Goal: Task Accomplishment & Management: Manage account settings

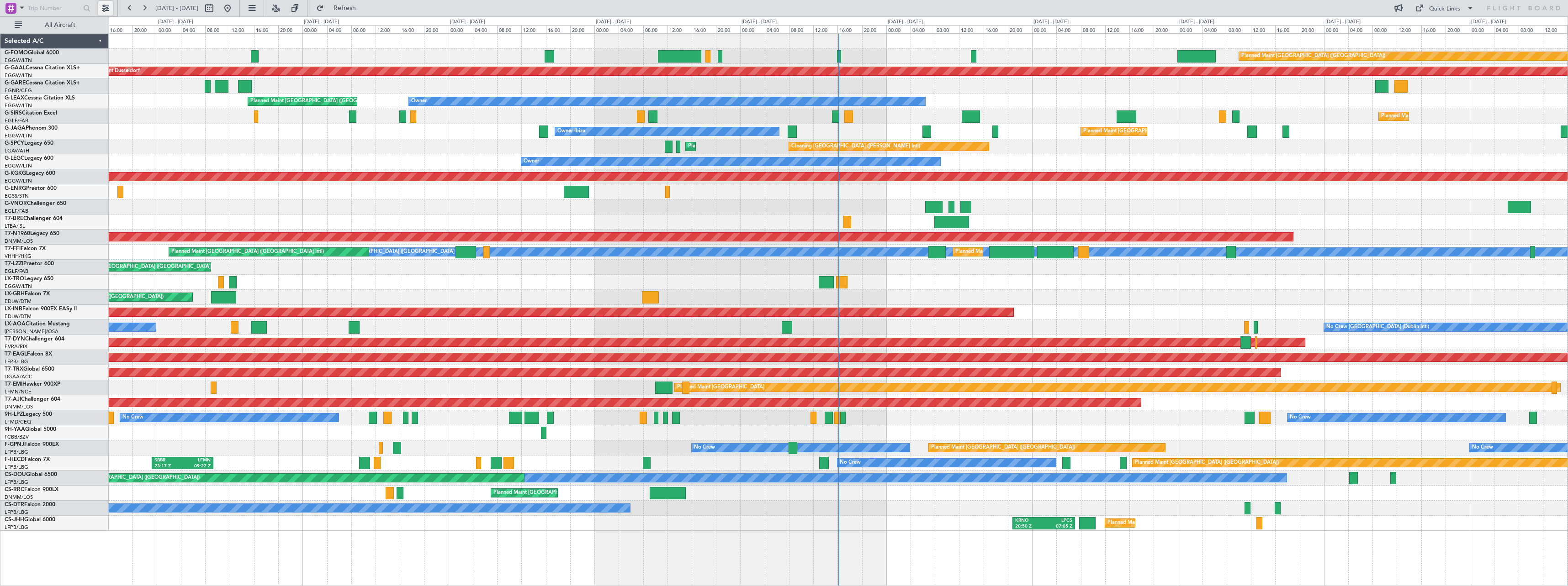
click at [104, 10] on button at bounding box center [105, 8] width 14 height 14
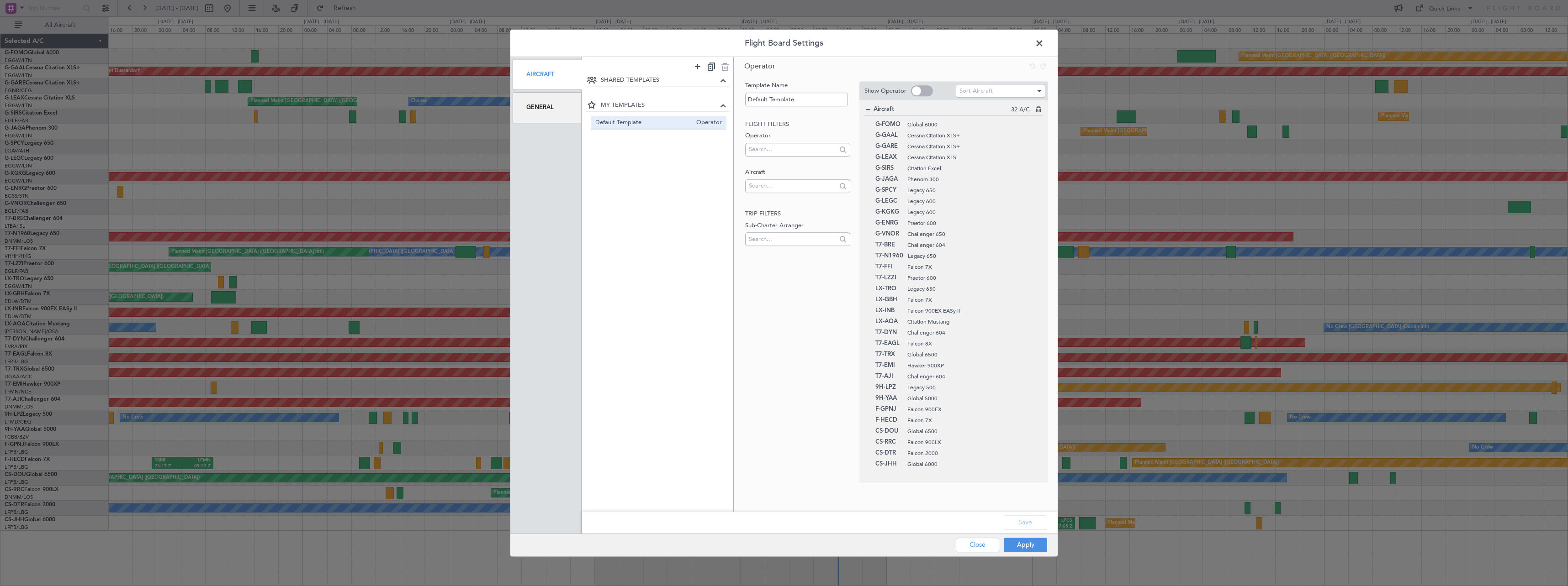
click at [551, 106] on div "General" at bounding box center [546, 108] width 69 height 31
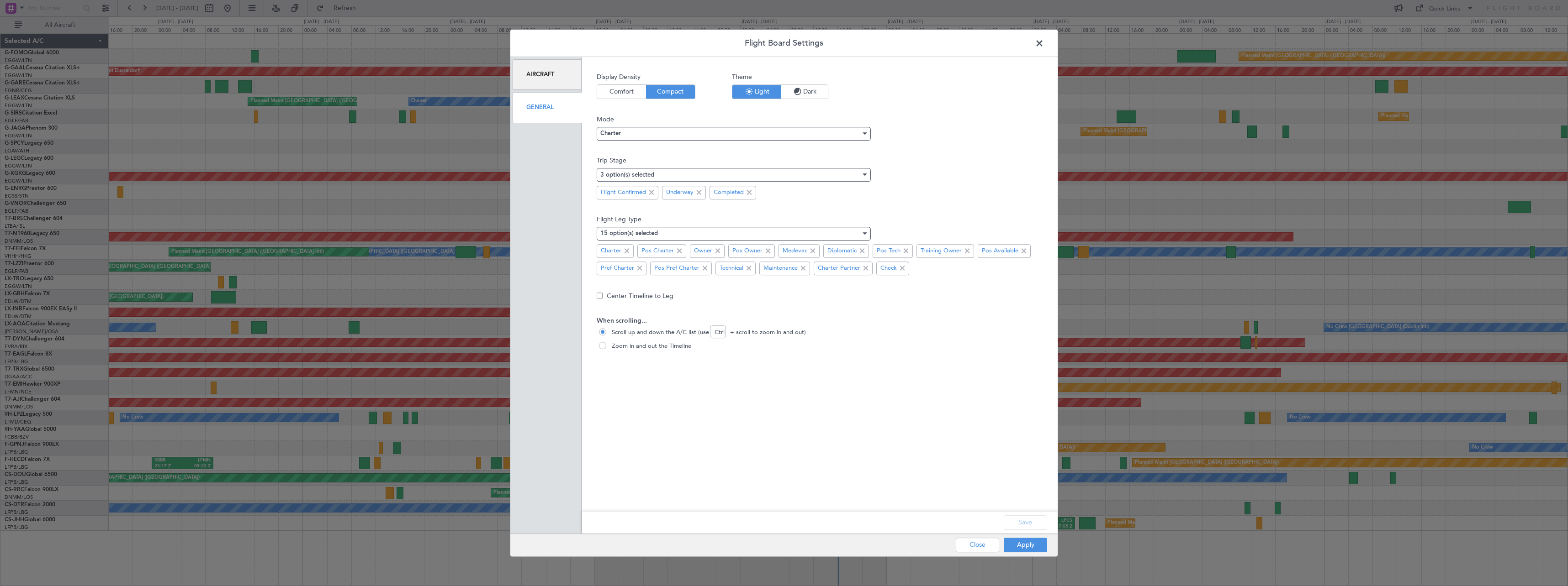
click at [798, 98] on icon "button" at bounding box center [798, 92] width 11 height 11
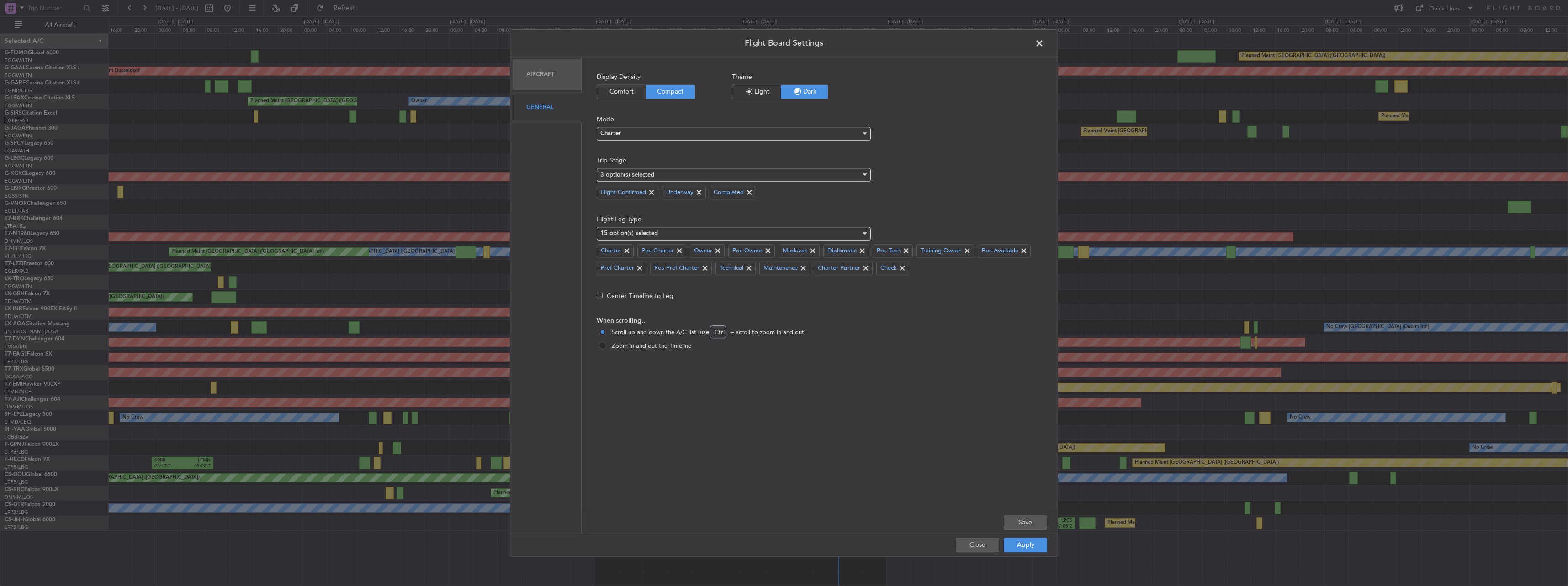
click at [675, 342] on mat-radio-button "Zoom in and out the Timeline" at bounding box center [820, 346] width 441 height 9
click at [1030, 521] on button "Save" at bounding box center [1025, 522] width 43 height 14
click at [1034, 549] on button "Apply" at bounding box center [1025, 544] width 43 height 14
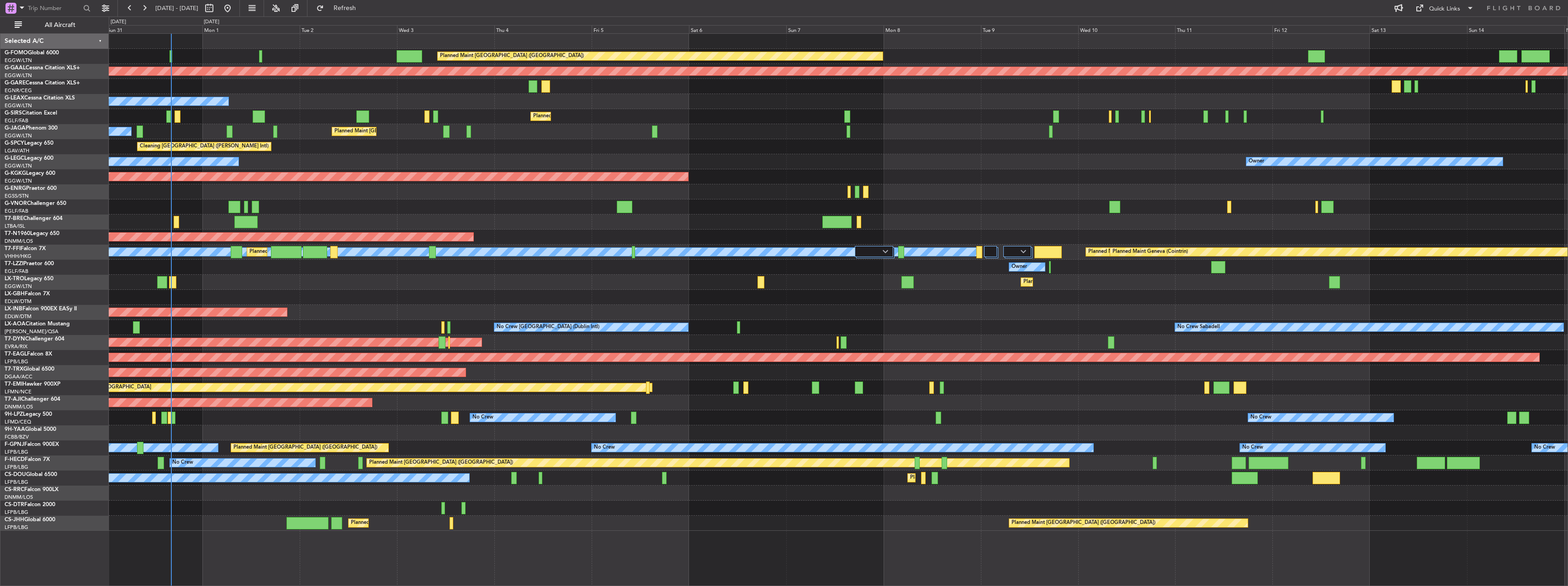
click at [896, 298] on div "Planned Maint [GEOGRAPHIC_DATA] ([GEOGRAPHIC_DATA]) Planned [GEOGRAPHIC_DATA] O…" at bounding box center [837, 282] width 1459 height 497
click at [67, 22] on span "All Aircraft" at bounding box center [60, 25] width 73 height 7
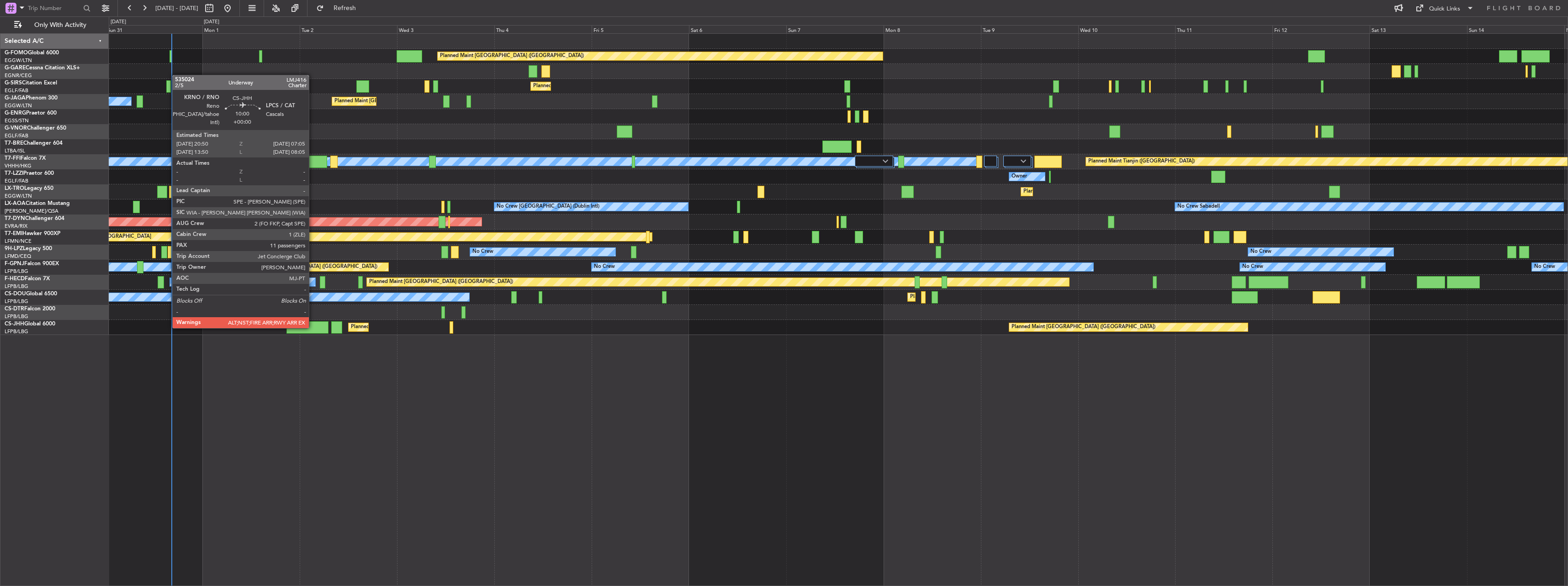
click at [313, 327] on div at bounding box center [307, 327] width 42 height 13
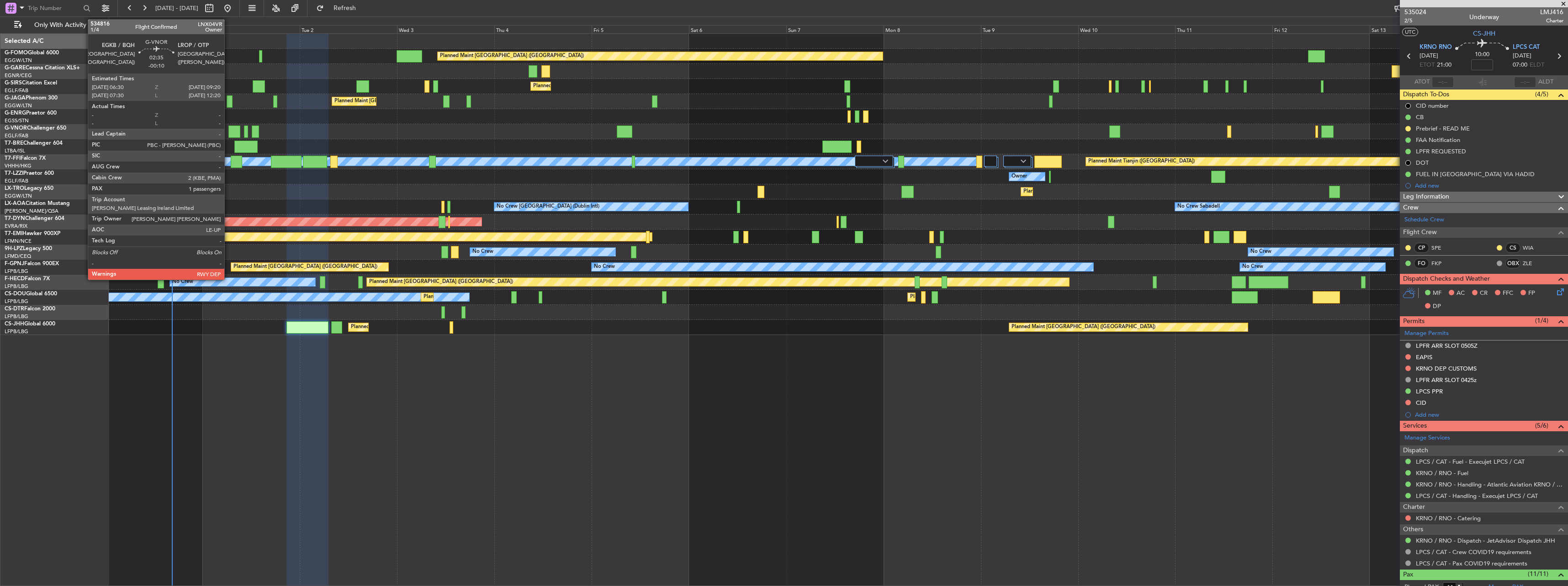
click at [228, 132] on div at bounding box center [234, 131] width 12 height 13
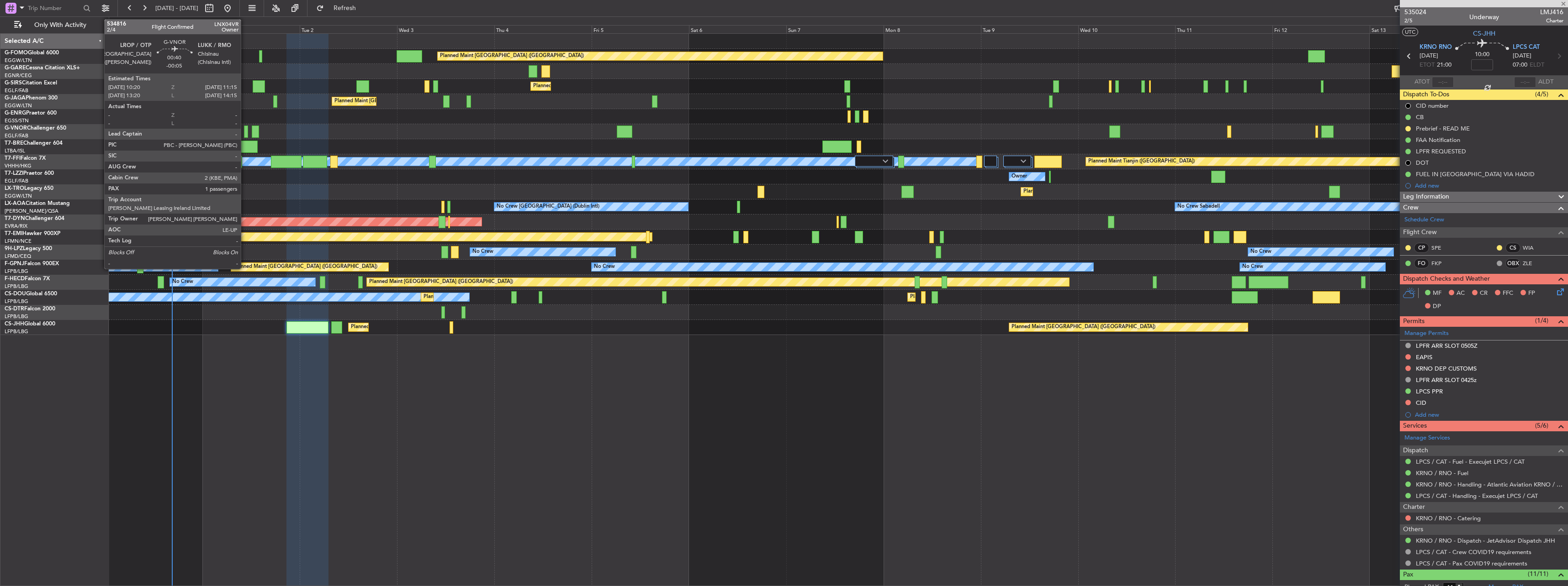
type input "-00:10"
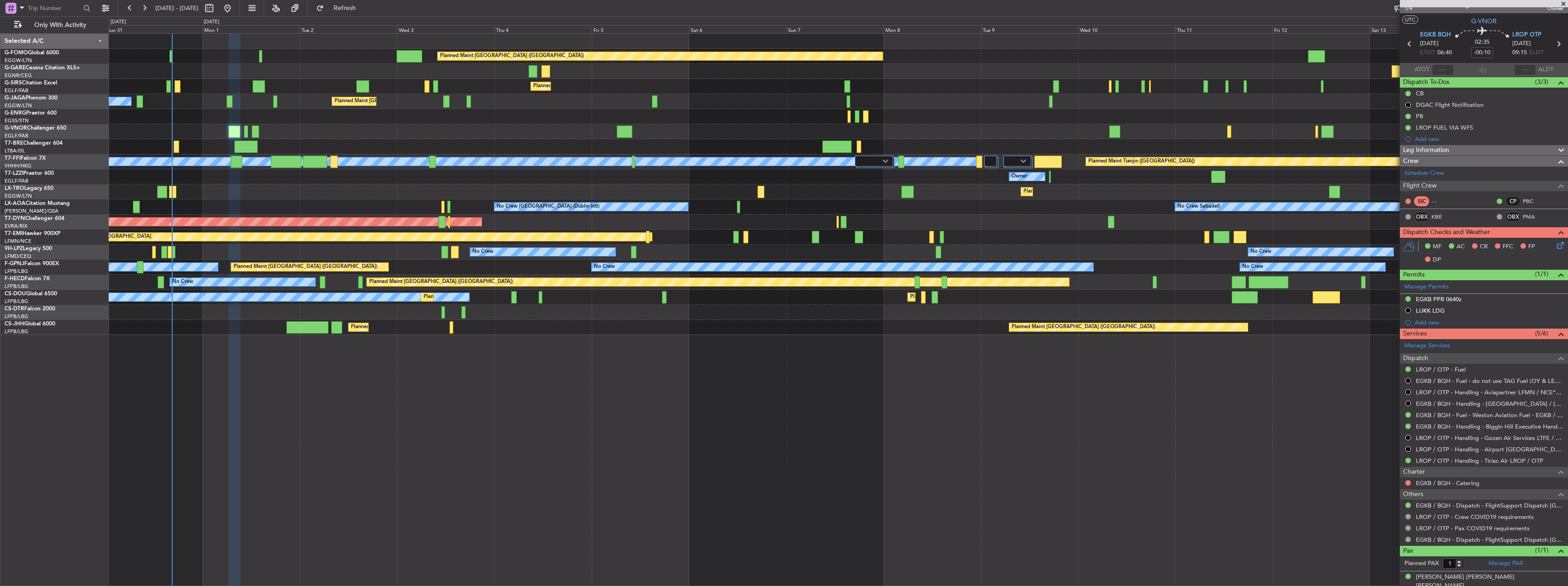
scroll to position [18, 0]
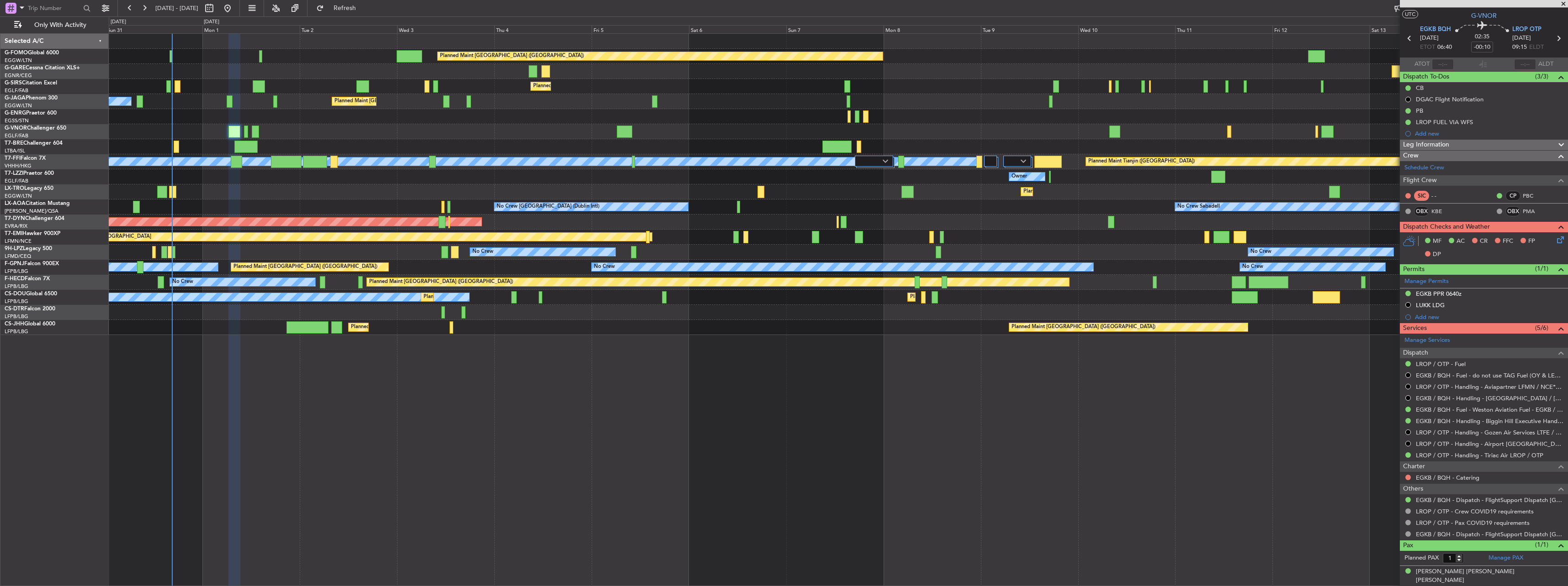
click at [97, 1] on div at bounding box center [59, 8] width 117 height 16
click at [101, 4] on button at bounding box center [105, 8] width 14 height 14
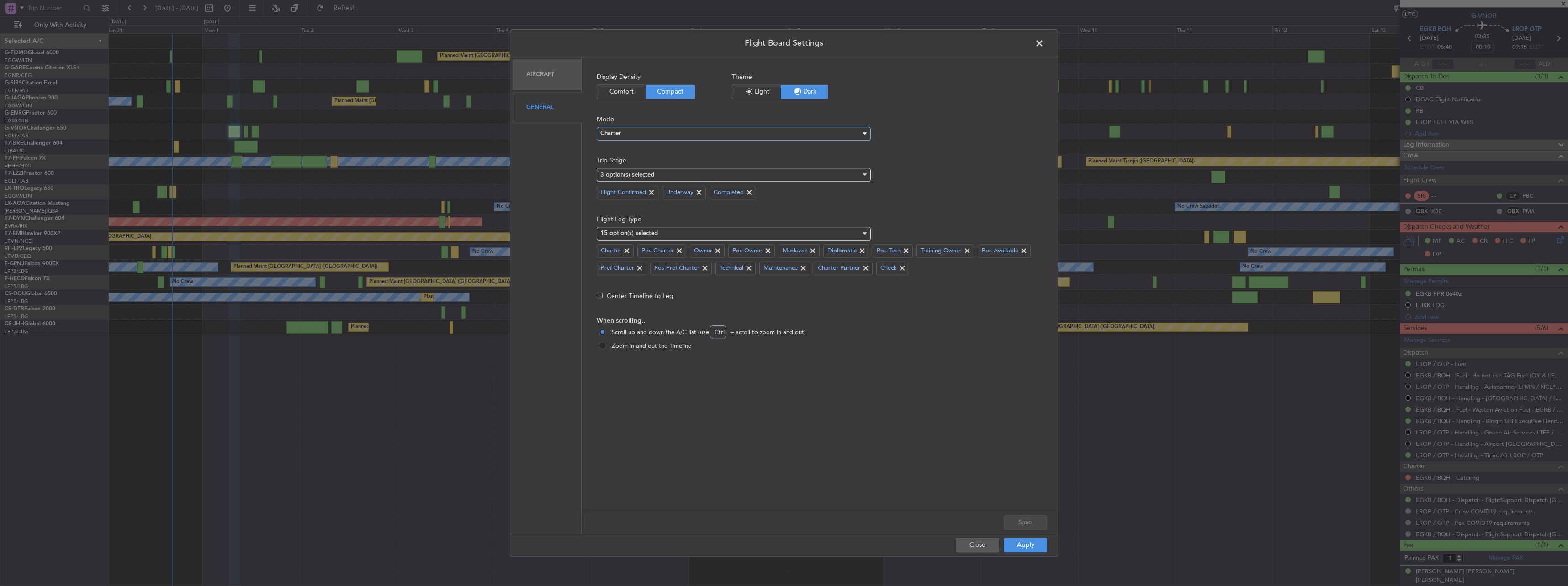
click at [637, 130] on div "Charter" at bounding box center [730, 134] width 260 height 14
click at [624, 168] on span "Ops" at bounding box center [733, 165] width 266 height 14
click at [1029, 522] on button "Save" at bounding box center [1025, 522] width 43 height 14
click at [1028, 545] on button "Apply" at bounding box center [1025, 544] width 43 height 14
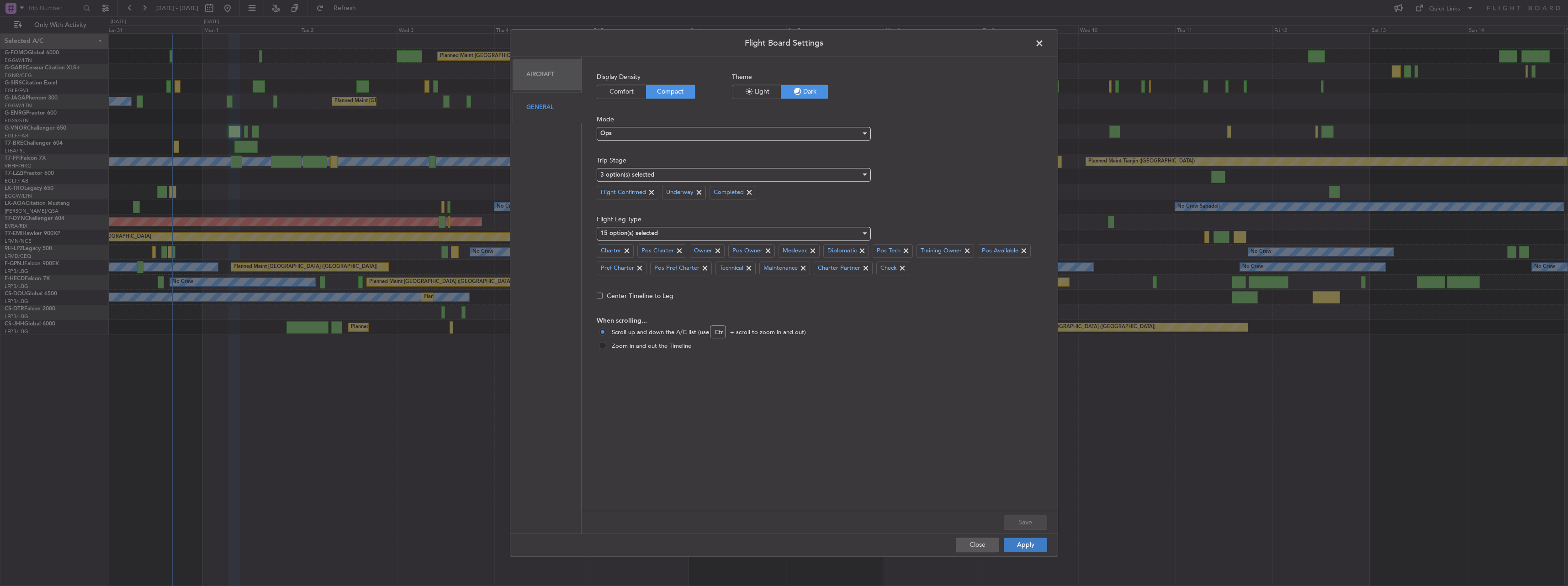
type input "0"
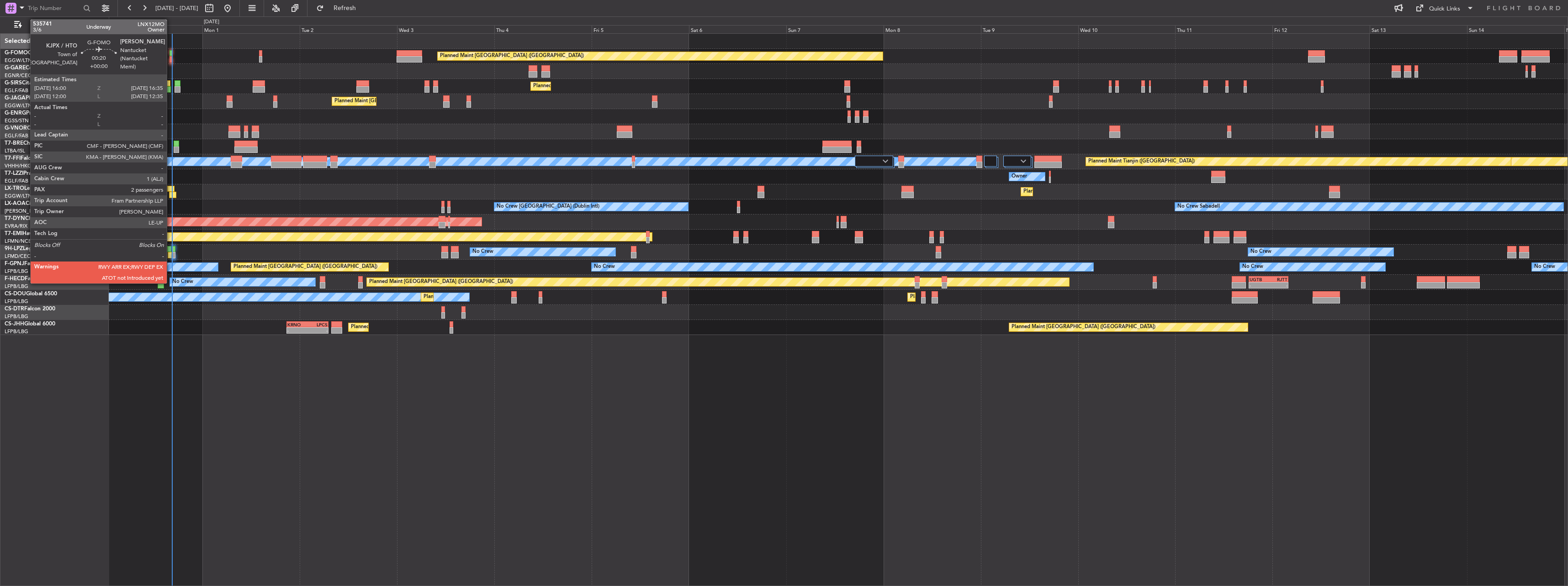
click at [171, 54] on div at bounding box center [171, 53] width 3 height 7
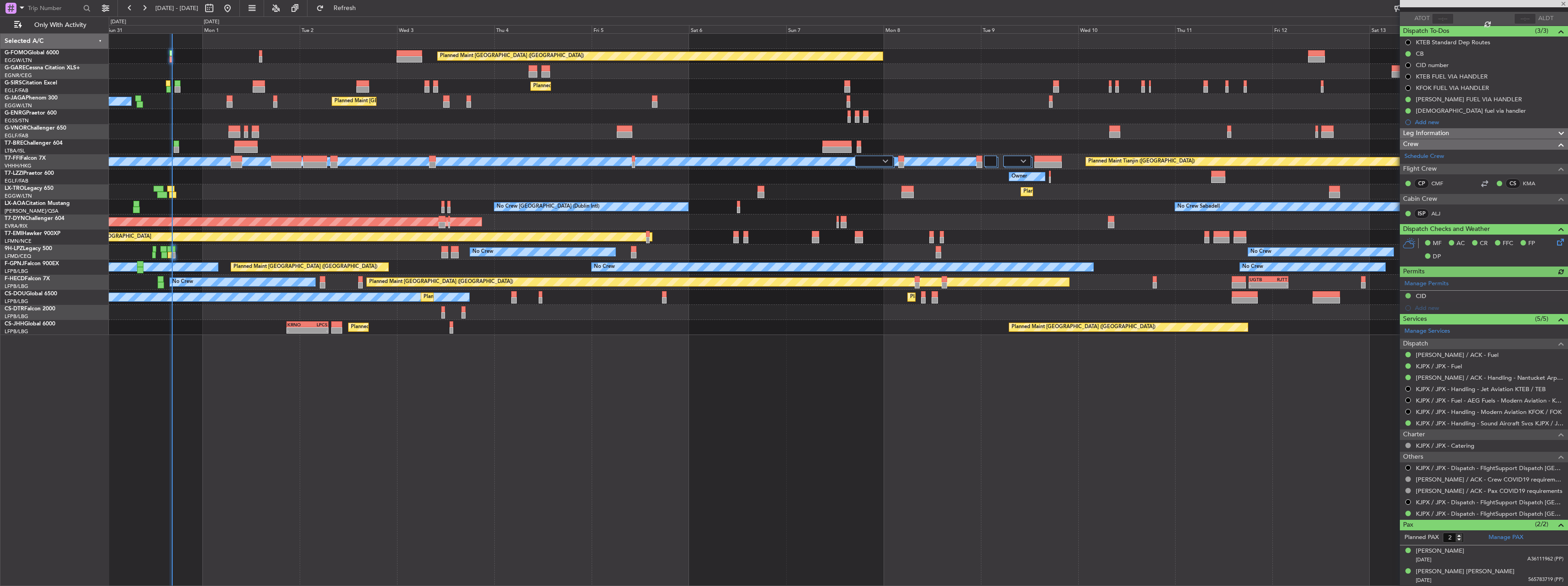
scroll to position [0, 0]
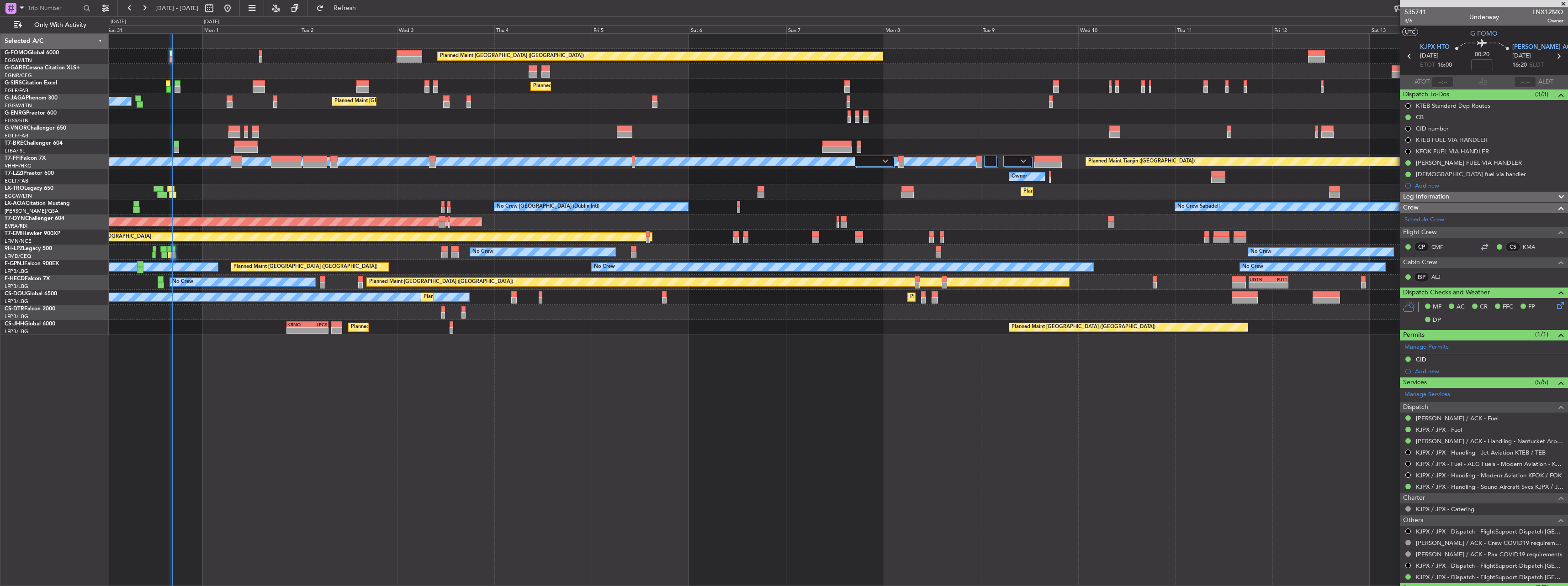
click at [367, 14] on fb-flight-board "[DATE] - [DATE] Refresh Quick Links Only With Activity Planned Maint [GEOGRAPHI…" at bounding box center [784, 296] width 1568 height 579
click at [364, 11] on span "Refresh" at bounding box center [344, 8] width 38 height 7
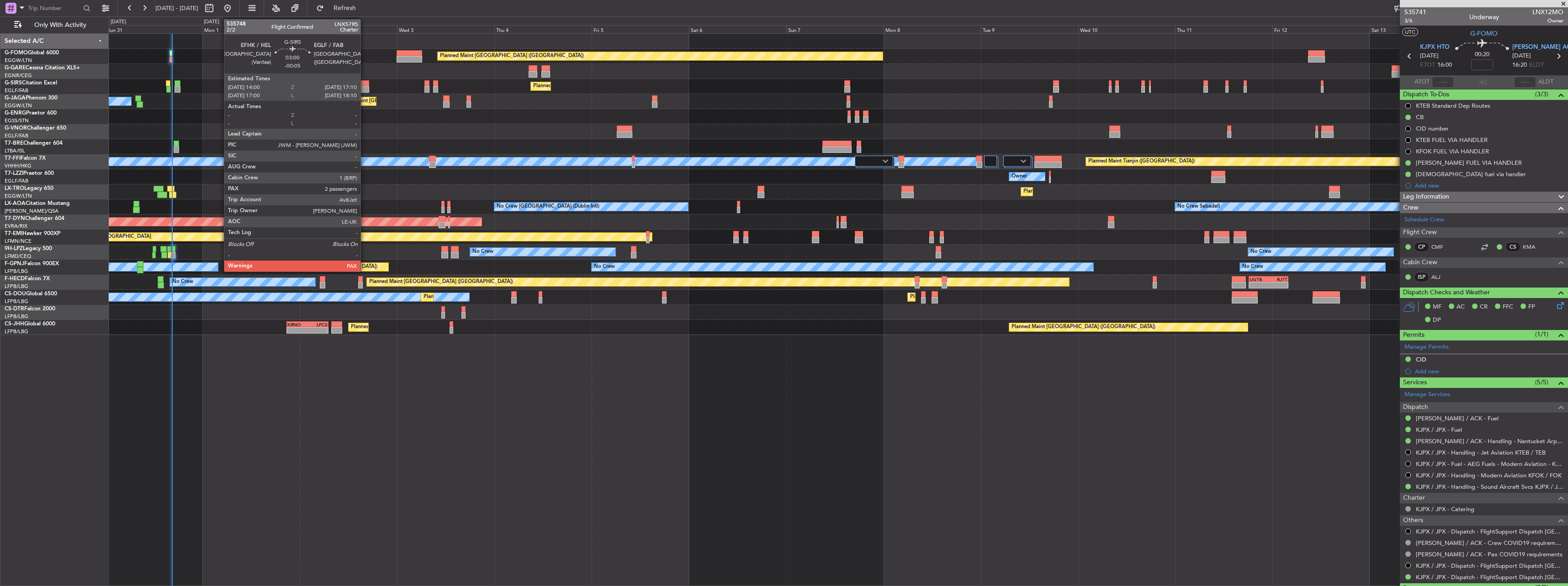
click at [365, 88] on div at bounding box center [363, 90] width 14 height 7
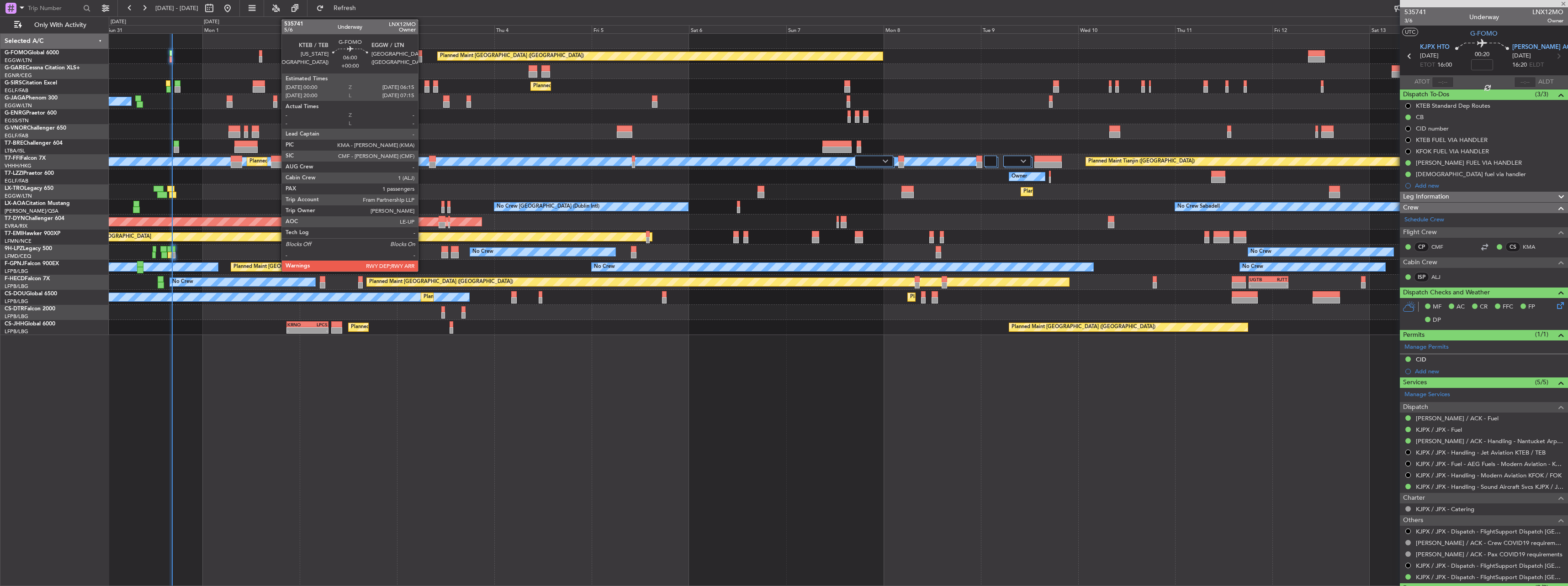
type input "-00:05"
type input "3"
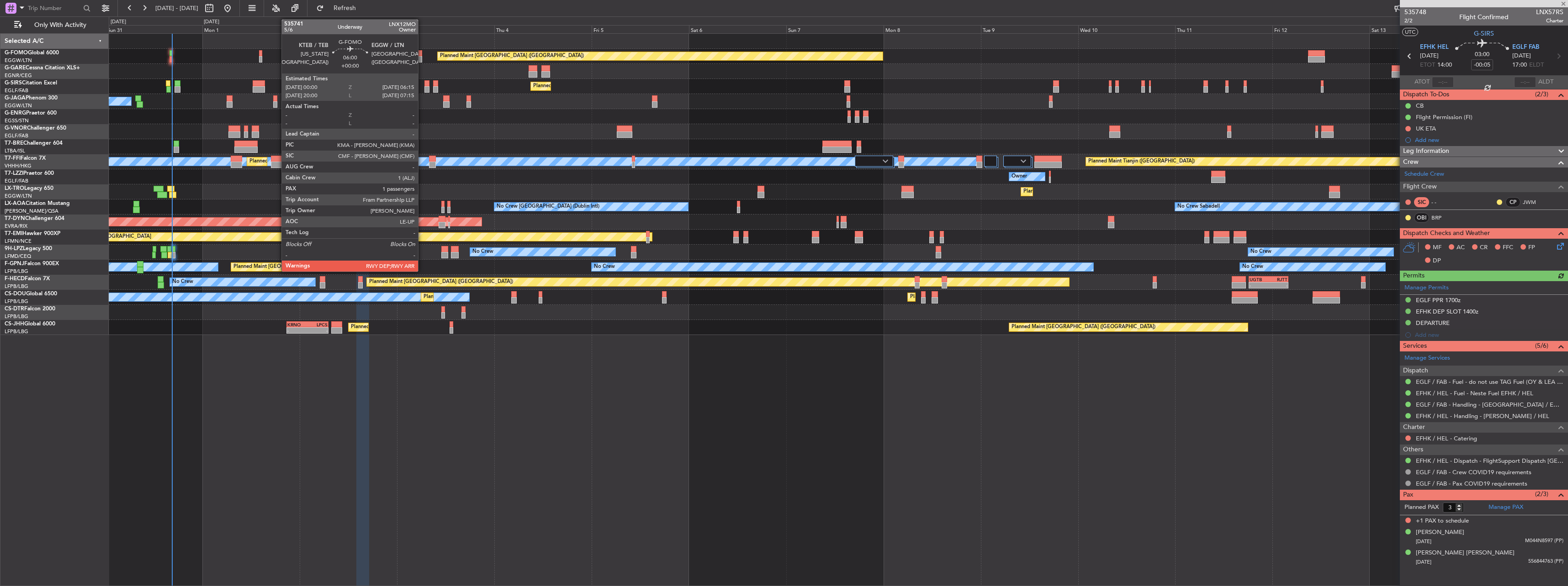
click at [422, 51] on div at bounding box center [409, 53] width 25 height 7
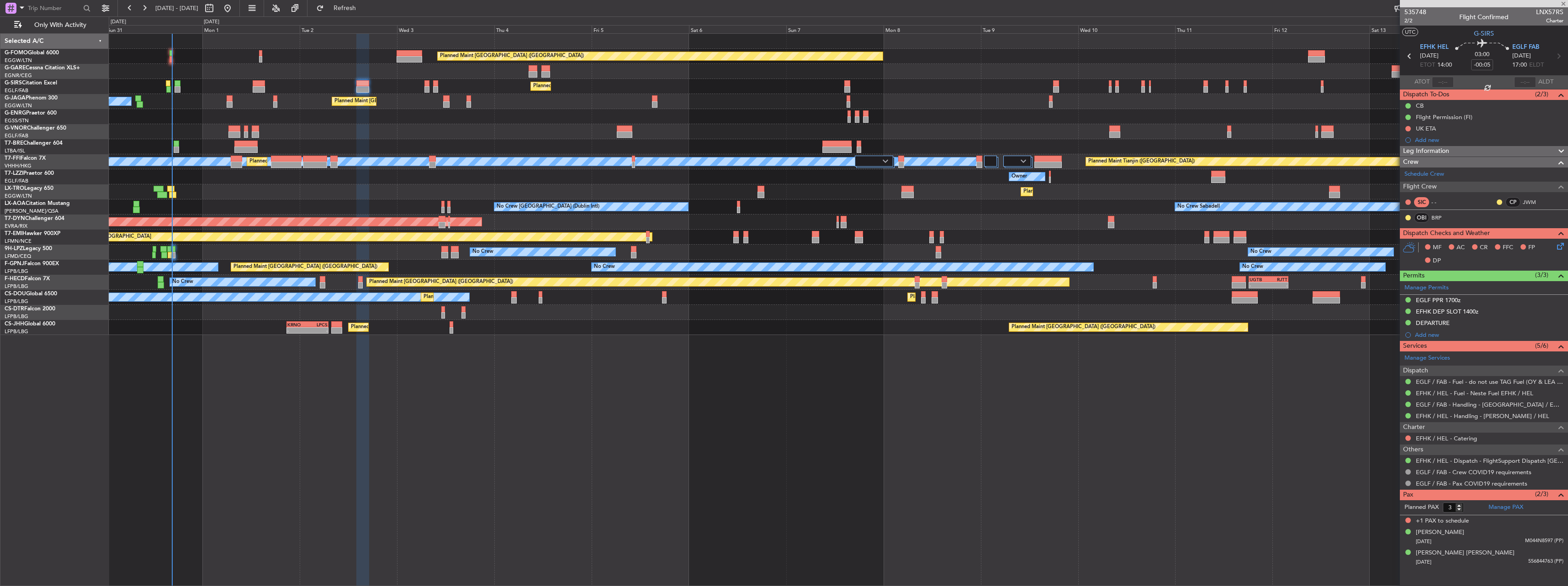
type input "1"
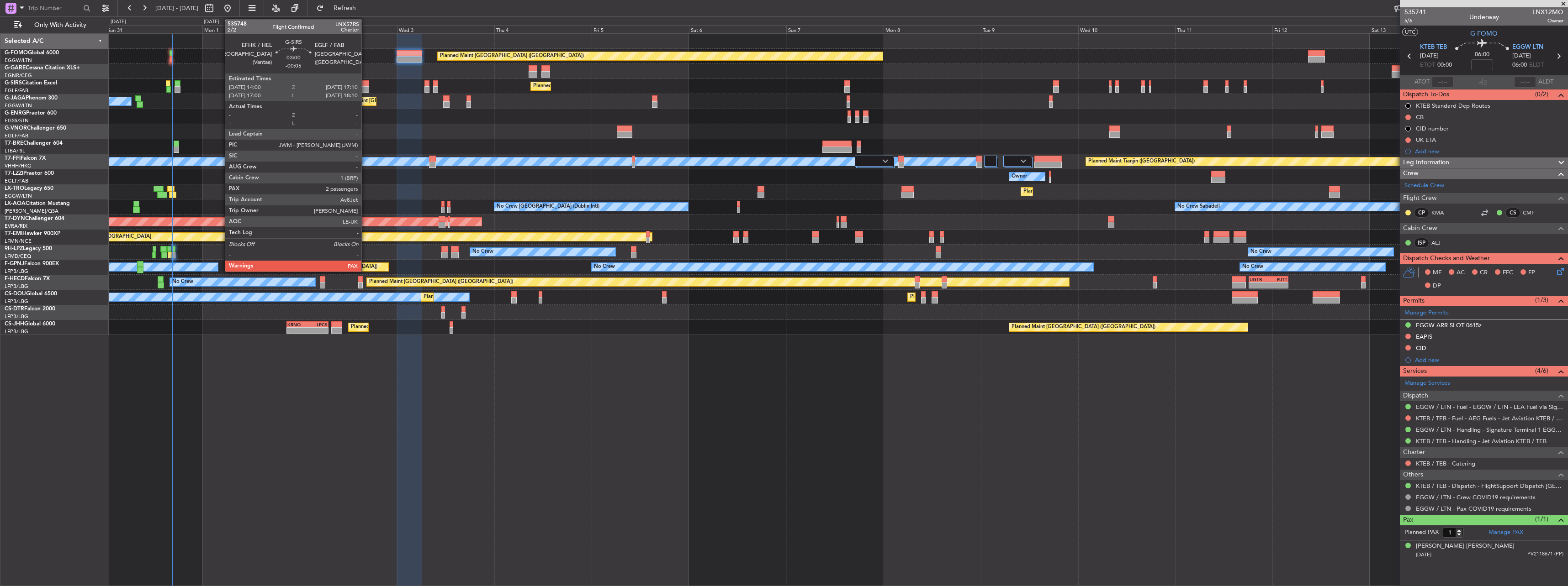
click at [366, 91] on div at bounding box center [363, 90] width 14 height 7
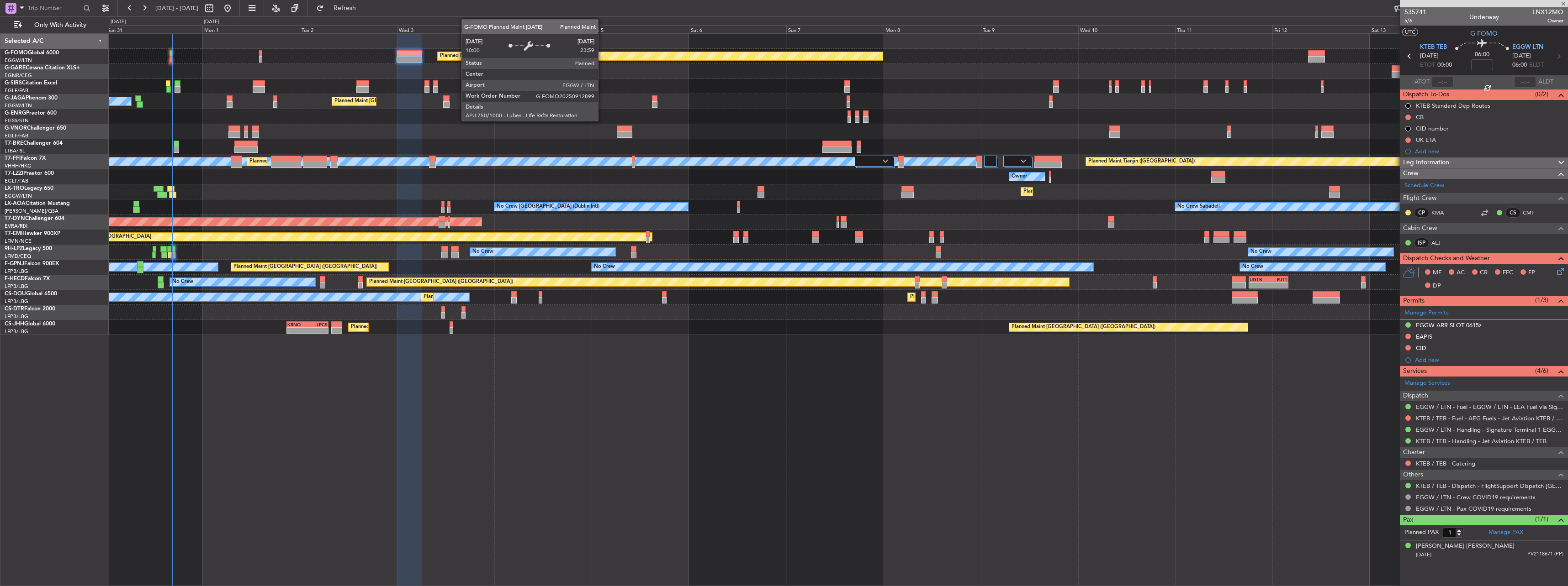
type input "-00:05"
type input "3"
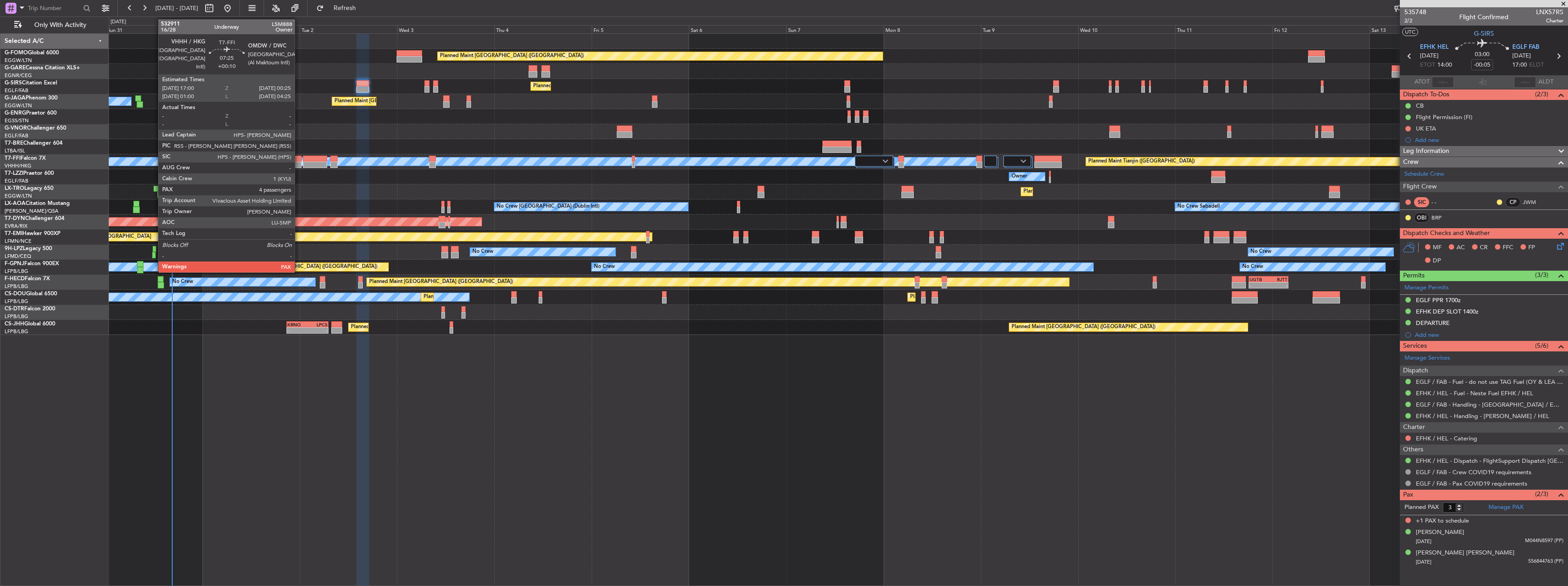
click at [299, 160] on div at bounding box center [286, 159] width 31 height 7
click at [310, 162] on div at bounding box center [315, 165] width 25 height 7
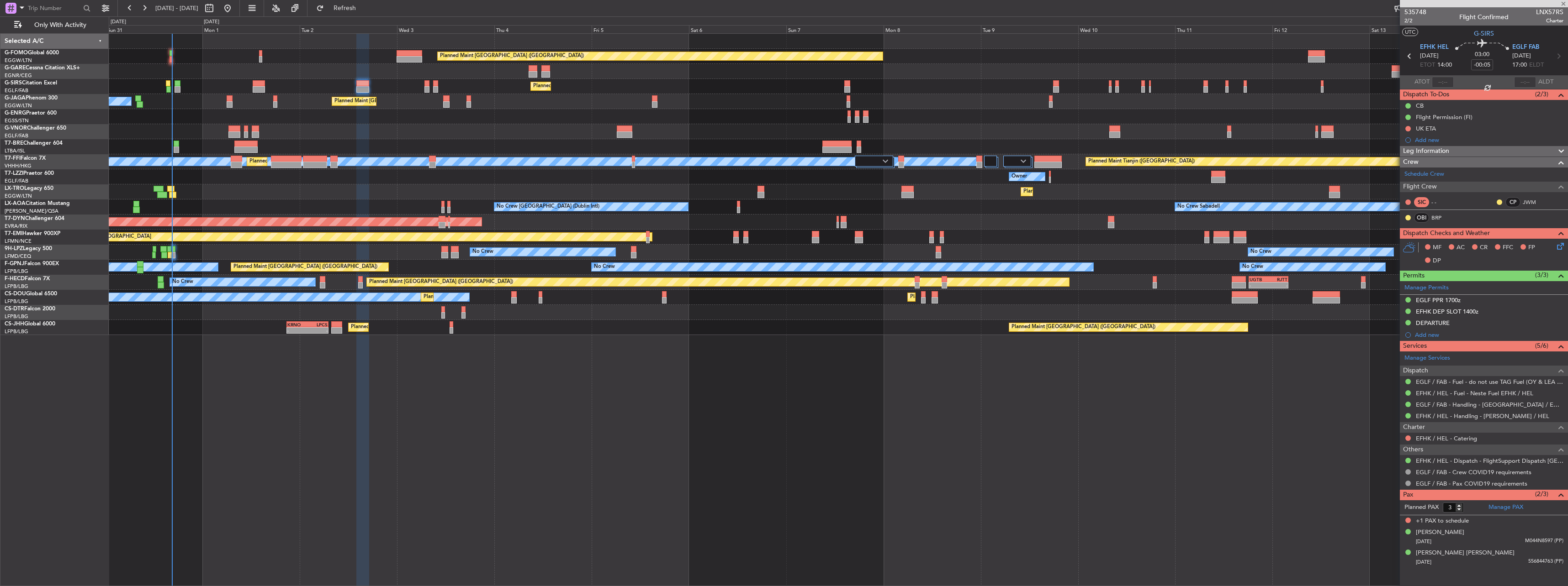
type input "4"
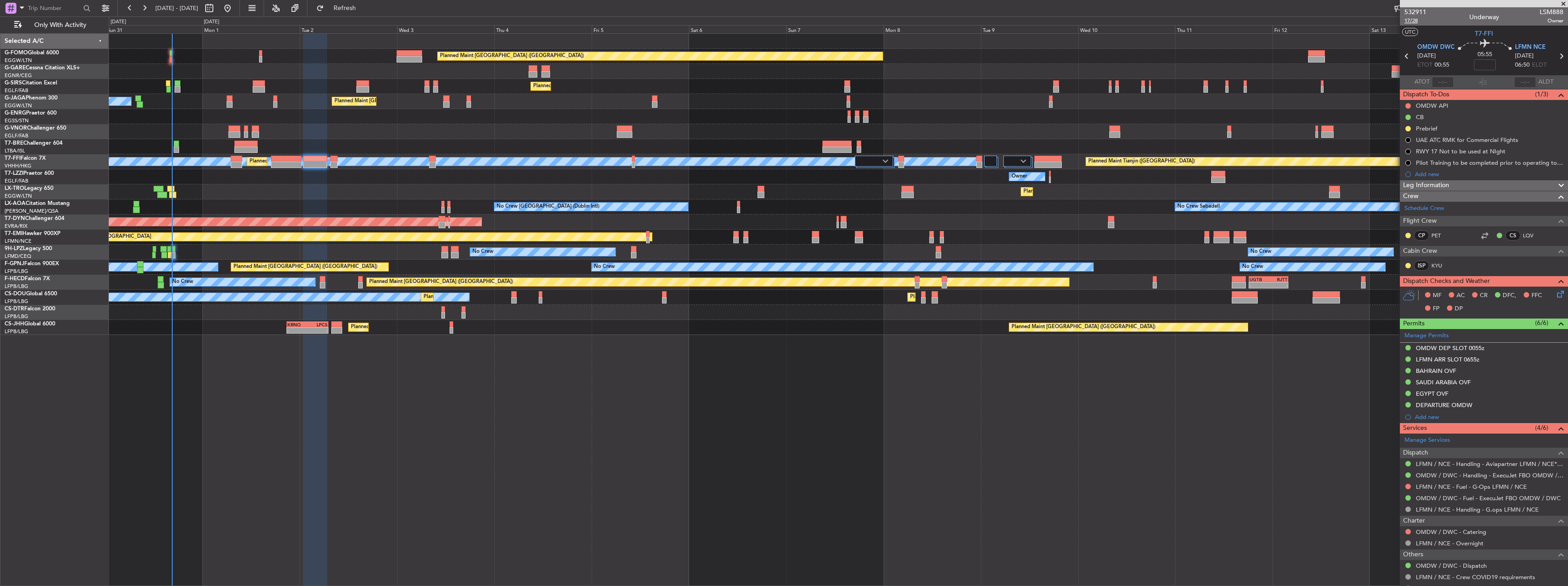
click at [1414, 22] on span "17/28" at bounding box center [1415, 20] width 22 height 8
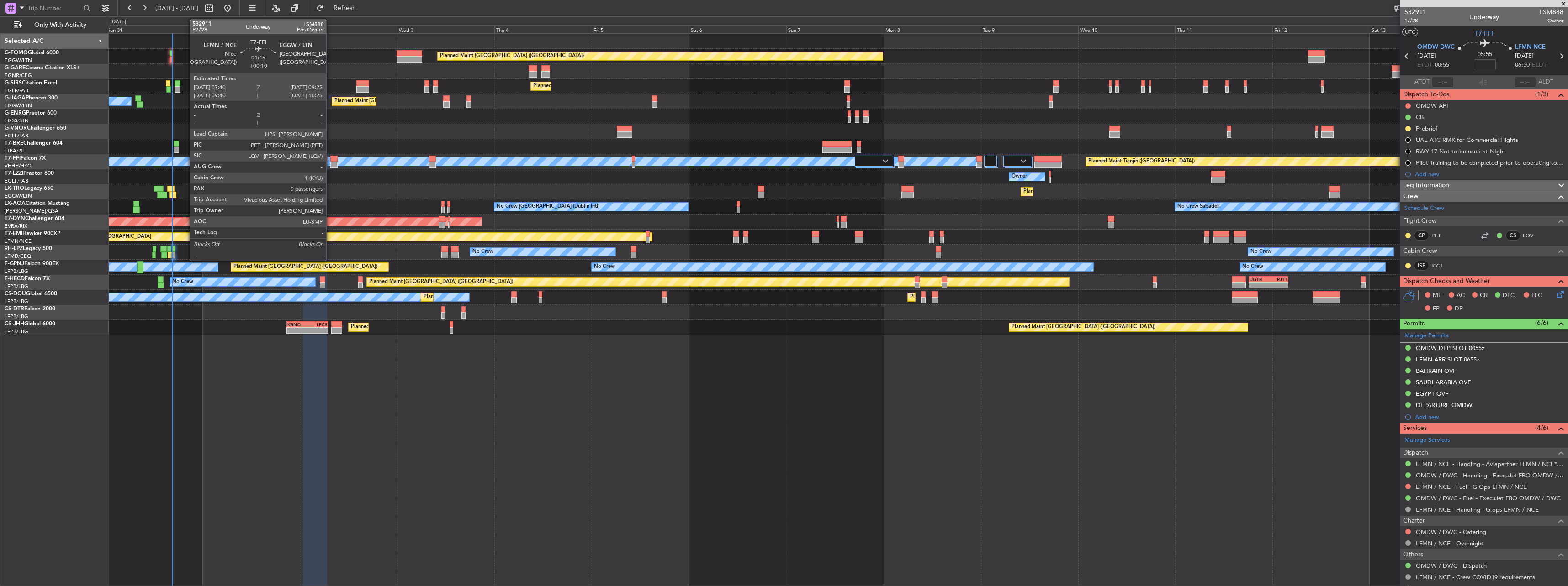
click at [330, 162] on div at bounding box center [333, 165] width 8 height 7
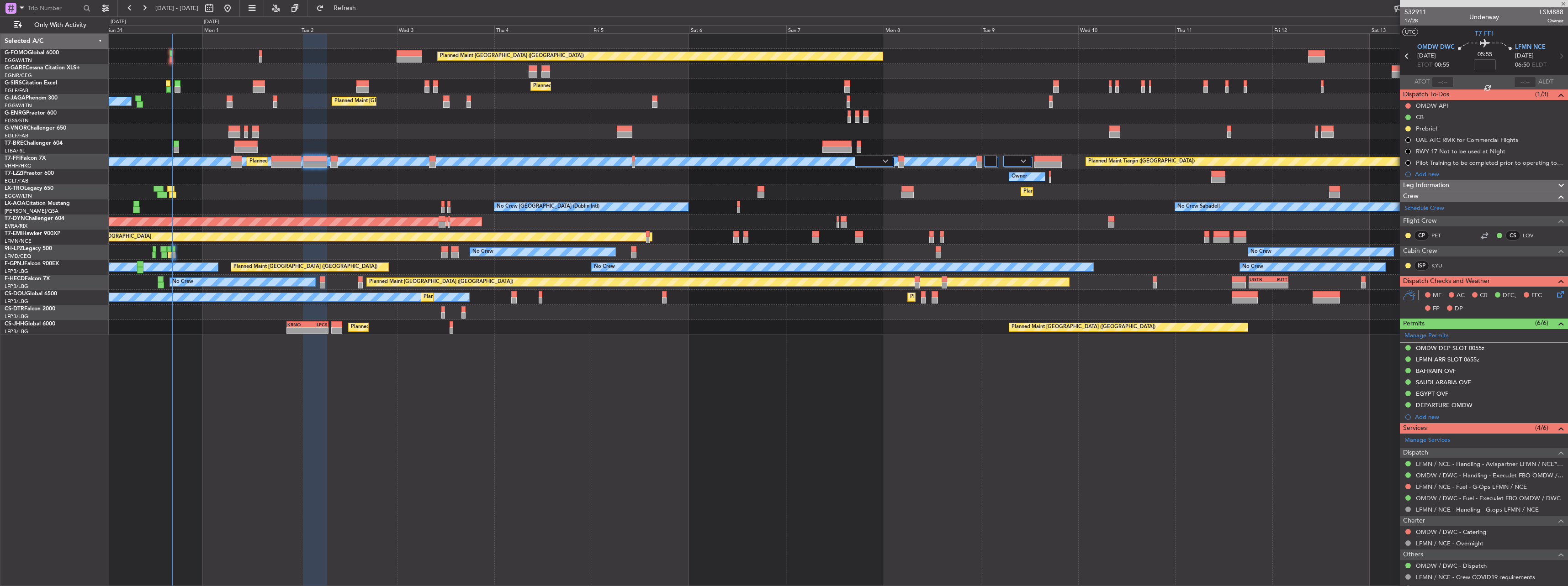
type input "+00:10"
type input "0"
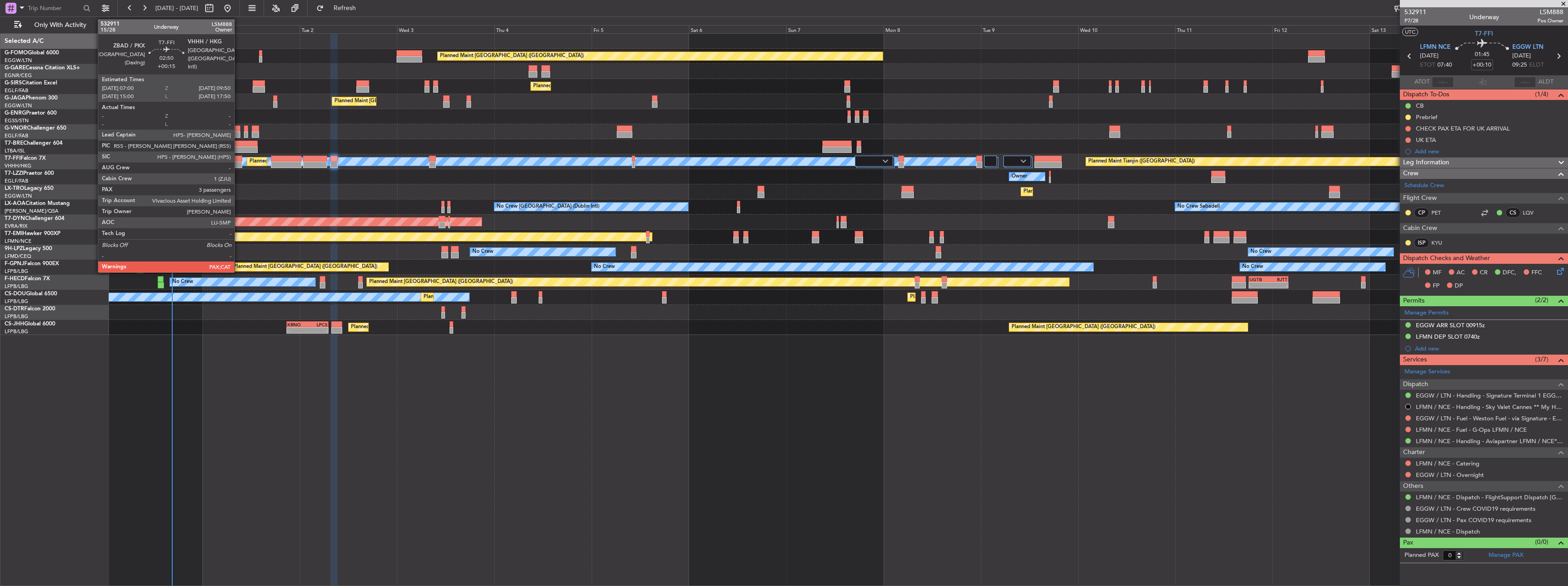
click at [240, 159] on div at bounding box center [237, 159] width 12 height 7
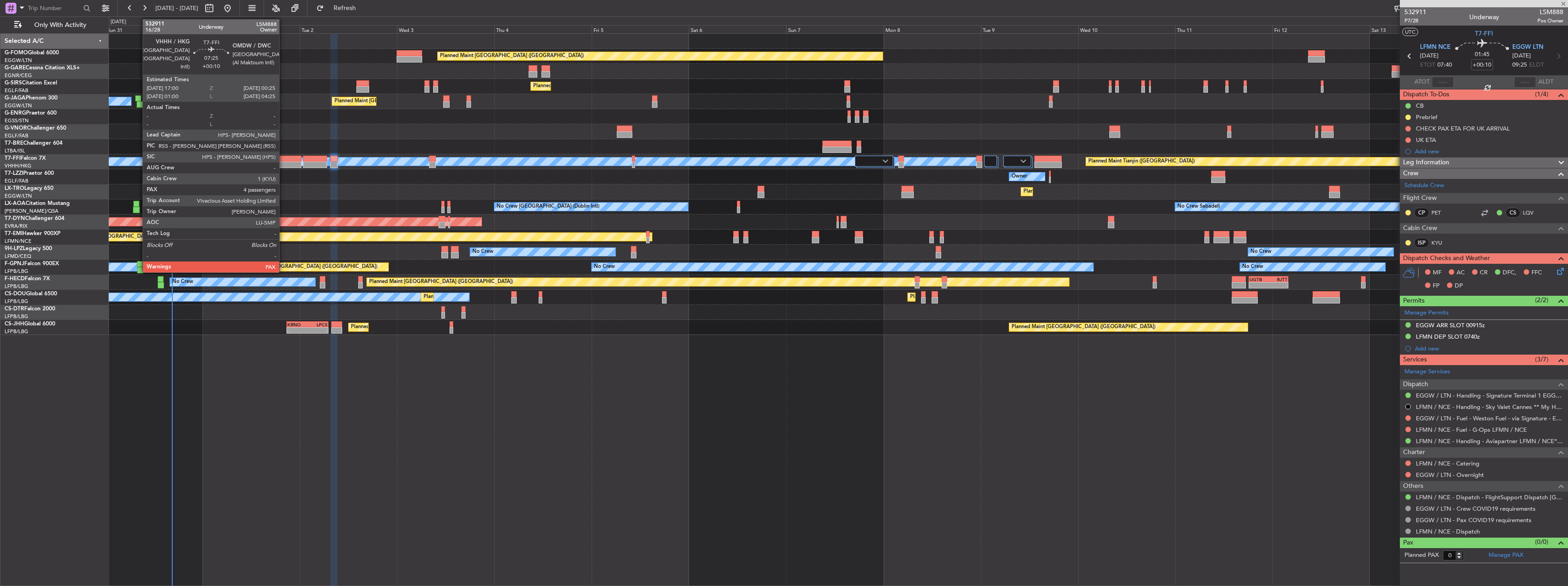
type input "+00:15"
type input "5"
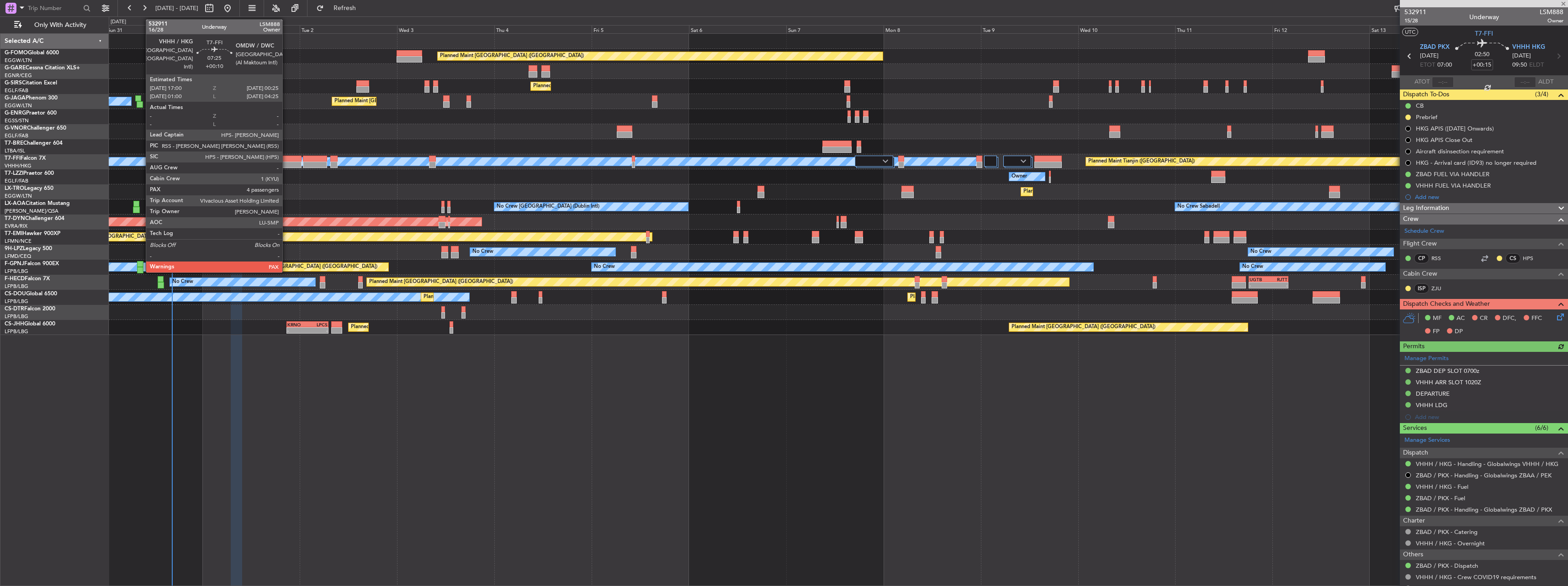
click at [287, 166] on div at bounding box center [286, 165] width 31 height 7
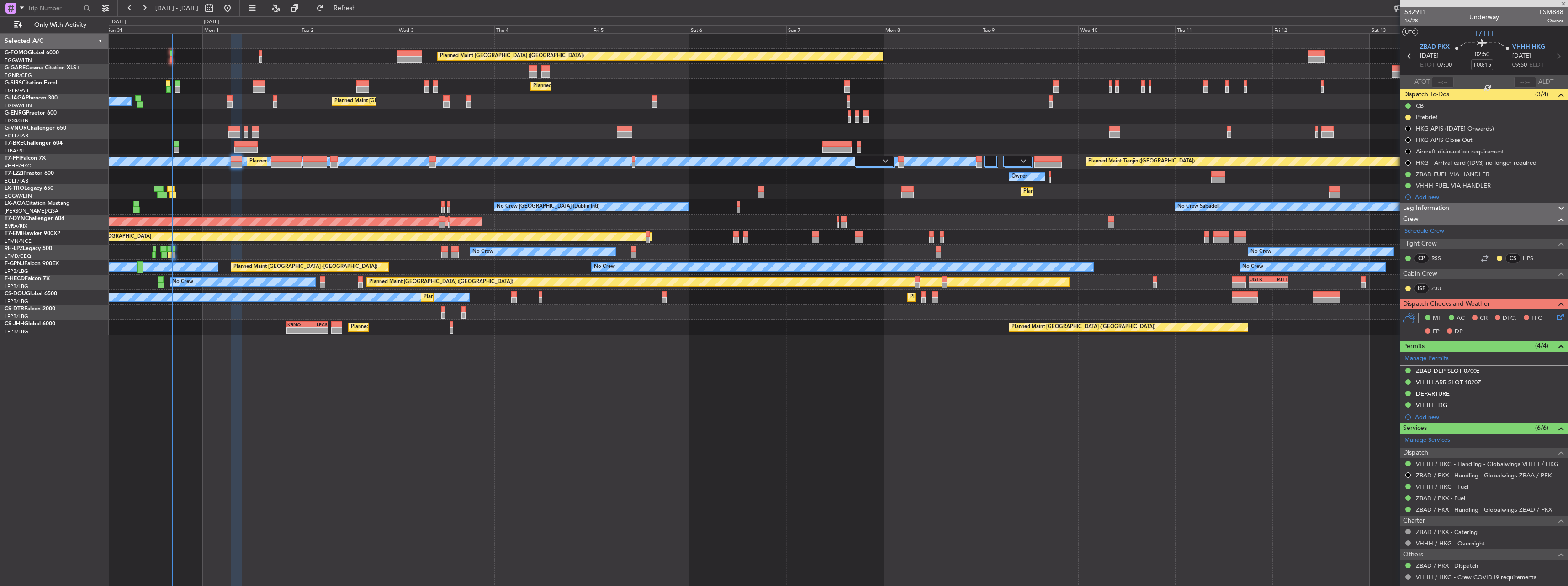
type input "+00:10"
type input "4"
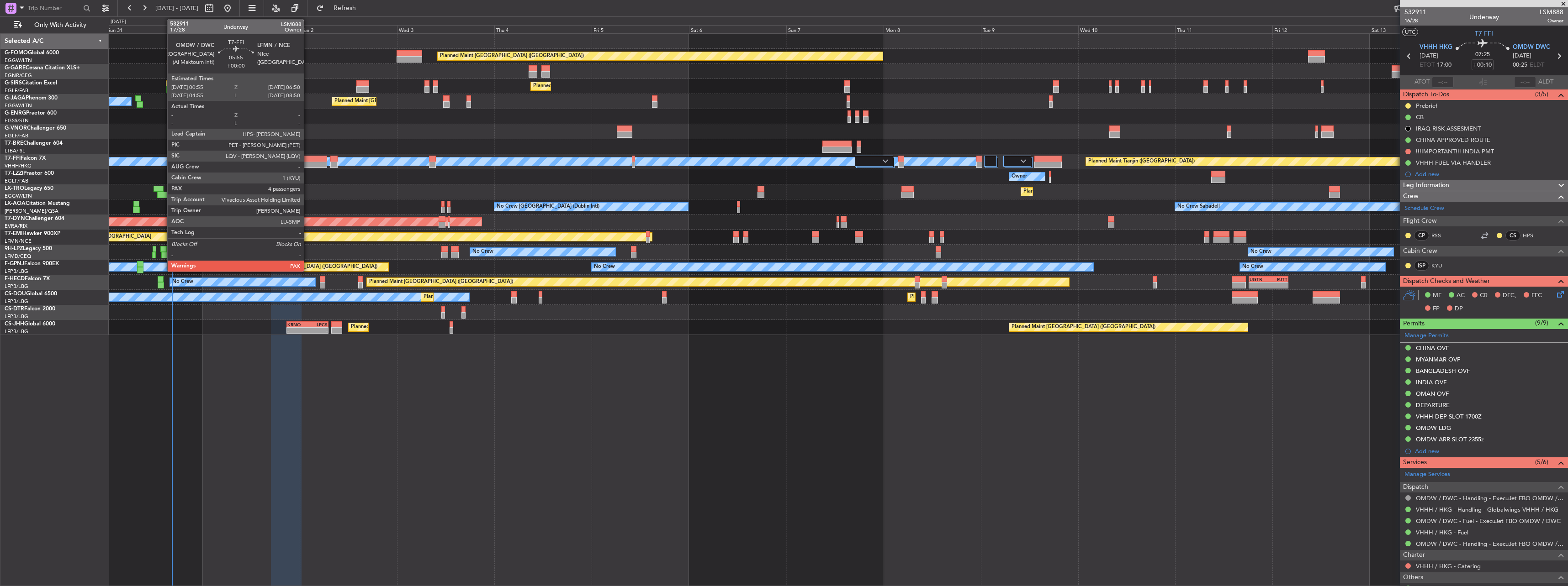
click at [308, 162] on div at bounding box center [315, 165] width 25 height 7
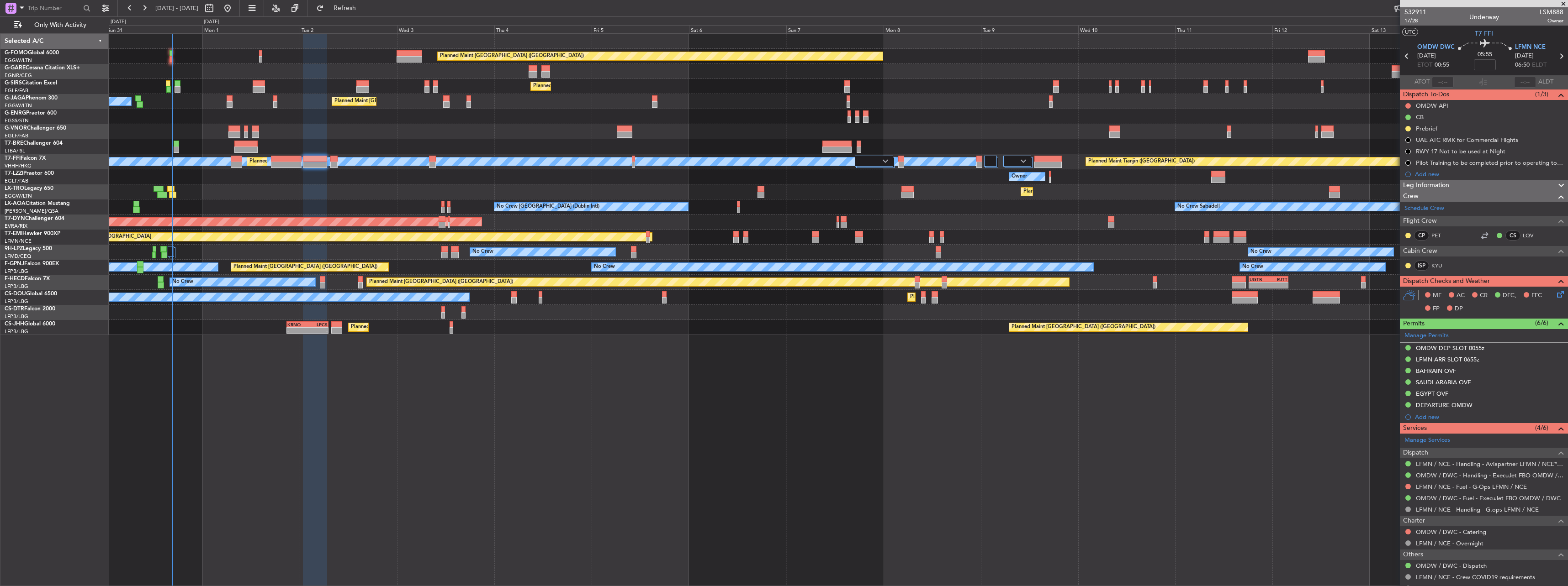
click at [361, 75] on div at bounding box center [837, 71] width 1459 height 15
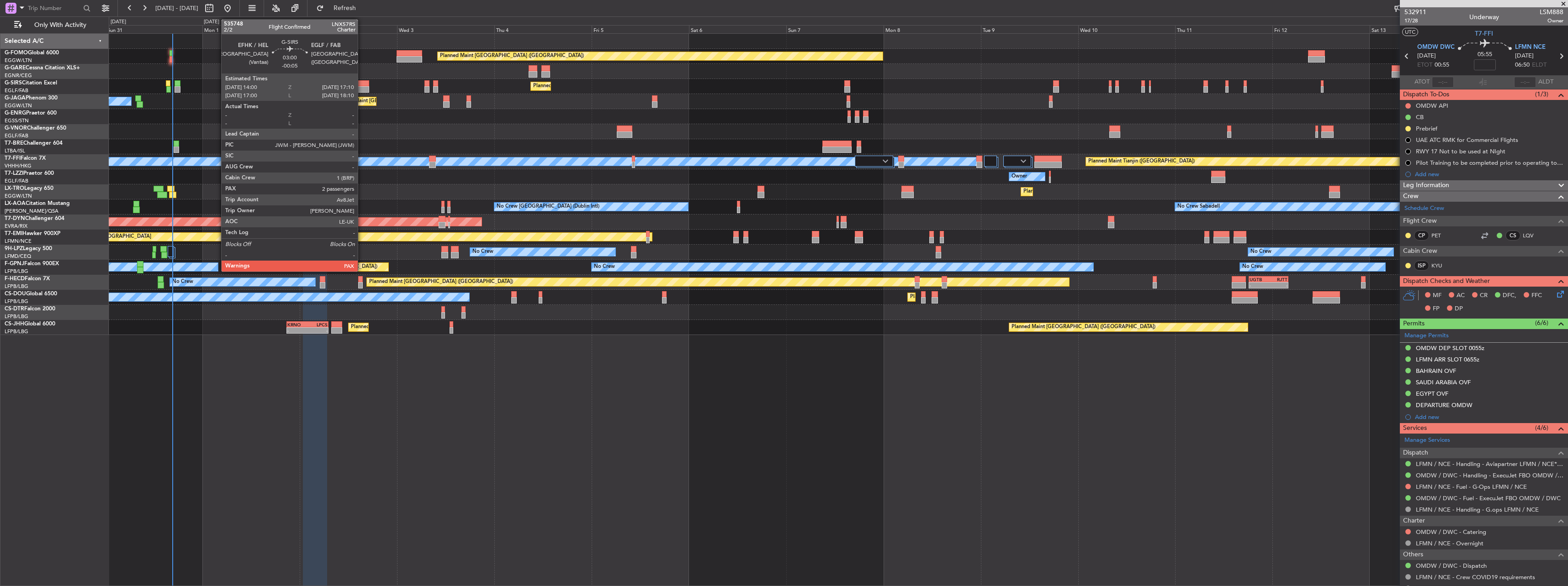
click at [361, 87] on div at bounding box center [363, 90] width 14 height 7
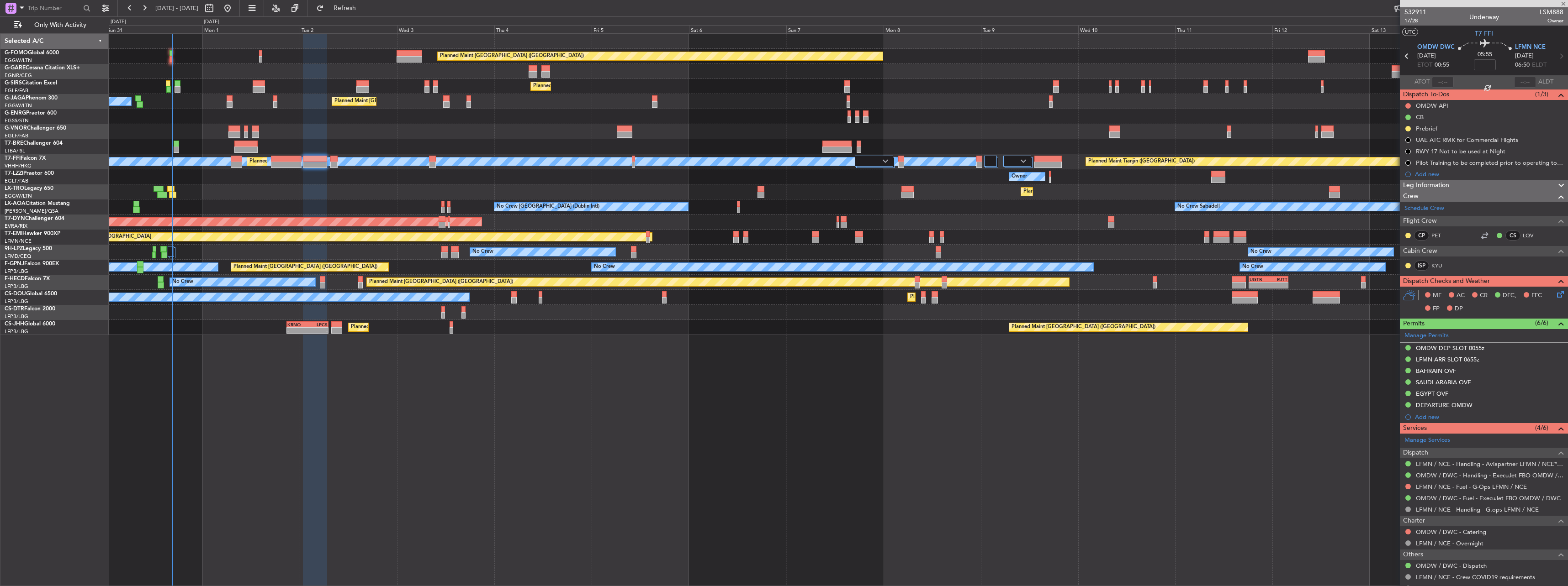
type input "-00:05"
type input "3"
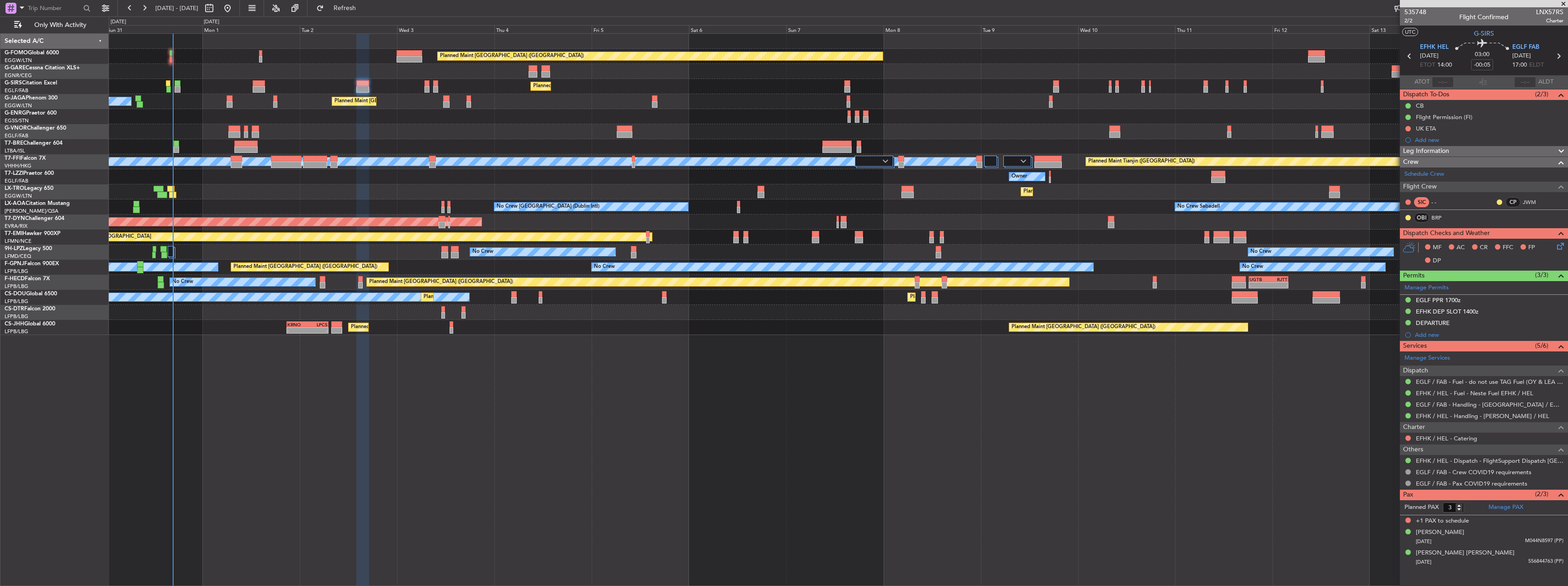
click at [652, 415] on div "Planned Maint [GEOGRAPHIC_DATA] ([GEOGRAPHIC_DATA]) Planned Maint [GEOGRAPHIC_D…" at bounding box center [838, 310] width 1459 height 553
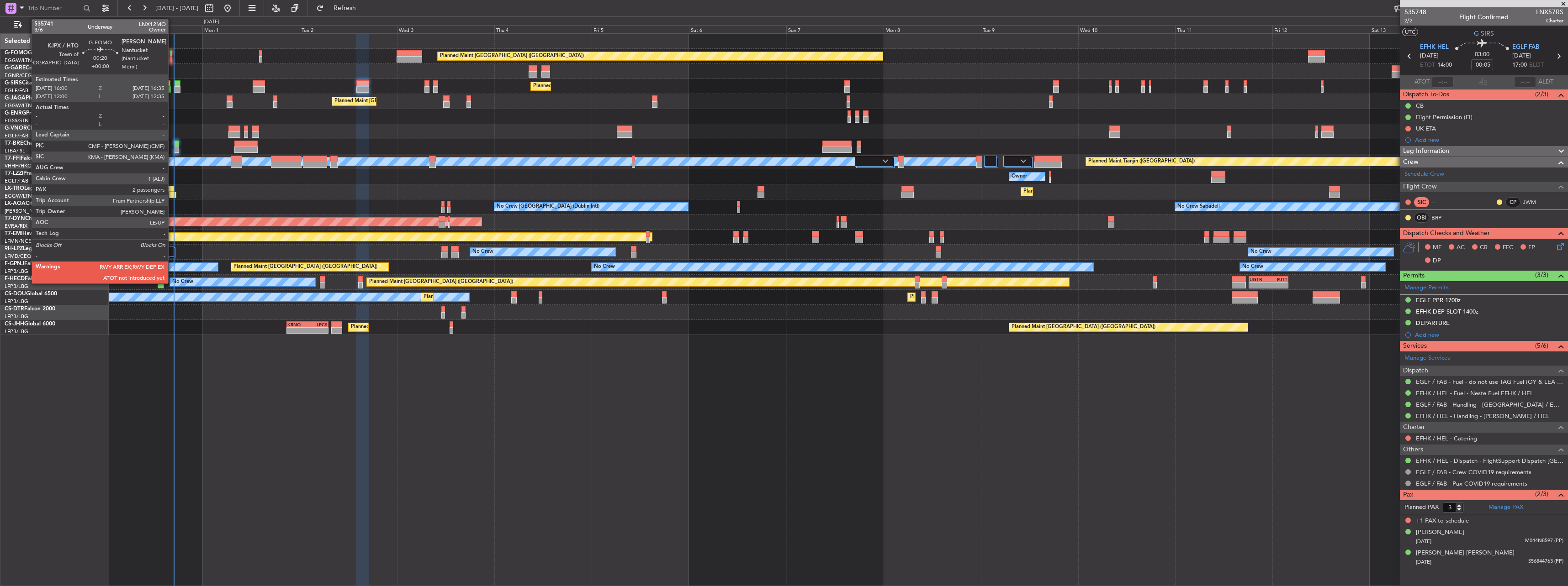
click at [172, 54] on div at bounding box center [171, 53] width 3 height 7
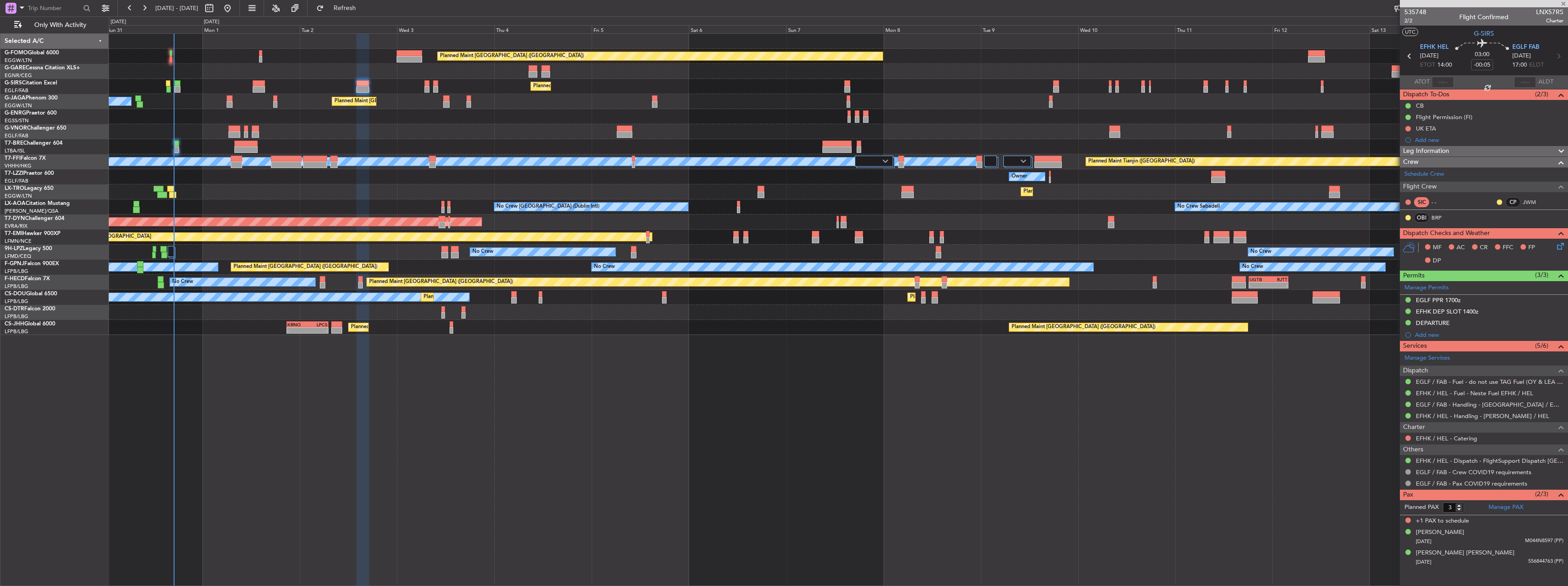
type input "2"
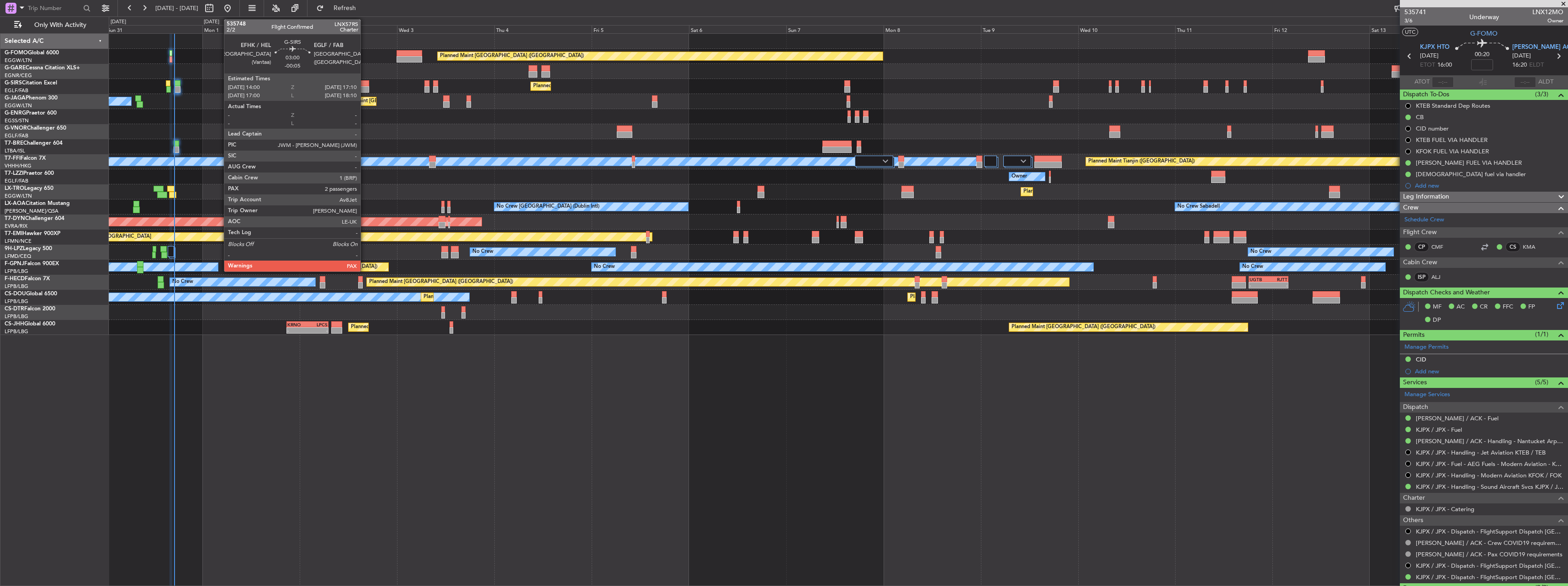
click at [365, 85] on div at bounding box center [363, 84] width 14 height 7
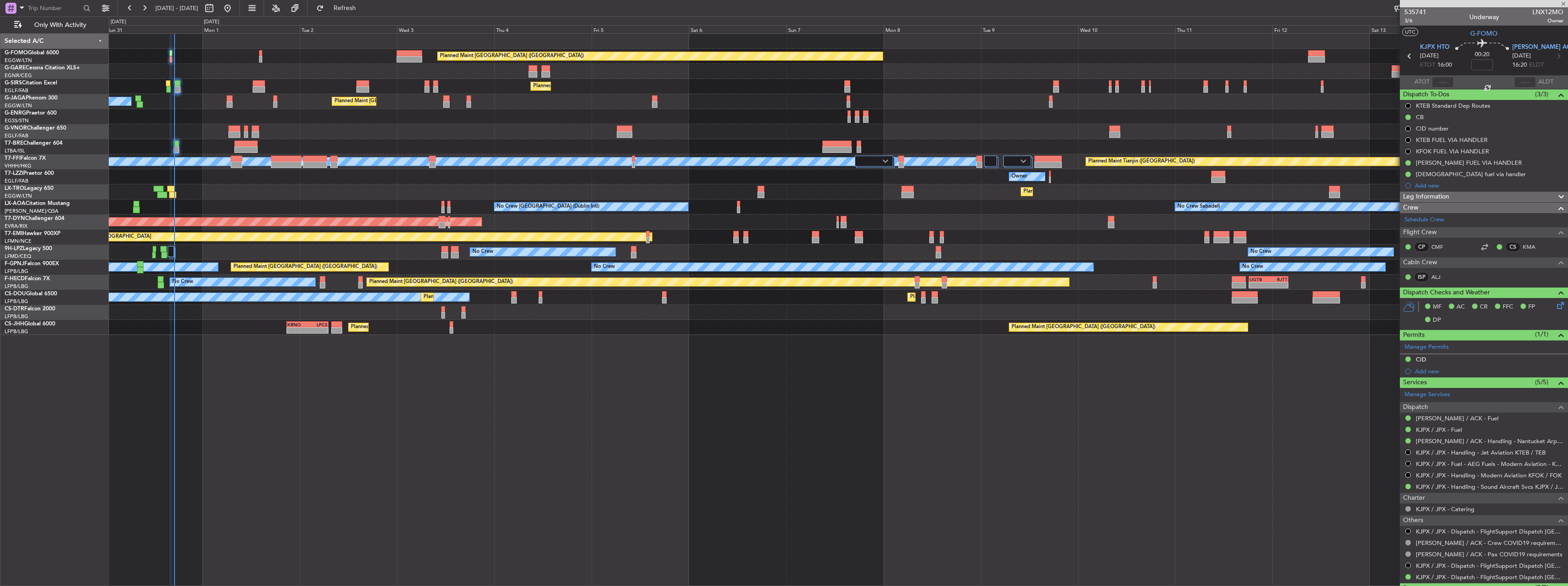
type input "-00:05"
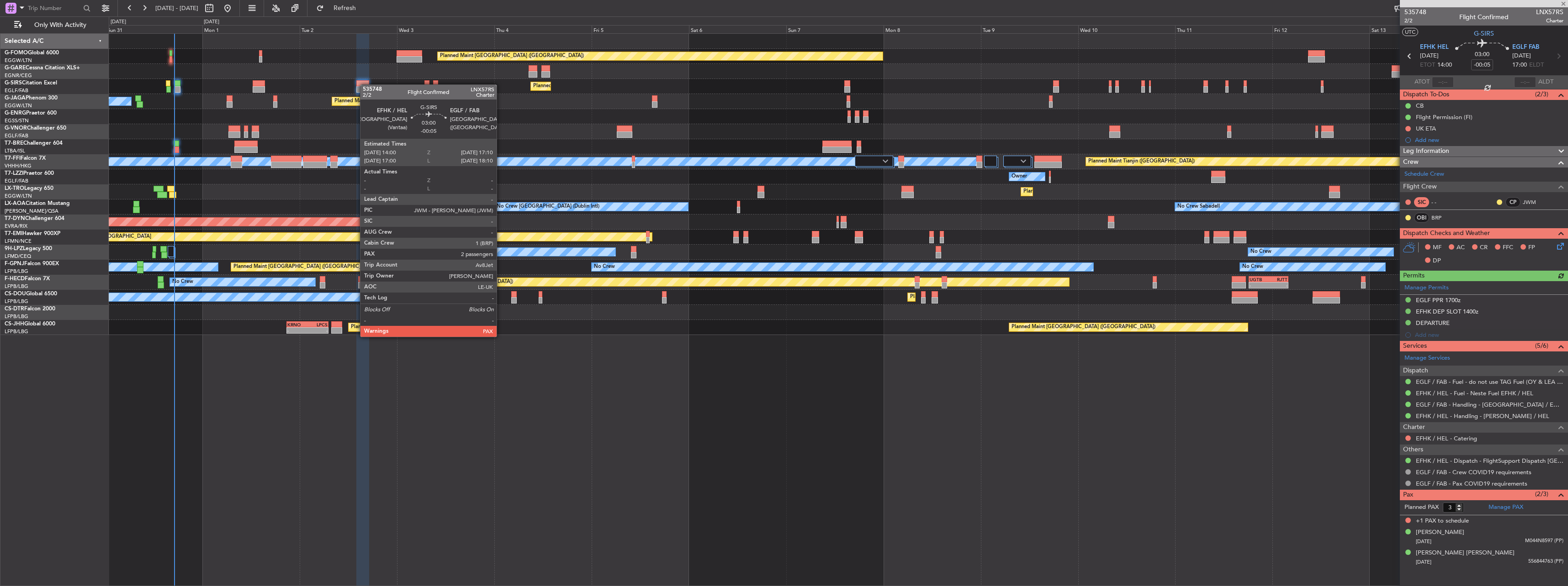
click at [365, 85] on div at bounding box center [363, 84] width 14 height 7
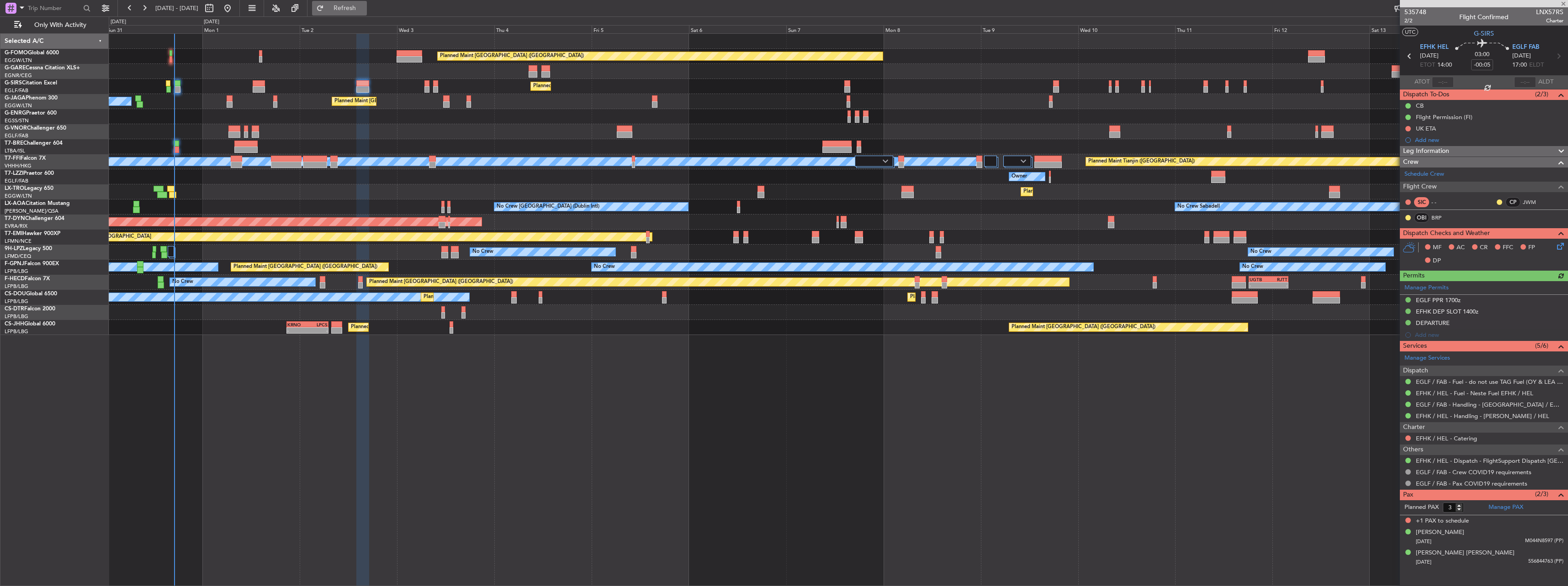
click at [356, 11] on button "Refresh" at bounding box center [339, 8] width 55 height 14
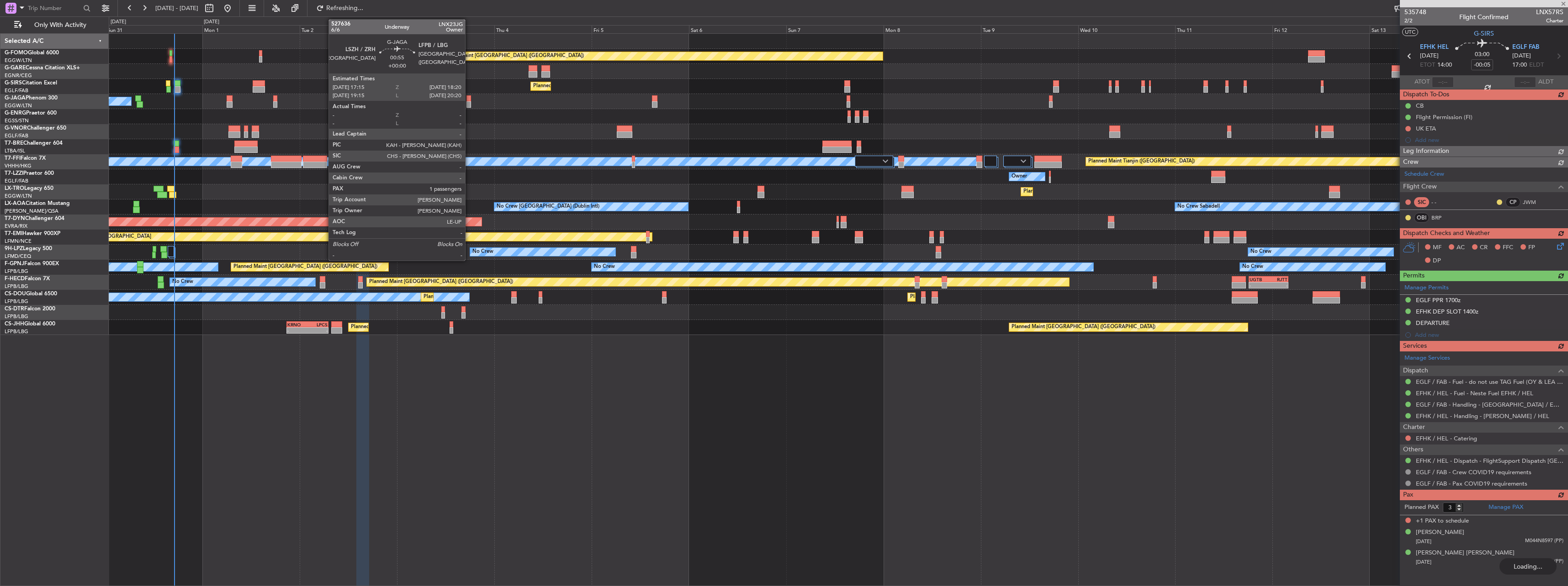
type input "2"
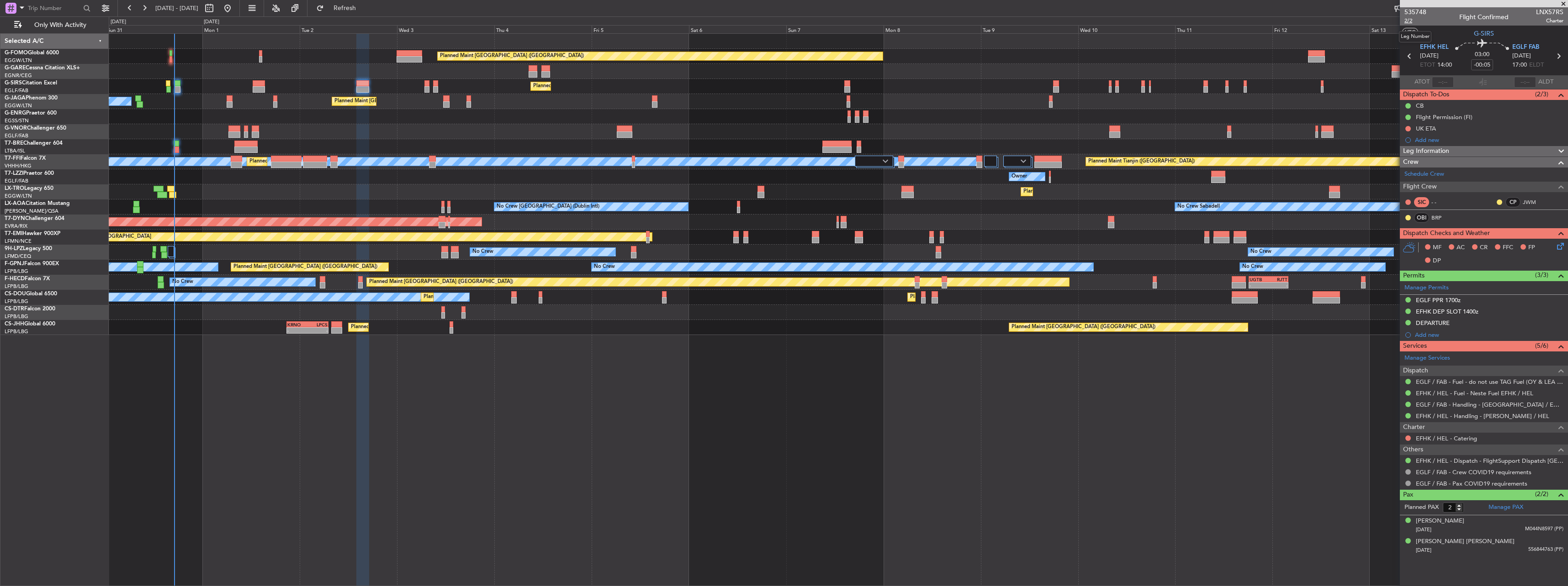
click at [1407, 19] on span "2/2" at bounding box center [1415, 20] width 22 height 8
click at [556, 133] on div at bounding box center [837, 131] width 1459 height 15
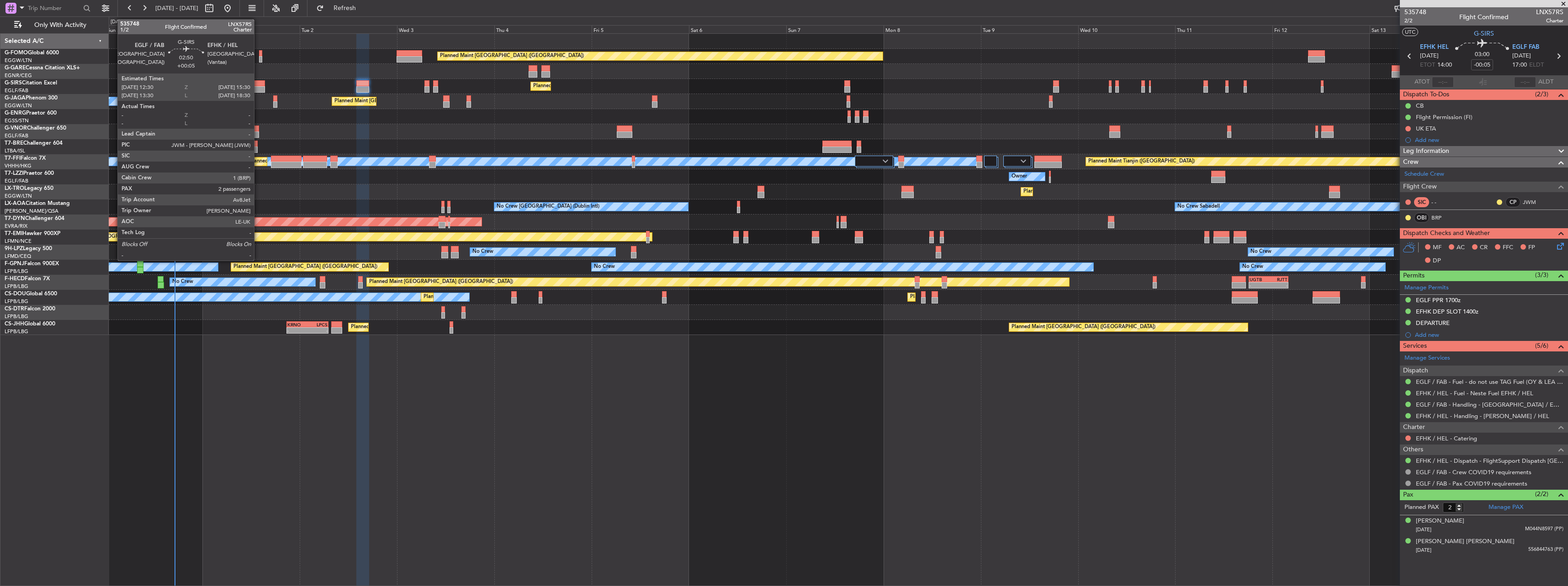
click at [258, 85] on div at bounding box center [259, 84] width 13 height 7
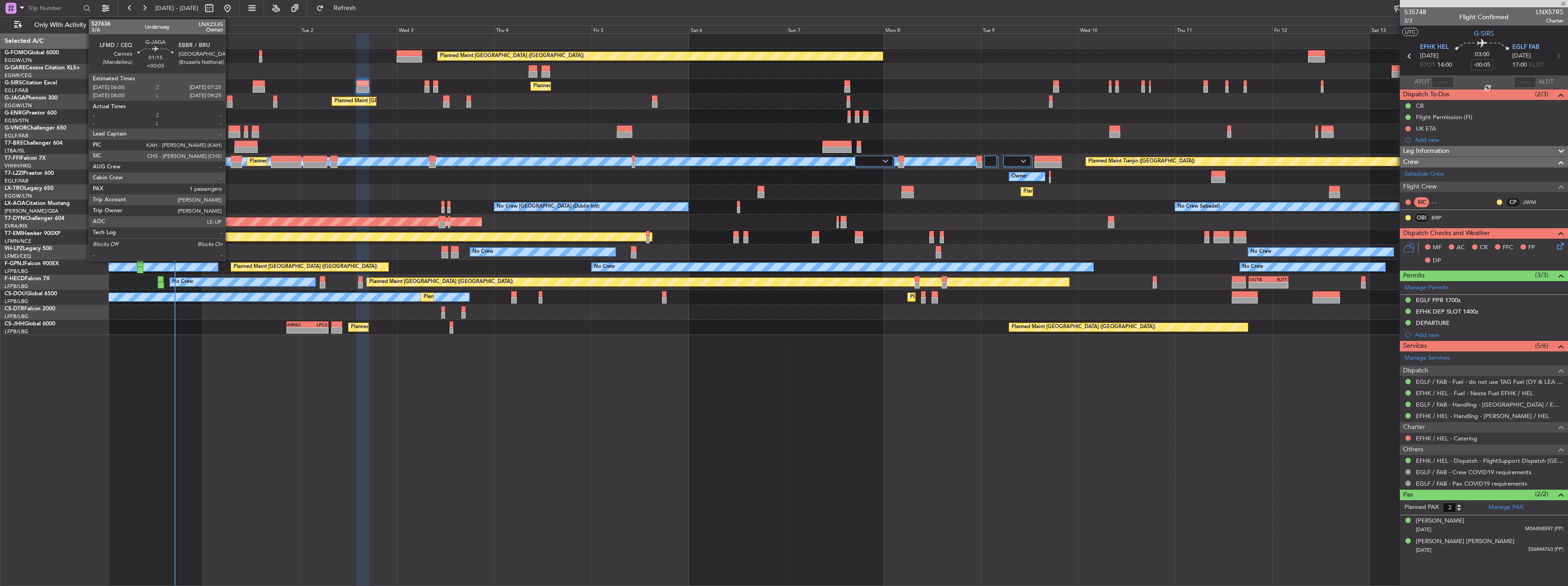
type input "+00:05"
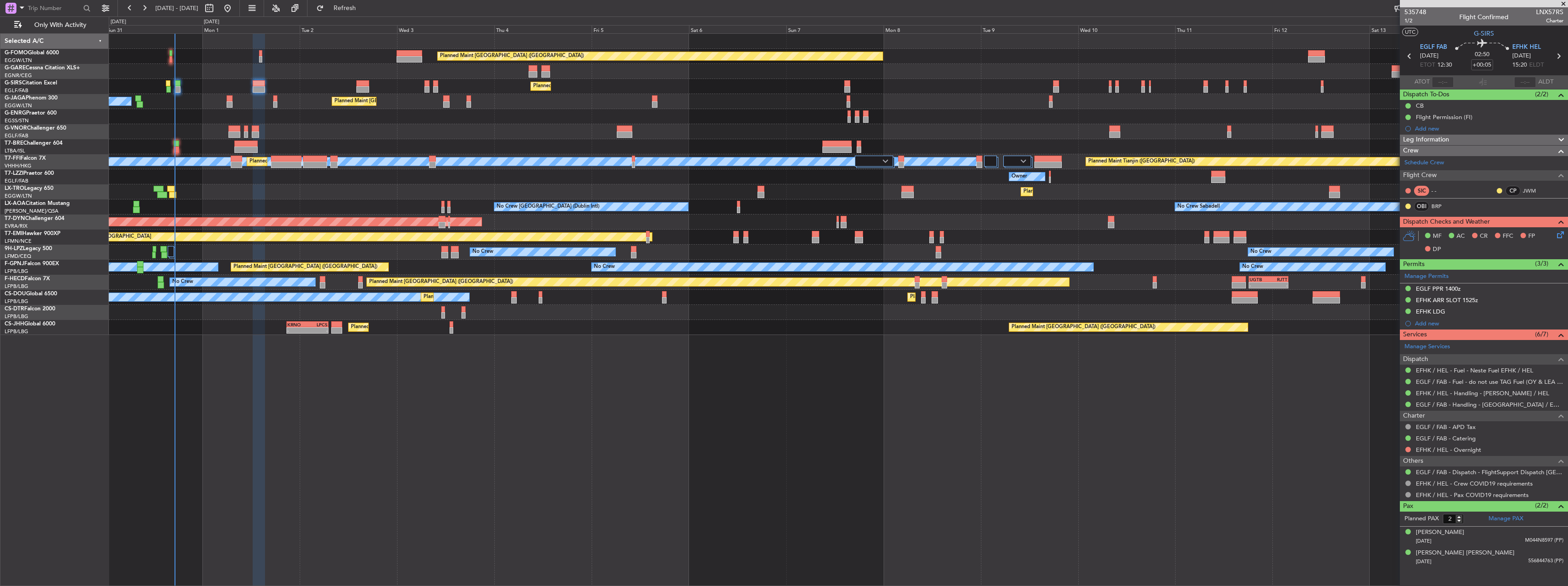
click at [332, 70] on div at bounding box center [837, 71] width 1459 height 15
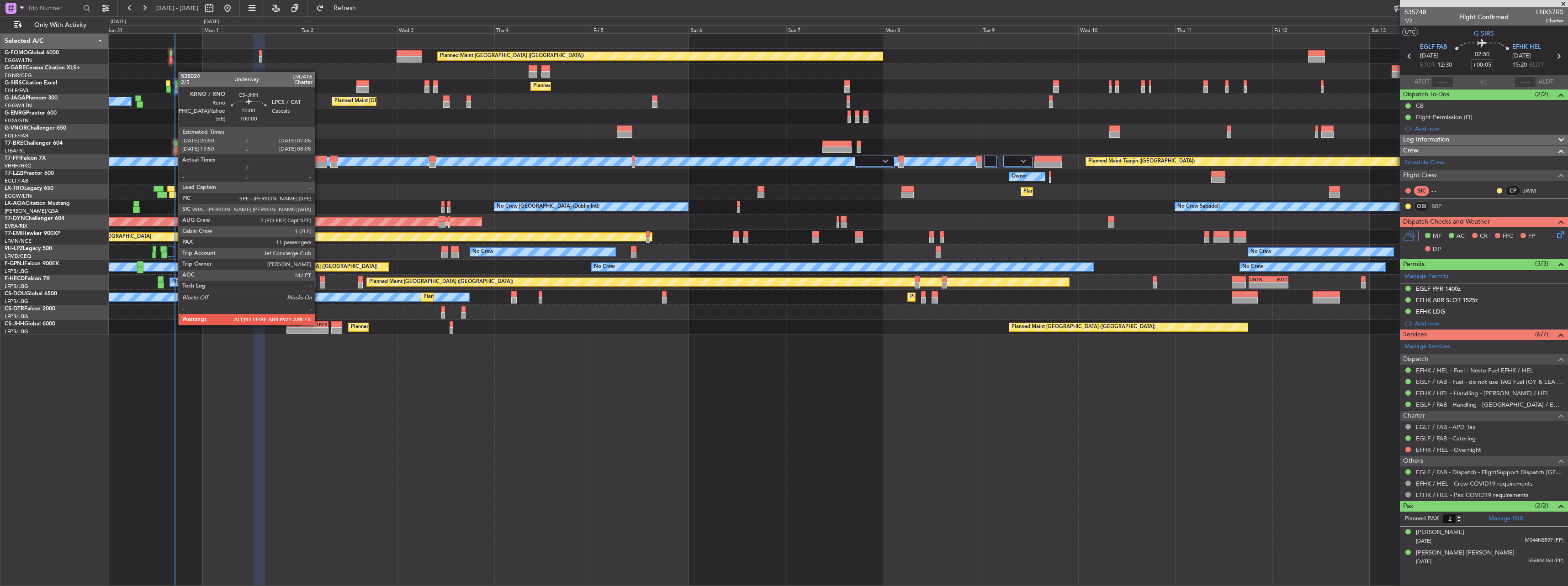
click at [319, 324] on div "LPCS" at bounding box center [317, 325] width 20 height 5
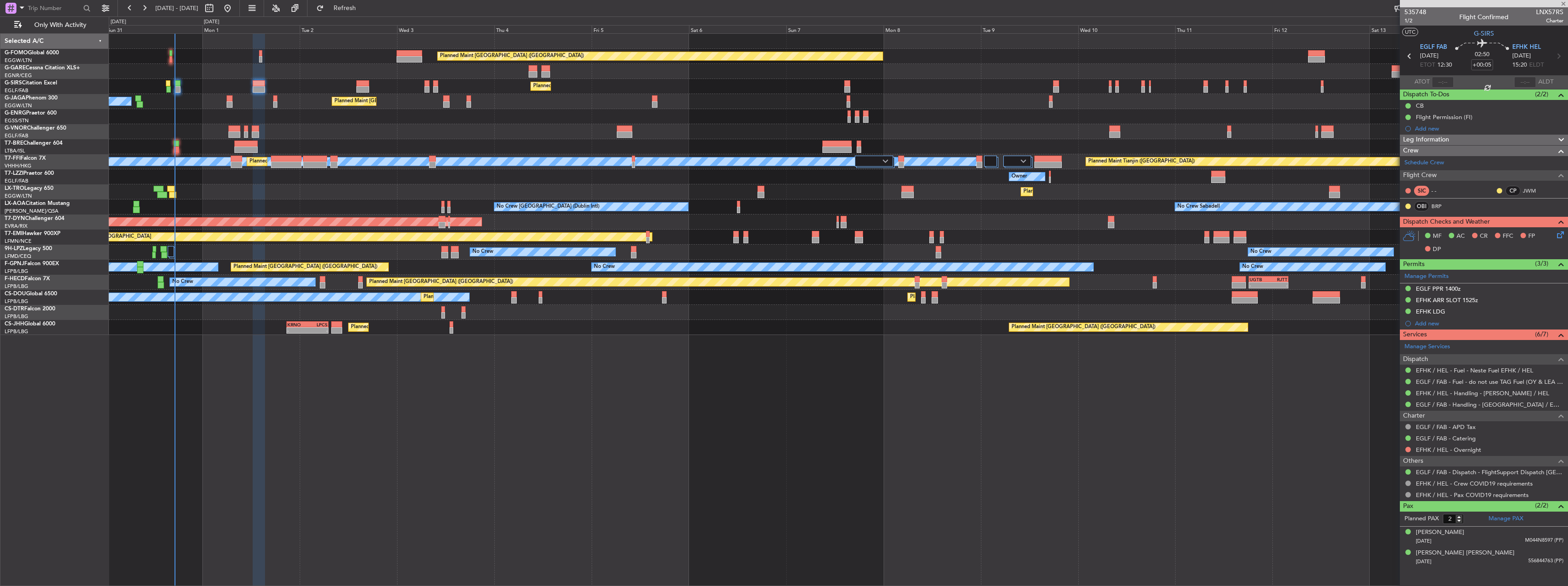
type input "11"
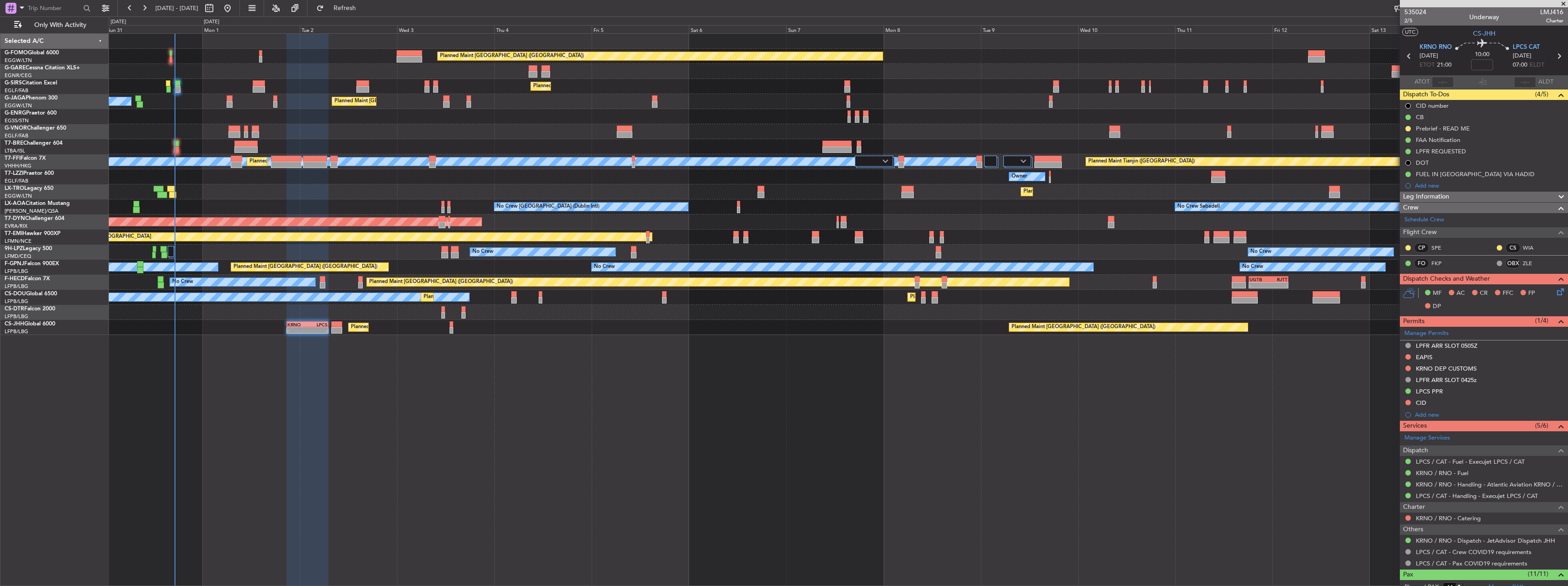
click at [248, 195] on div "Planned Maint Dusseldorf" at bounding box center [837, 193] width 1459 height 15
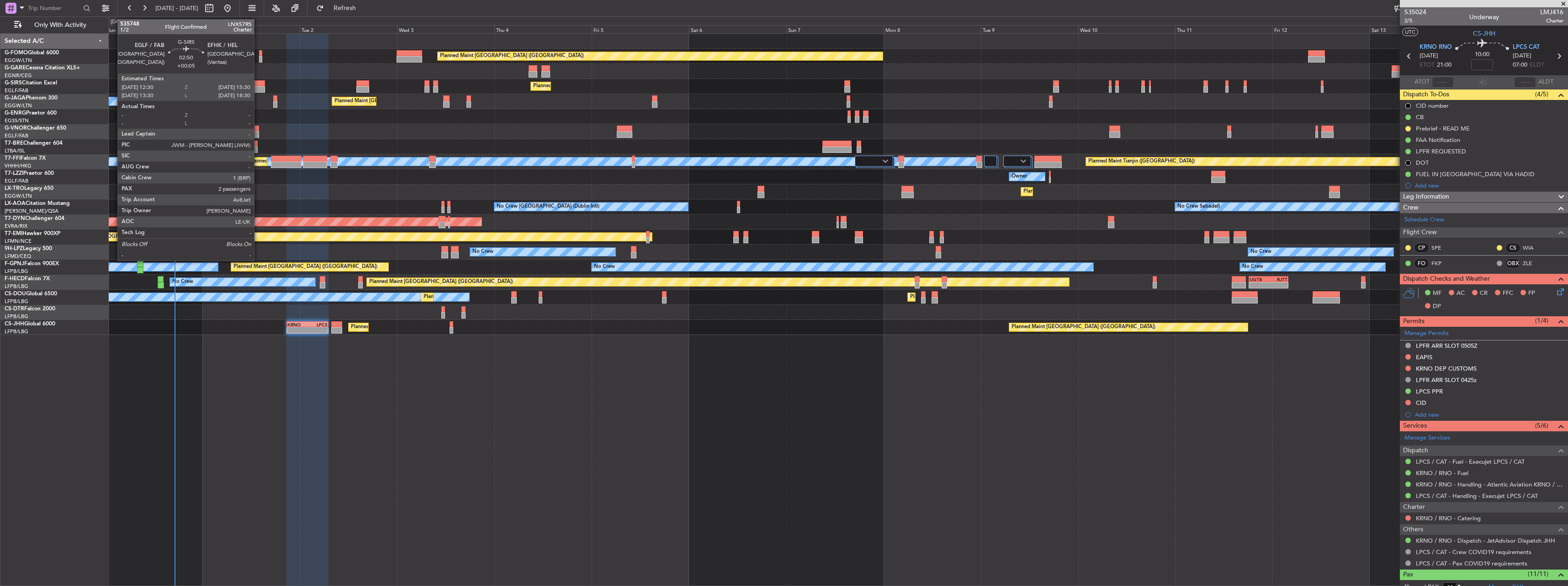
click at [258, 84] on div at bounding box center [259, 84] width 13 height 7
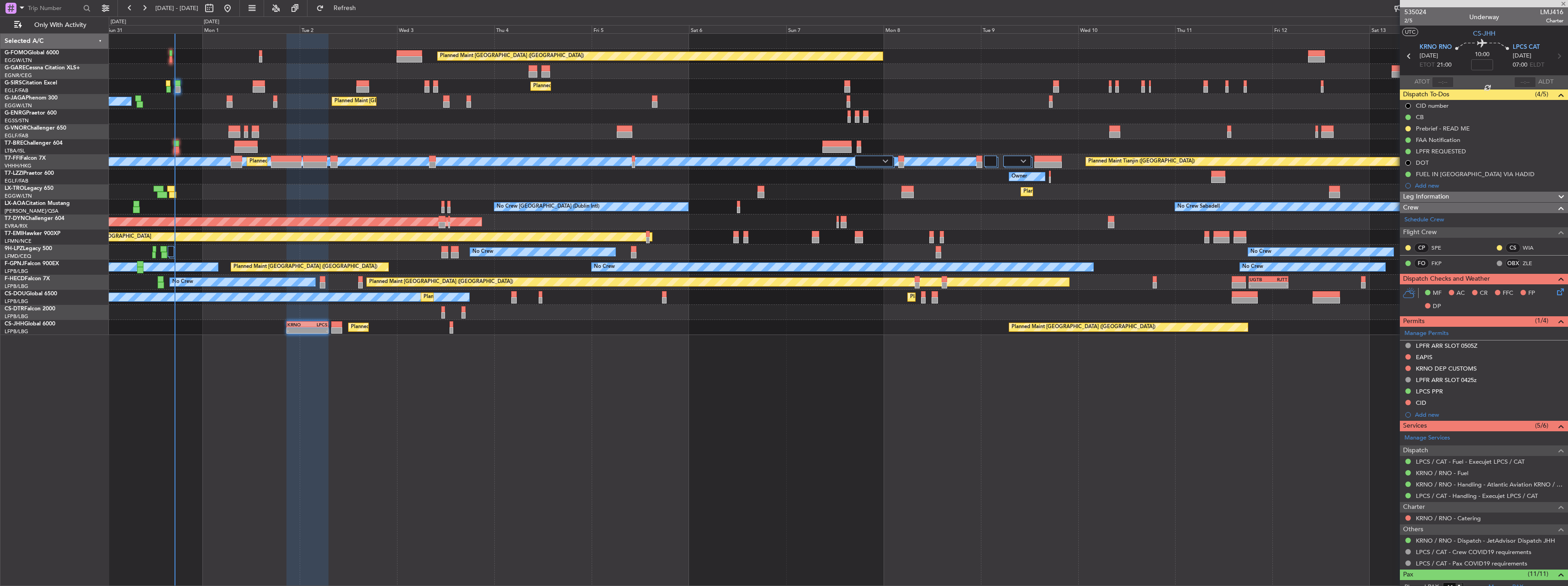
type input "+00:05"
type input "2"
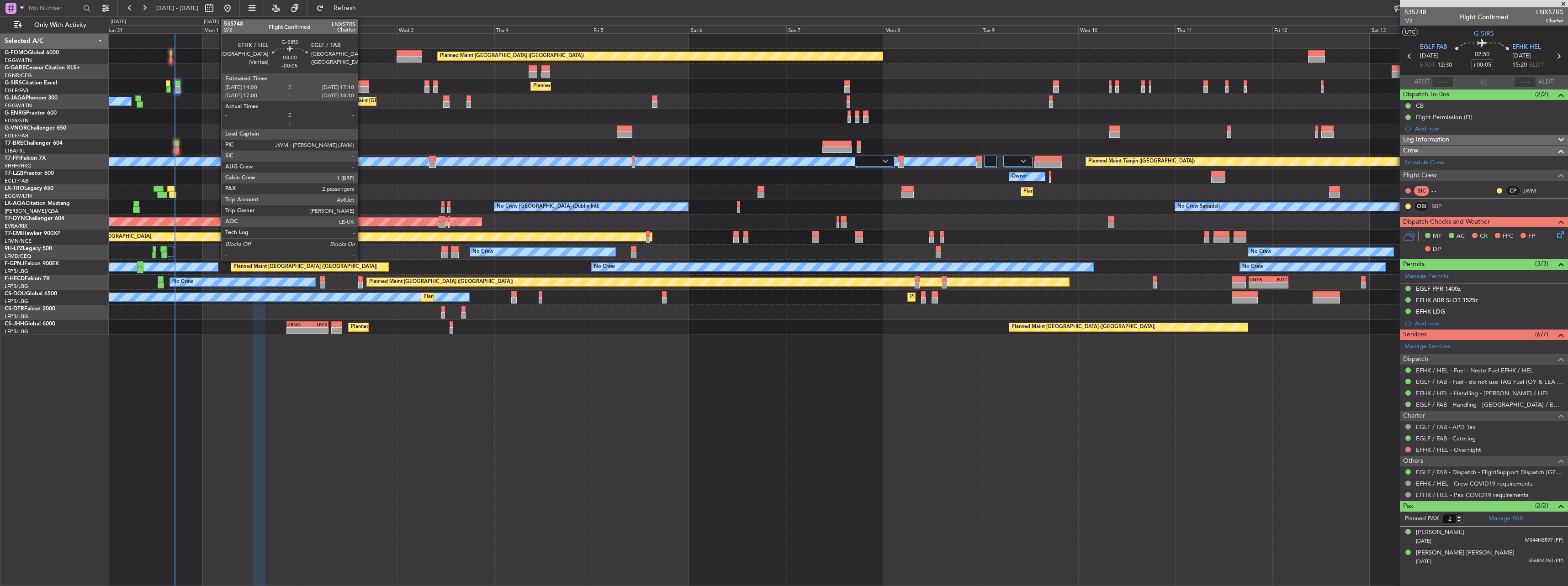
click at [361, 81] on div at bounding box center [363, 84] width 14 height 7
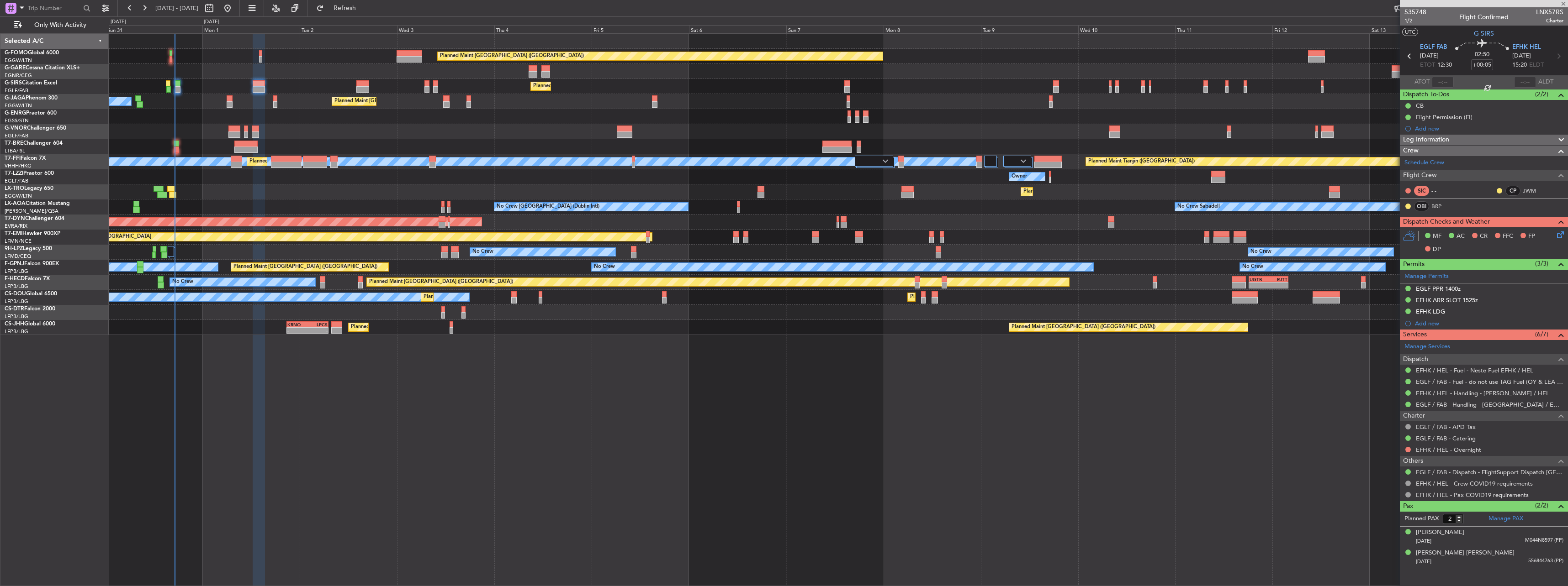
type input "-00:05"
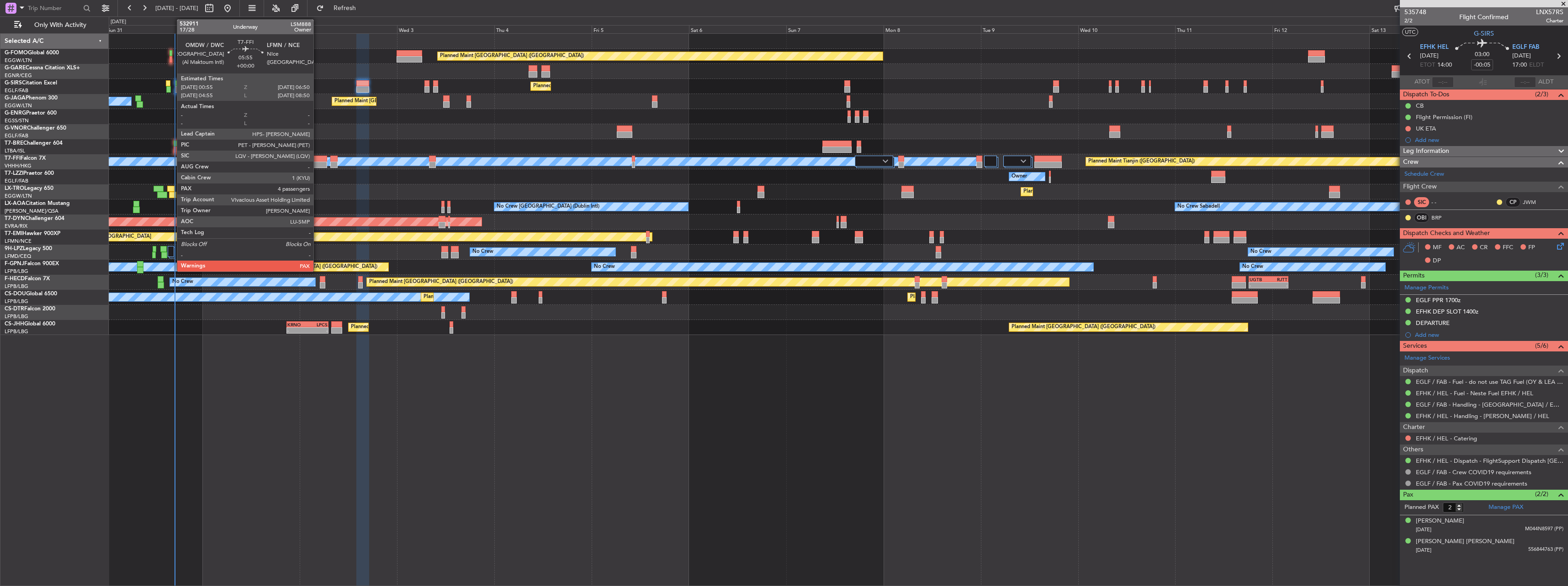
click at [317, 157] on div at bounding box center [315, 159] width 25 height 7
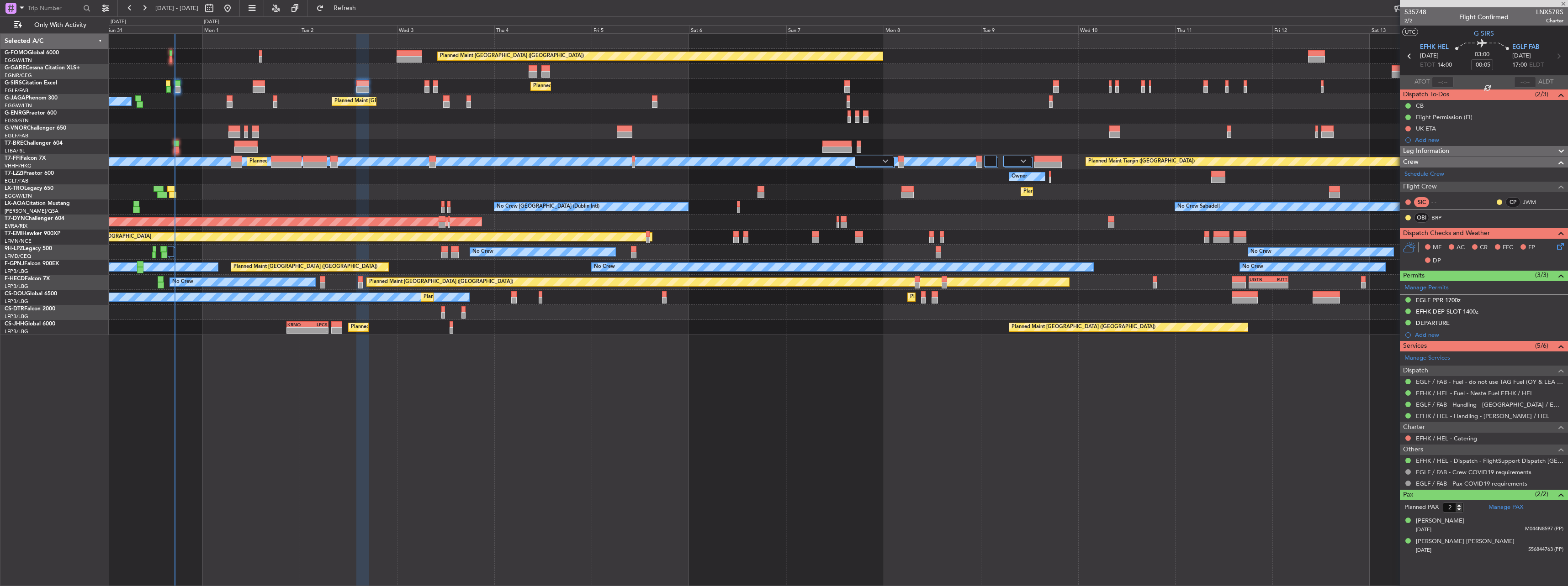
type input "4"
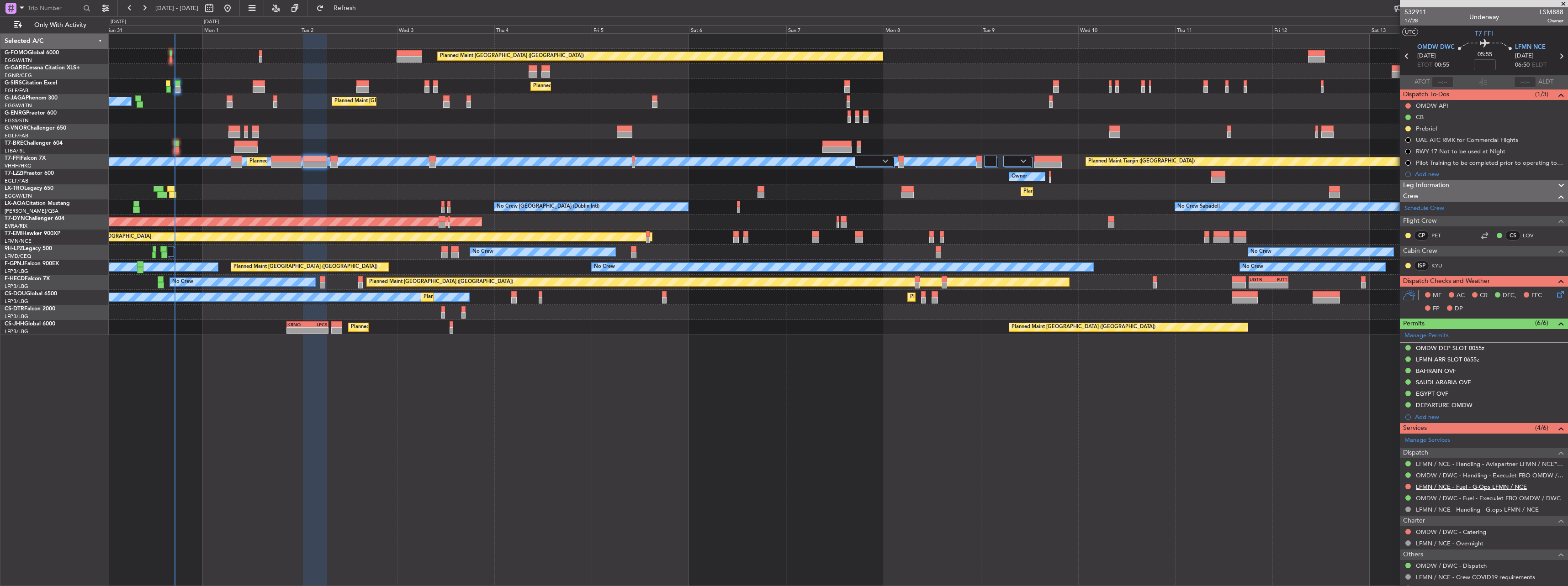
click at [1450, 485] on link "LFMN / NCE - Fuel - G-Ops LFMN / NCE" at bounding box center [1470, 487] width 111 height 8
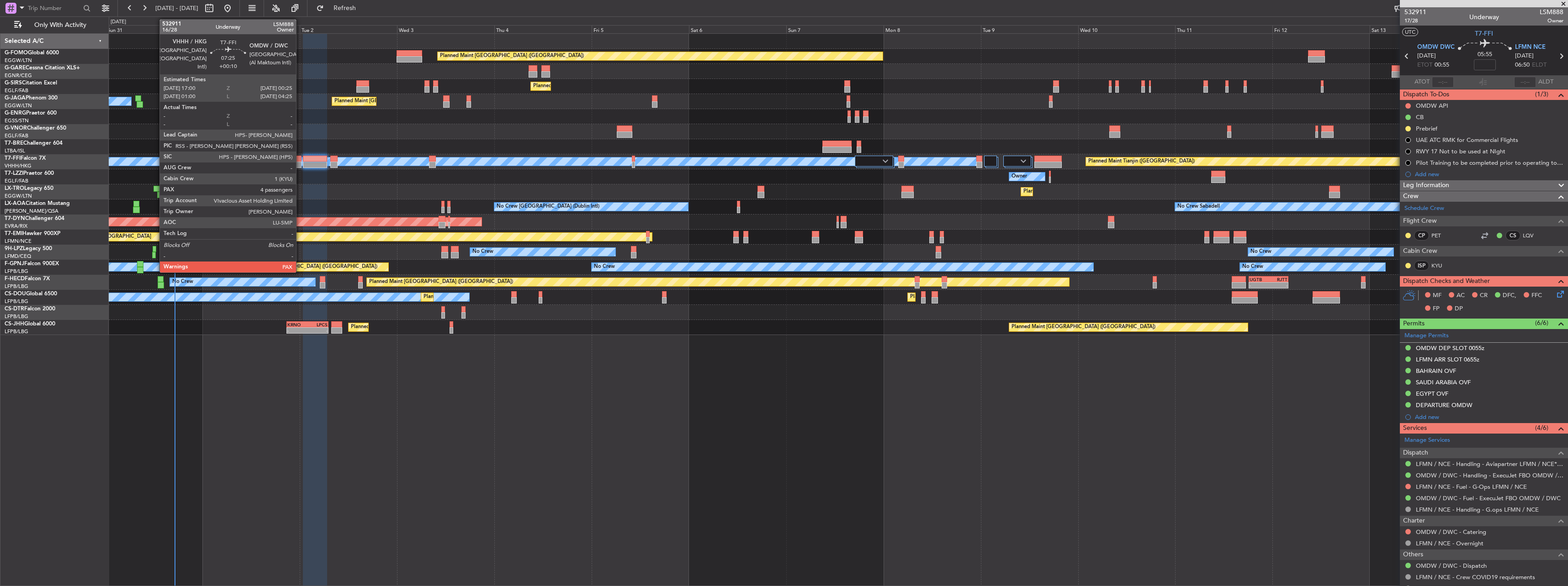
click at [300, 159] on div at bounding box center [286, 159] width 31 height 7
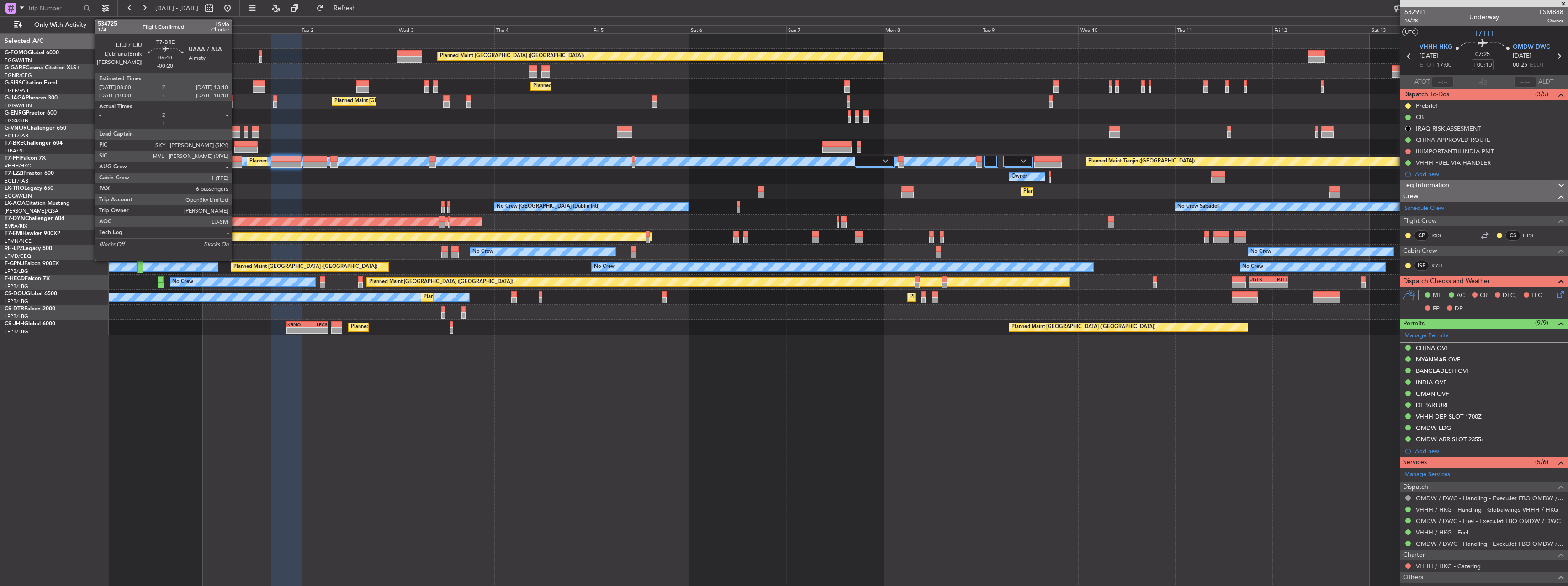
click at [236, 141] on div at bounding box center [245, 144] width 23 height 7
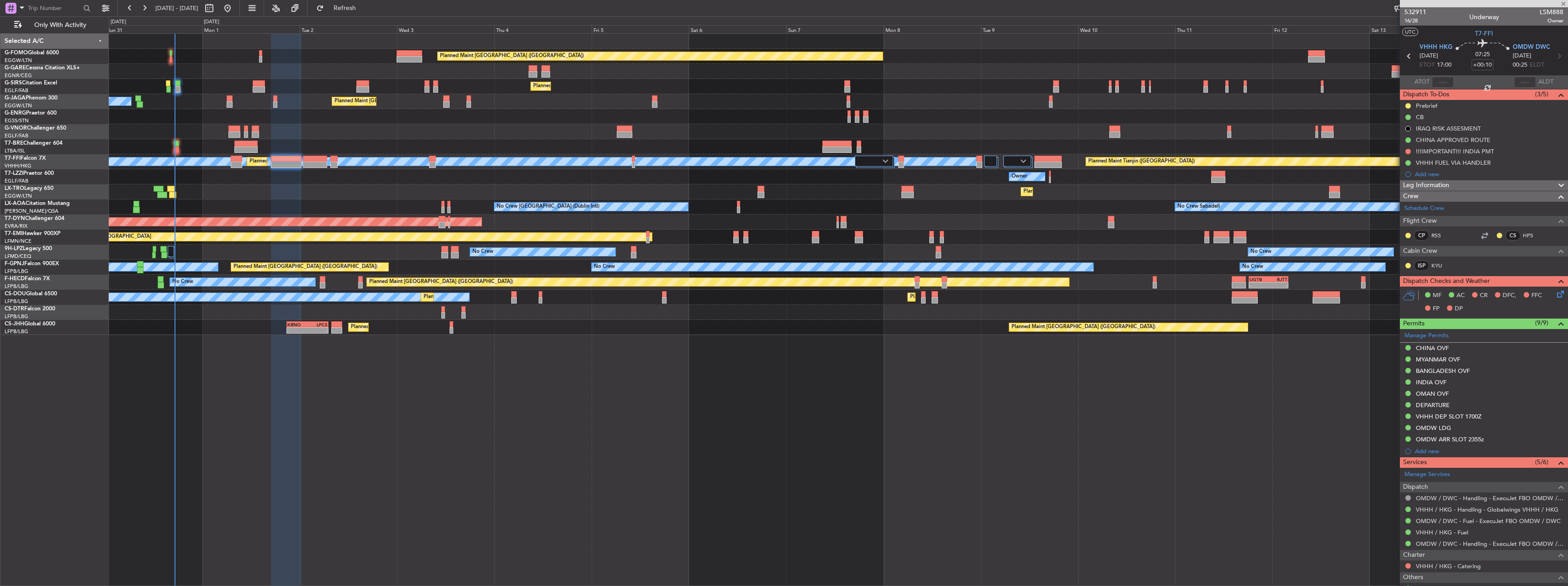
type input "-00:20"
type input "6"
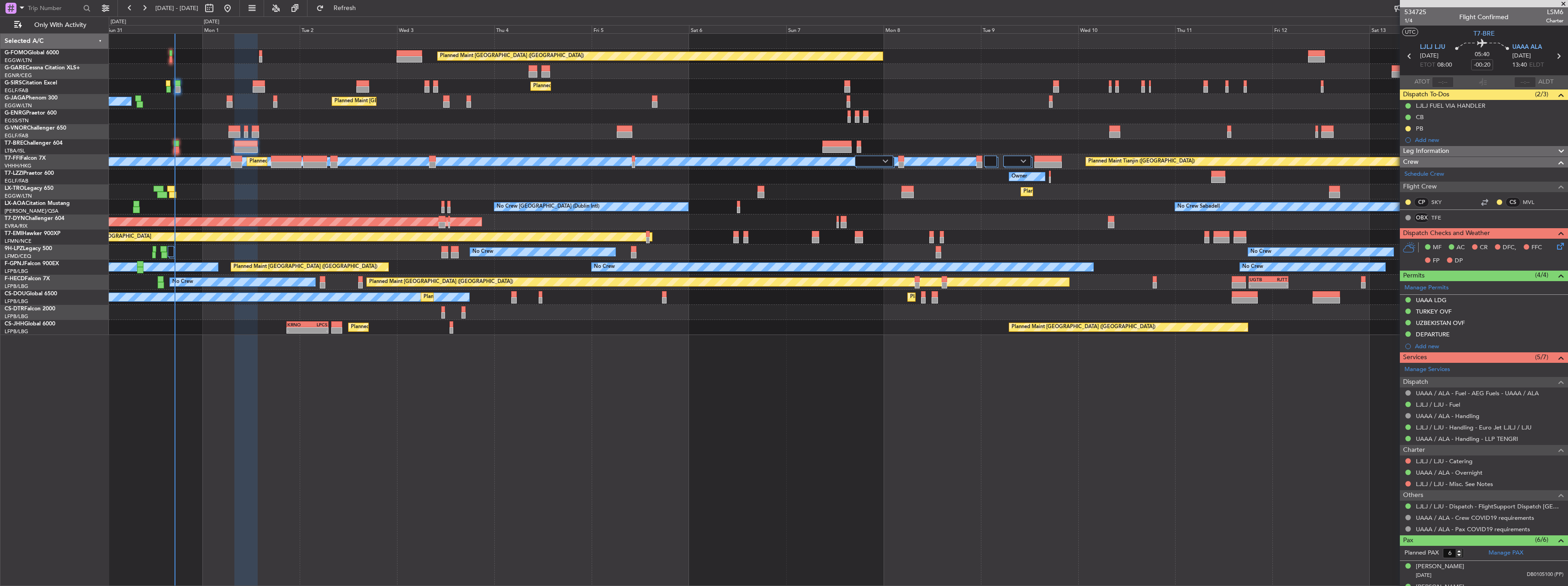
scroll to position [98, 0]
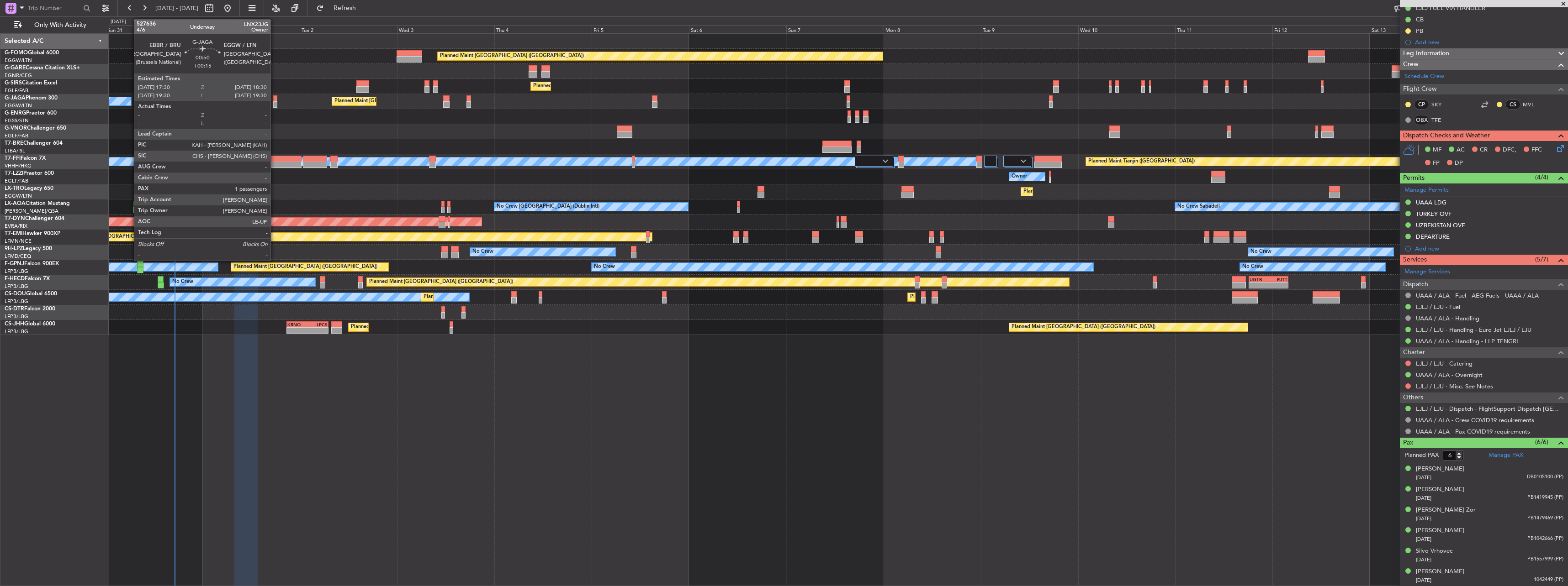
click at [275, 98] on div at bounding box center [275, 99] width 4 height 7
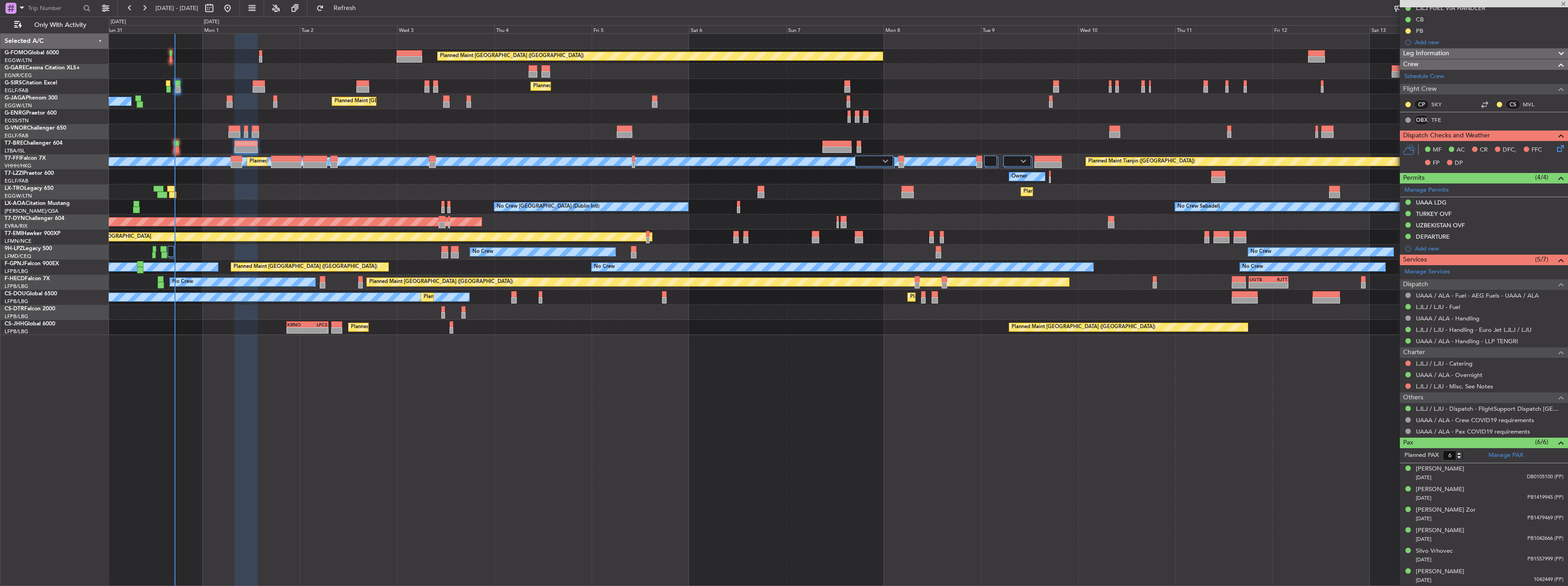
type input "+00:15"
type input "1"
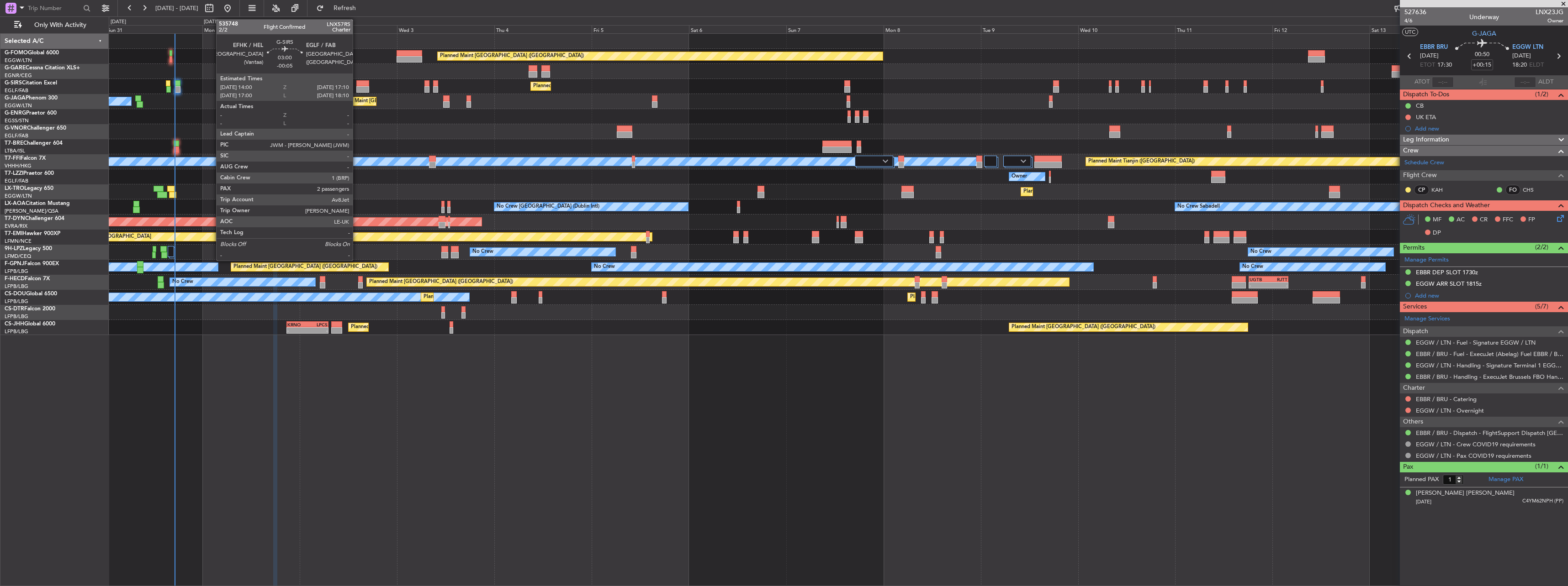
click at [356, 85] on div at bounding box center [363, 84] width 14 height 7
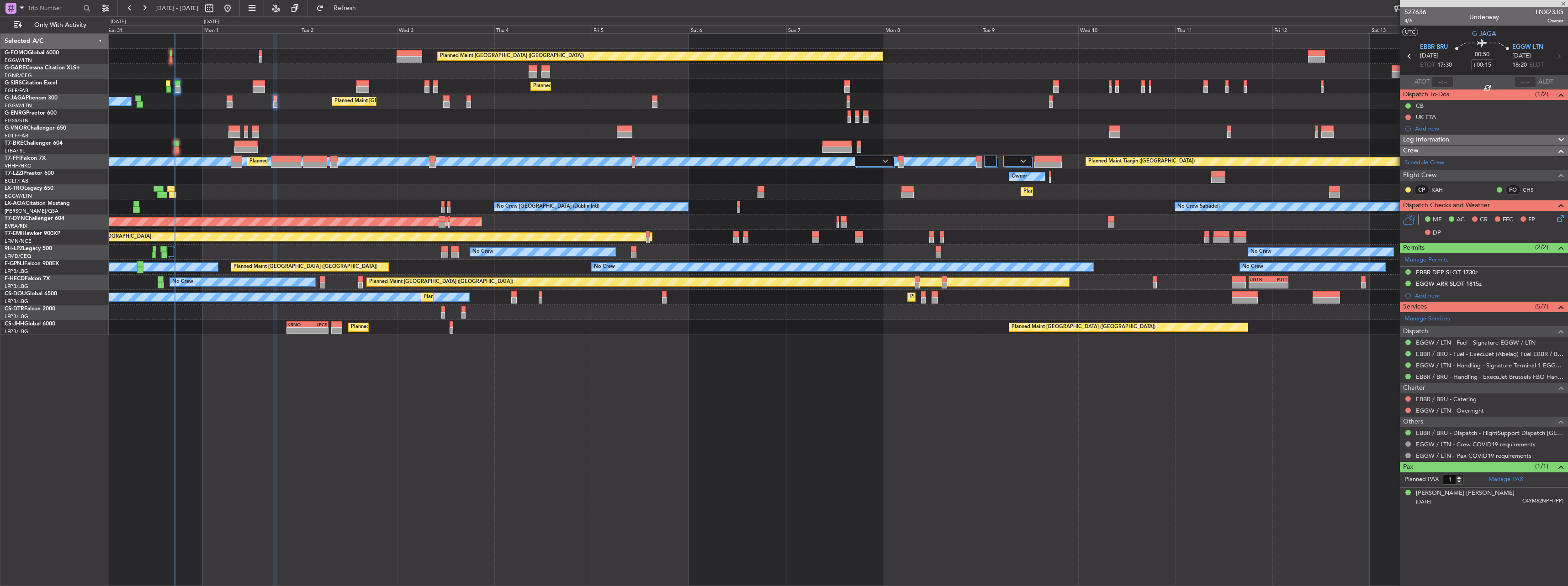
type input "-00:05"
type input "2"
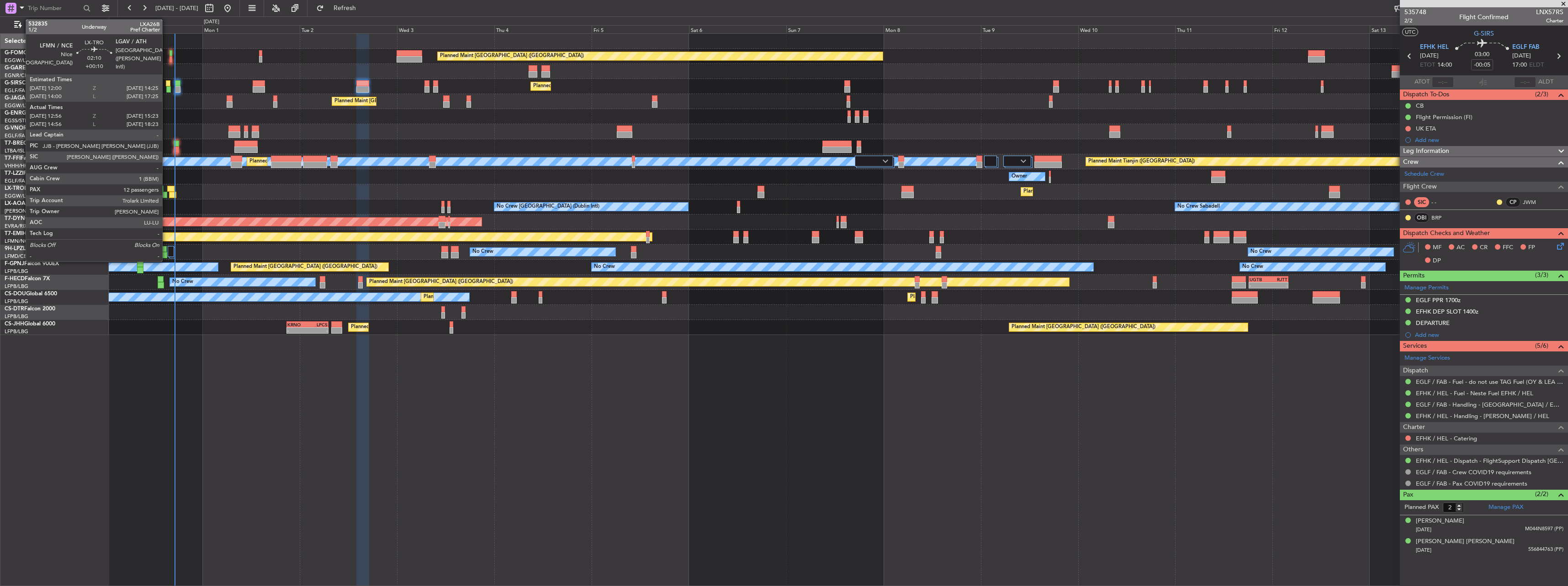
click at [171, 192] on div at bounding box center [171, 189] width 8 height 7
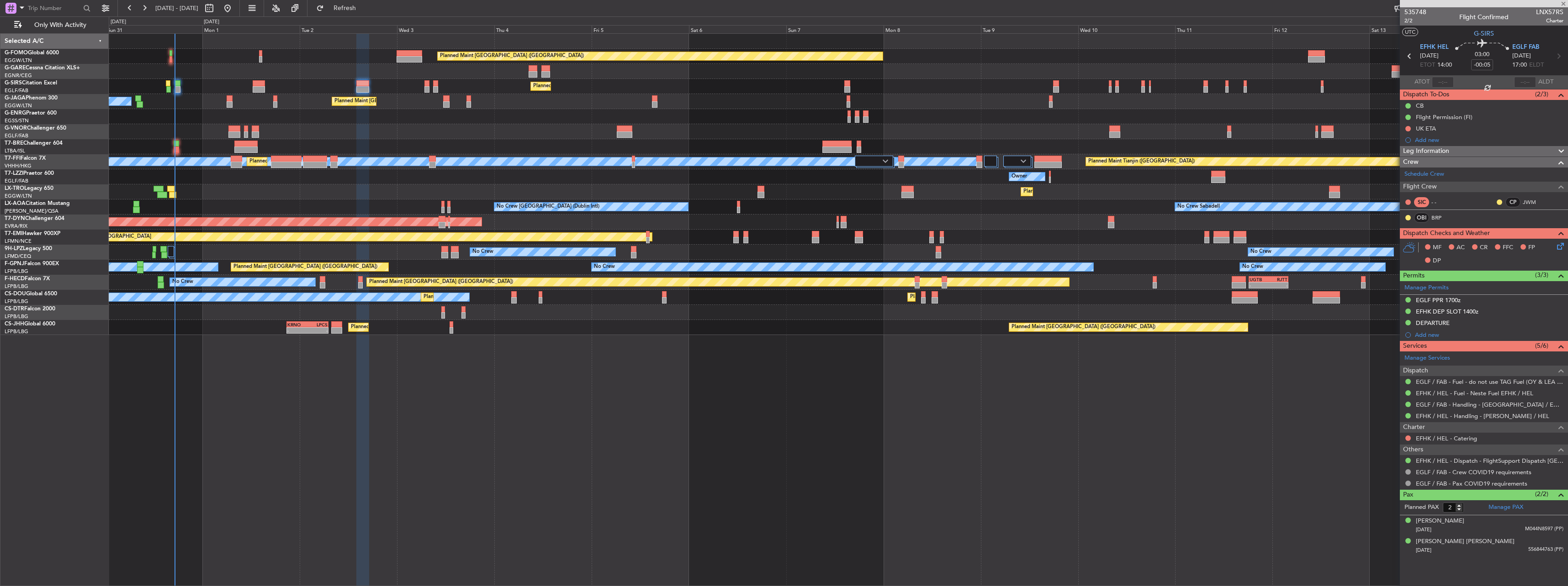
type input "15:48"
type input "0"
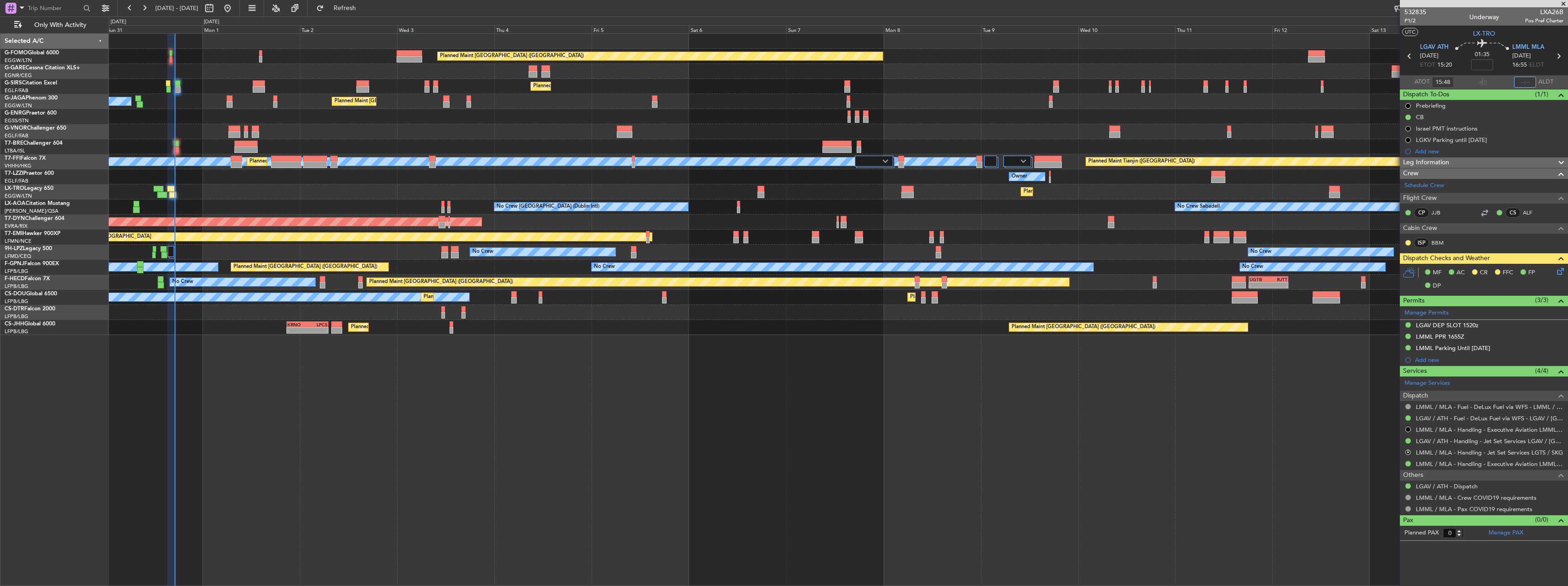
click at [1515, 81] on input "text" at bounding box center [1525, 81] width 22 height 11
type input "17:08"
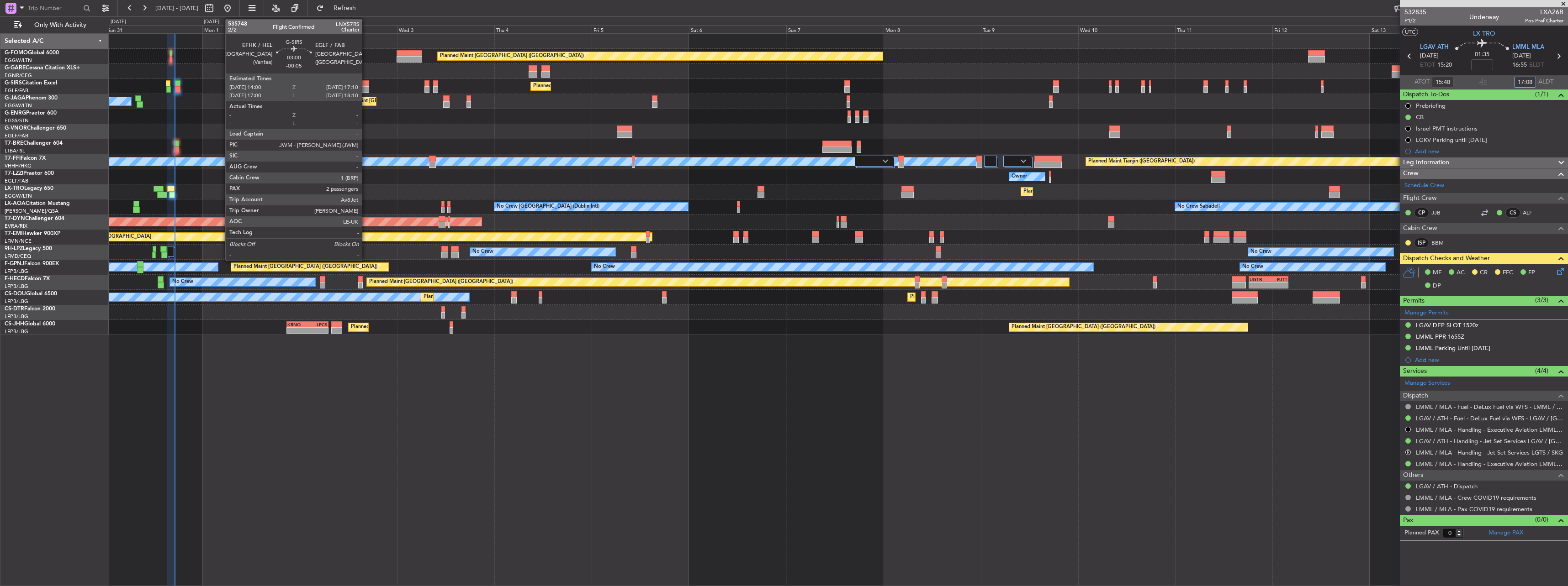
click at [366, 84] on div at bounding box center [363, 84] width 14 height 7
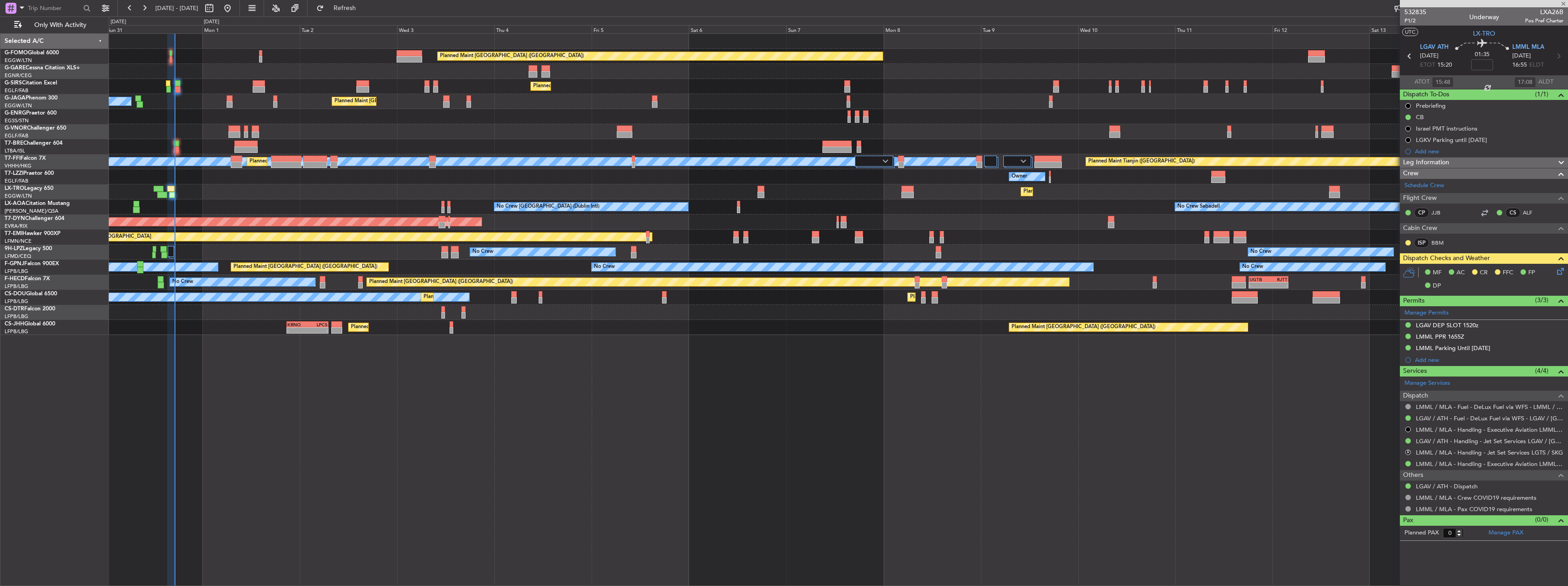
type input "-00:05"
type input "2"
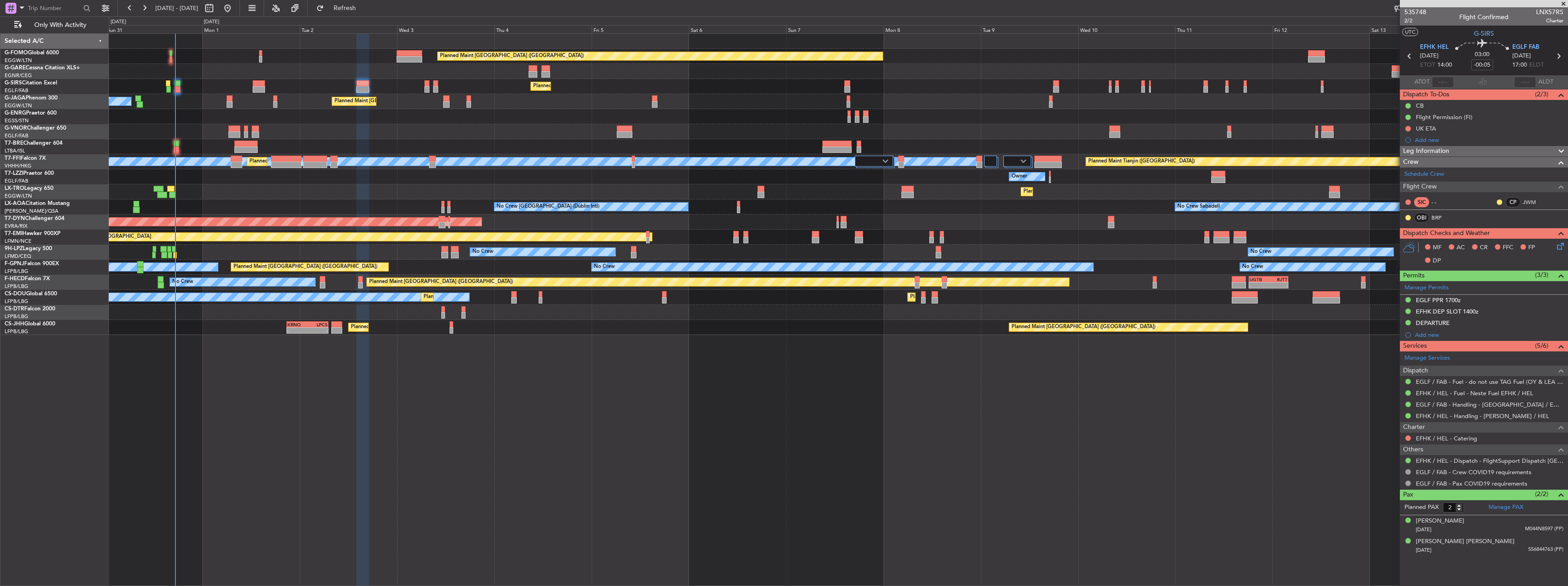
click at [1556, 248] on icon at bounding box center [1559, 244] width 8 height 8
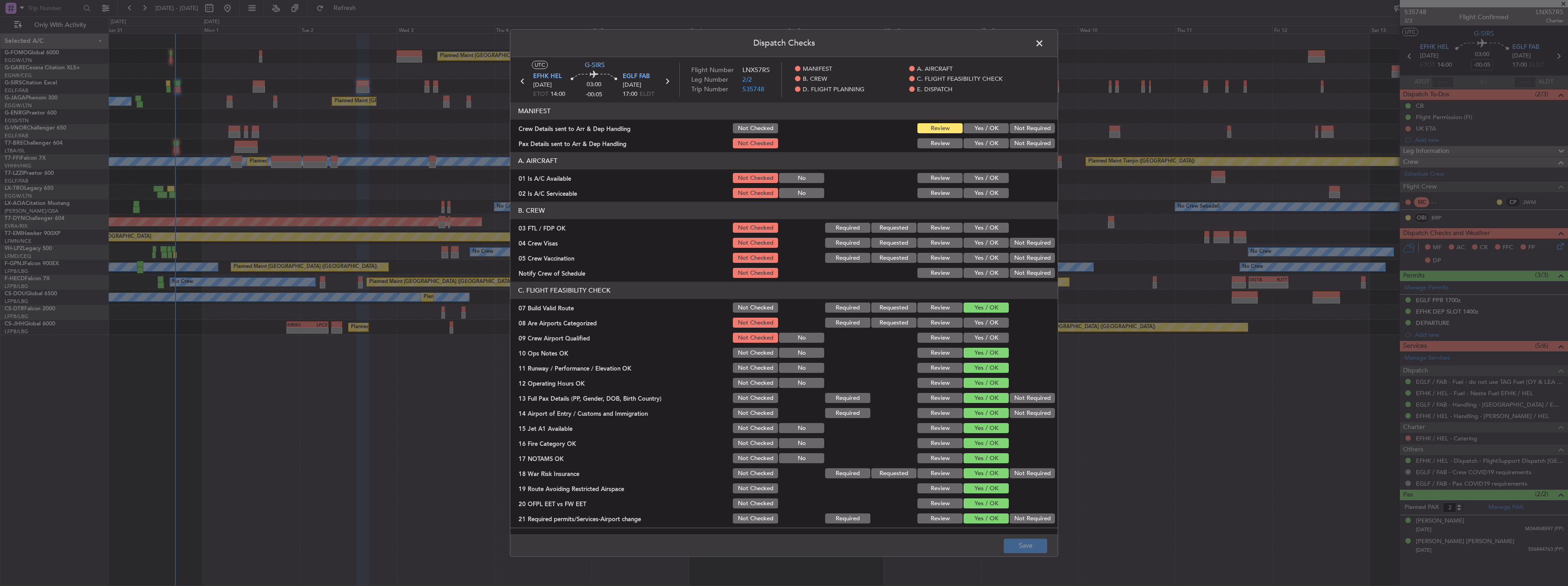
click at [966, 126] on button "Yes / OK" at bounding box center [985, 129] width 45 height 10
click at [968, 139] on button "Yes / OK" at bounding box center [985, 144] width 45 height 10
click at [985, 177] on button "Yes / OK" at bounding box center [985, 179] width 45 height 10
click at [984, 192] on button "Yes / OK" at bounding box center [985, 193] width 45 height 10
click at [1042, 544] on button "Save" at bounding box center [1025, 545] width 43 height 14
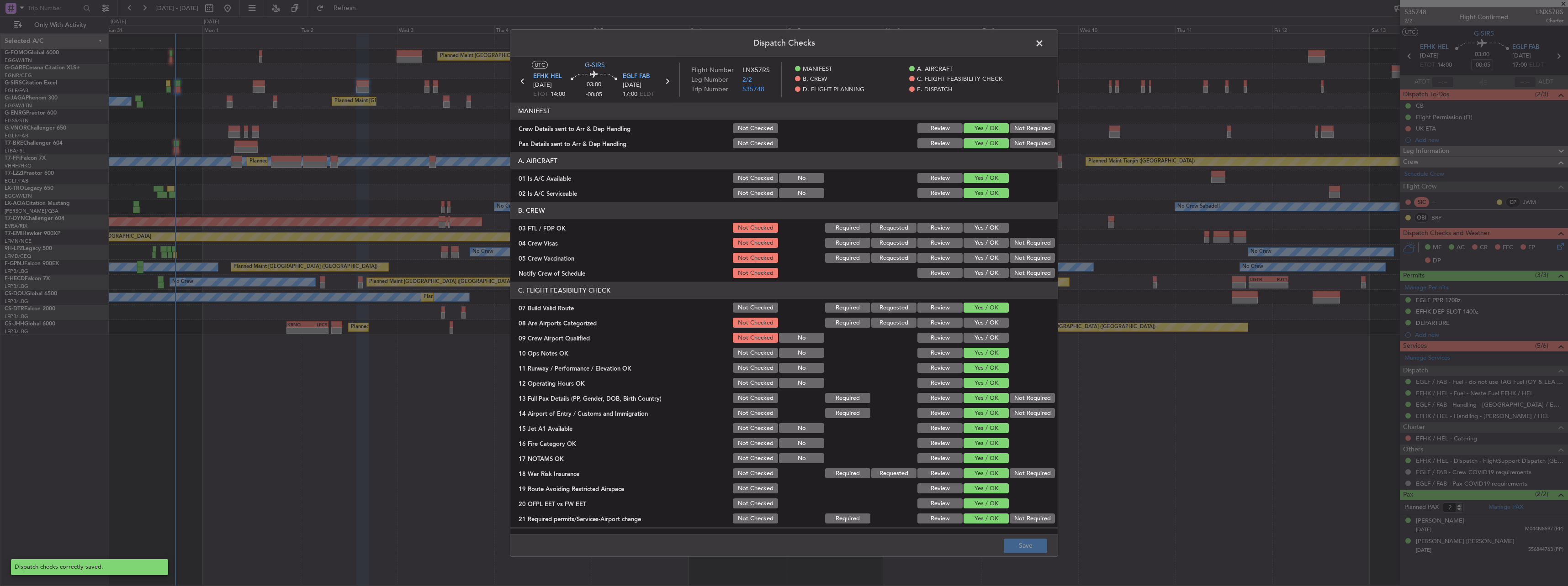
click at [1044, 42] on span at bounding box center [1044, 46] width 0 height 19
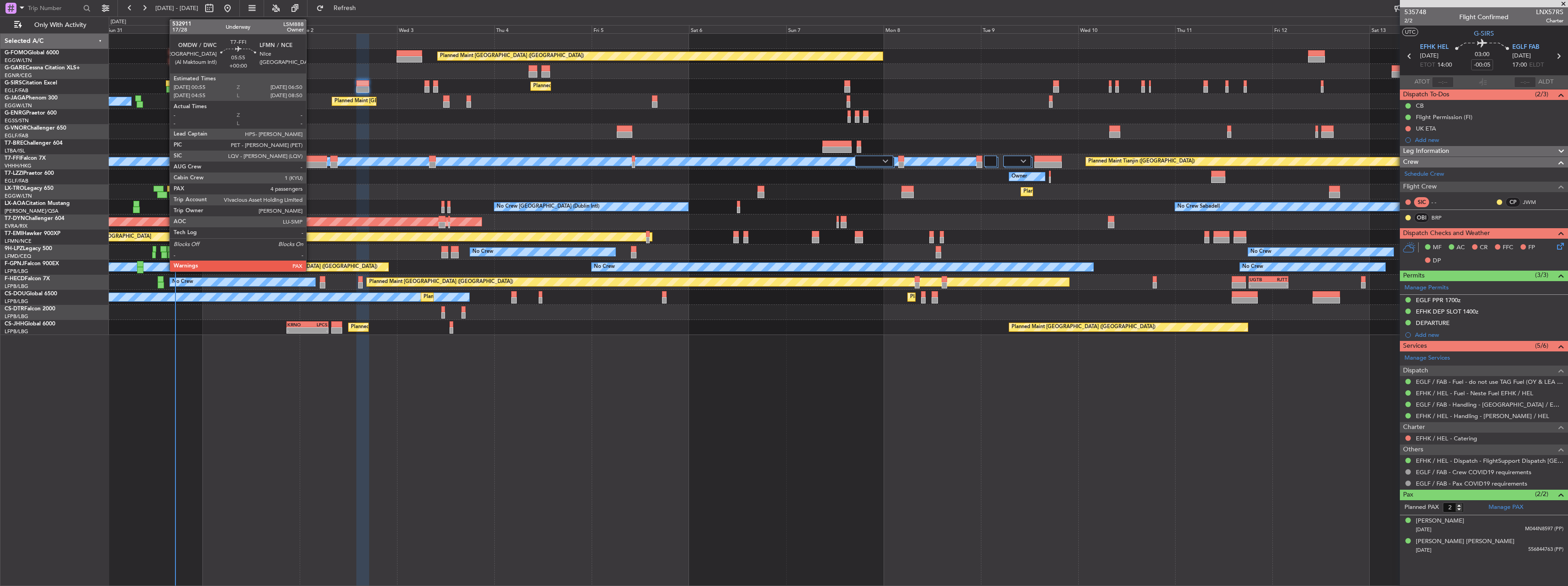
click at [311, 161] on div at bounding box center [315, 159] width 25 height 7
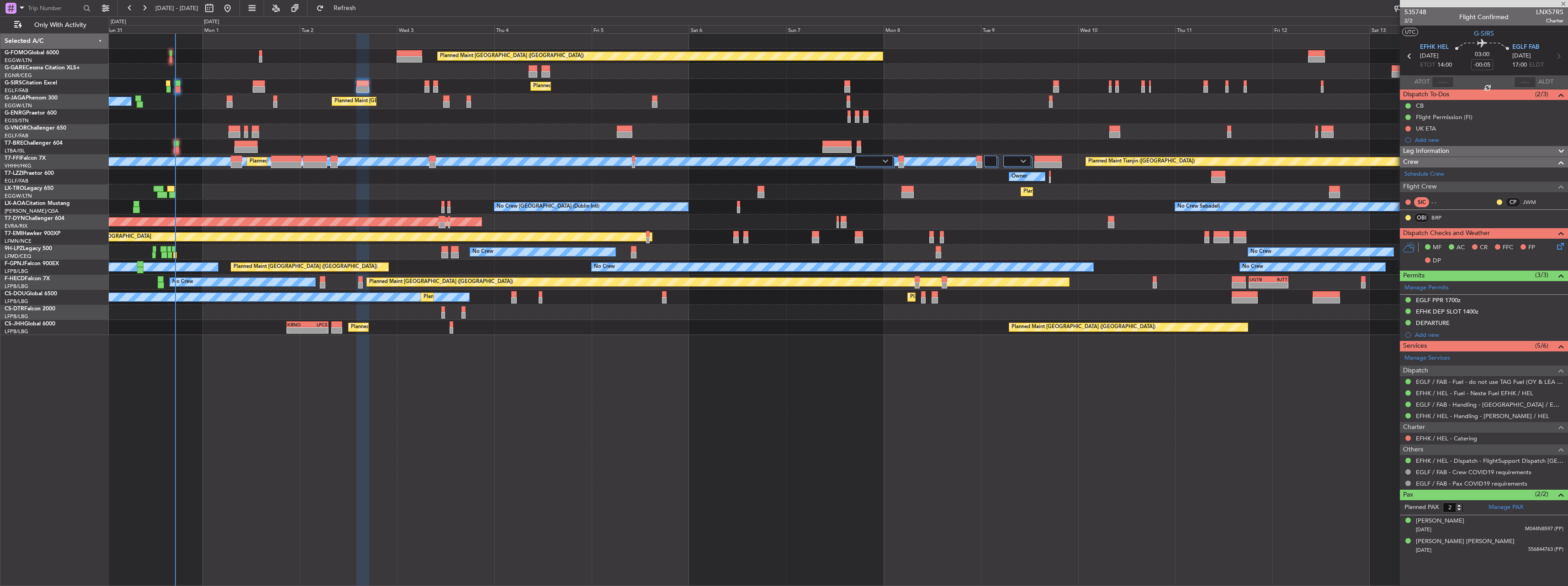
type input "4"
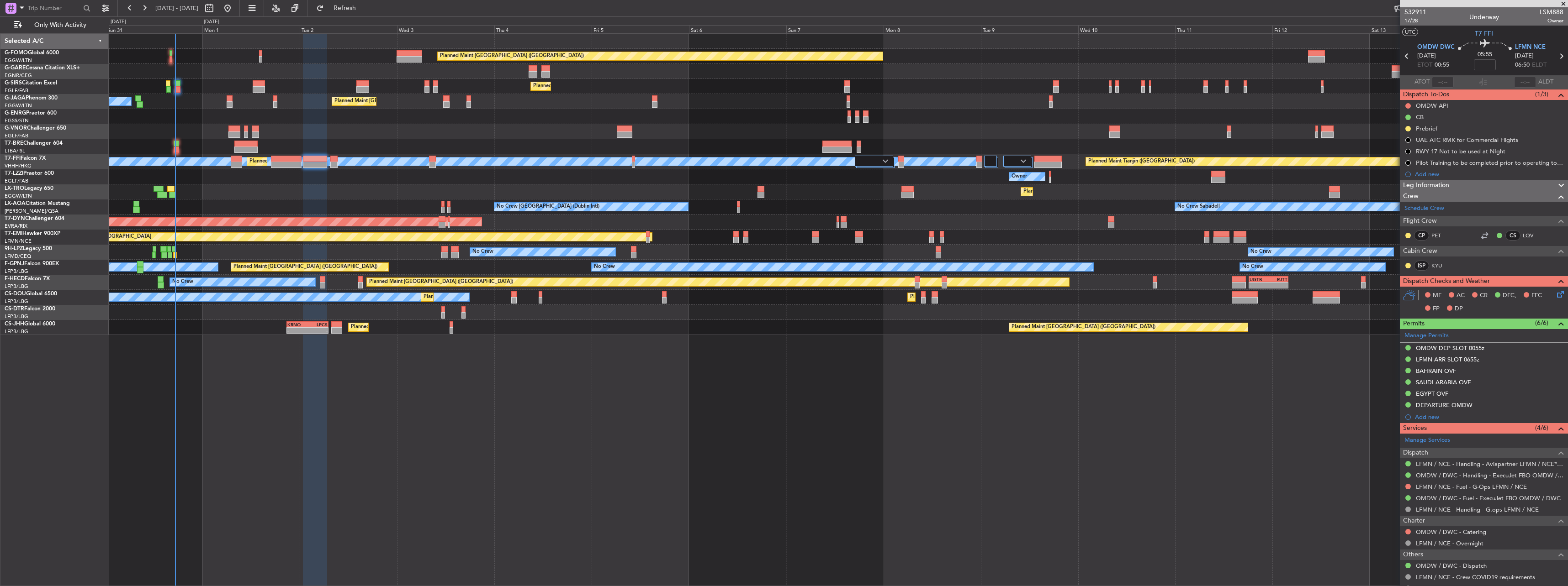
click at [1555, 293] on icon at bounding box center [1559, 293] width 8 height 8
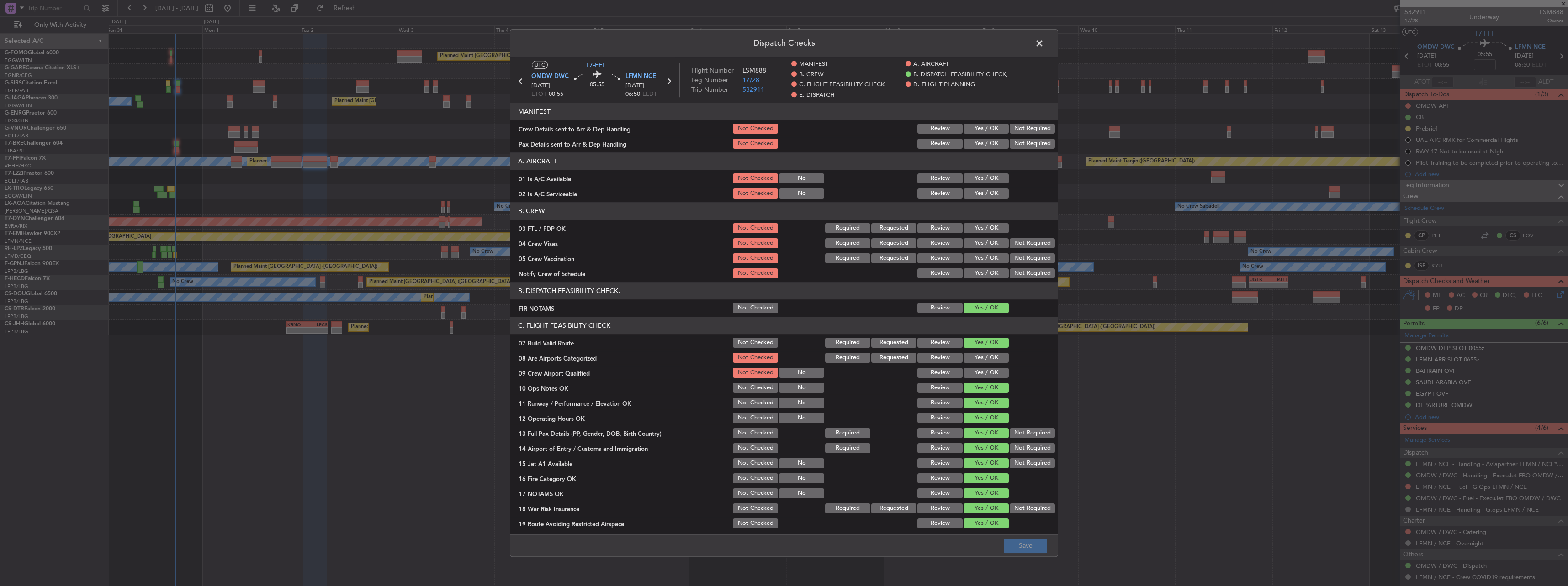
drag, startPoint x: 985, startPoint y: 120, endPoint x: 985, endPoint y: 128, distance: 8.0
click at [985, 121] on section "MANIFEST Crew Details sent to Arr & Dep Handling Not Checked Review Yes / OK No…" at bounding box center [783, 126] width 547 height 47
click at [983, 131] on button "Yes / OK" at bounding box center [985, 129] width 45 height 10
click at [986, 141] on button "Yes / OK" at bounding box center [985, 144] width 45 height 10
click at [973, 179] on button "Yes / OK" at bounding box center [985, 179] width 45 height 10
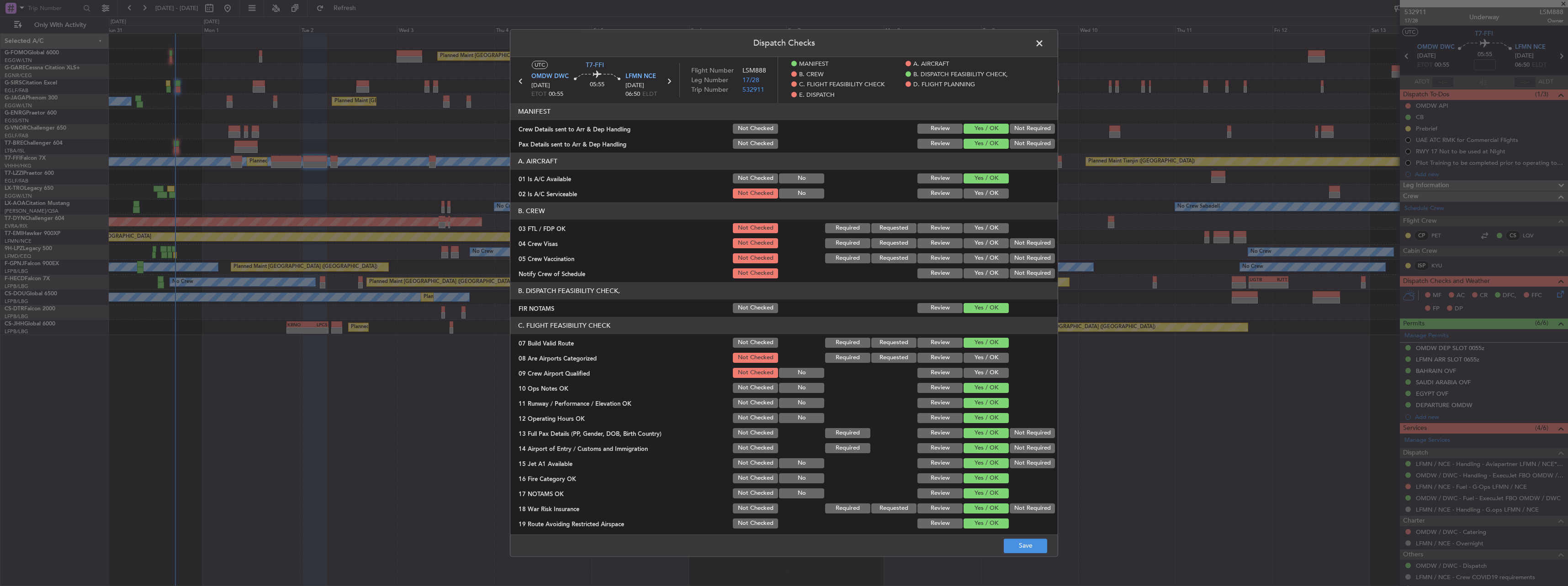
click at [974, 188] on div "Yes / OK" at bounding box center [985, 193] width 46 height 13
click at [983, 187] on section "A. AIRCRAFT 01 Is A/C Available Not Checked No Review Yes / OK 02 Is A/C Servic…" at bounding box center [783, 176] width 547 height 47
click at [983, 193] on button "Yes / OK" at bounding box center [985, 193] width 45 height 10
click at [1011, 546] on button "Save" at bounding box center [1025, 545] width 43 height 14
click at [1044, 42] on span at bounding box center [1044, 46] width 0 height 19
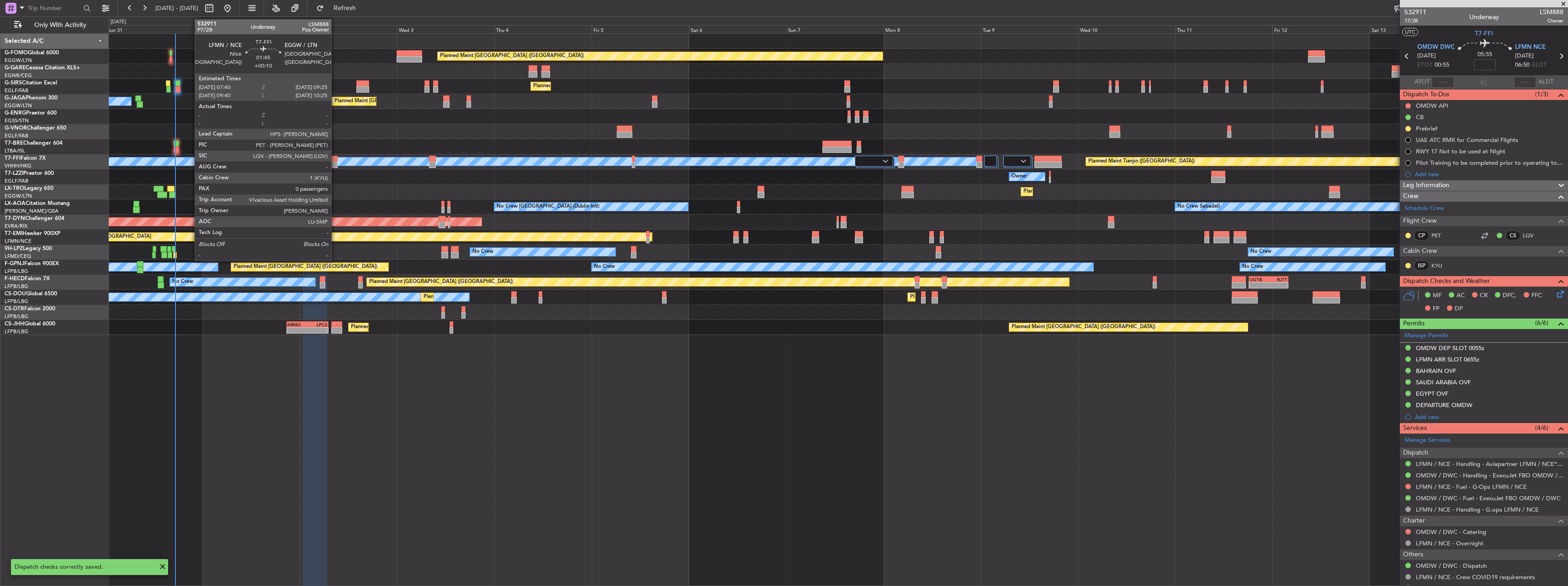
click at [335, 164] on div at bounding box center [333, 165] width 8 height 7
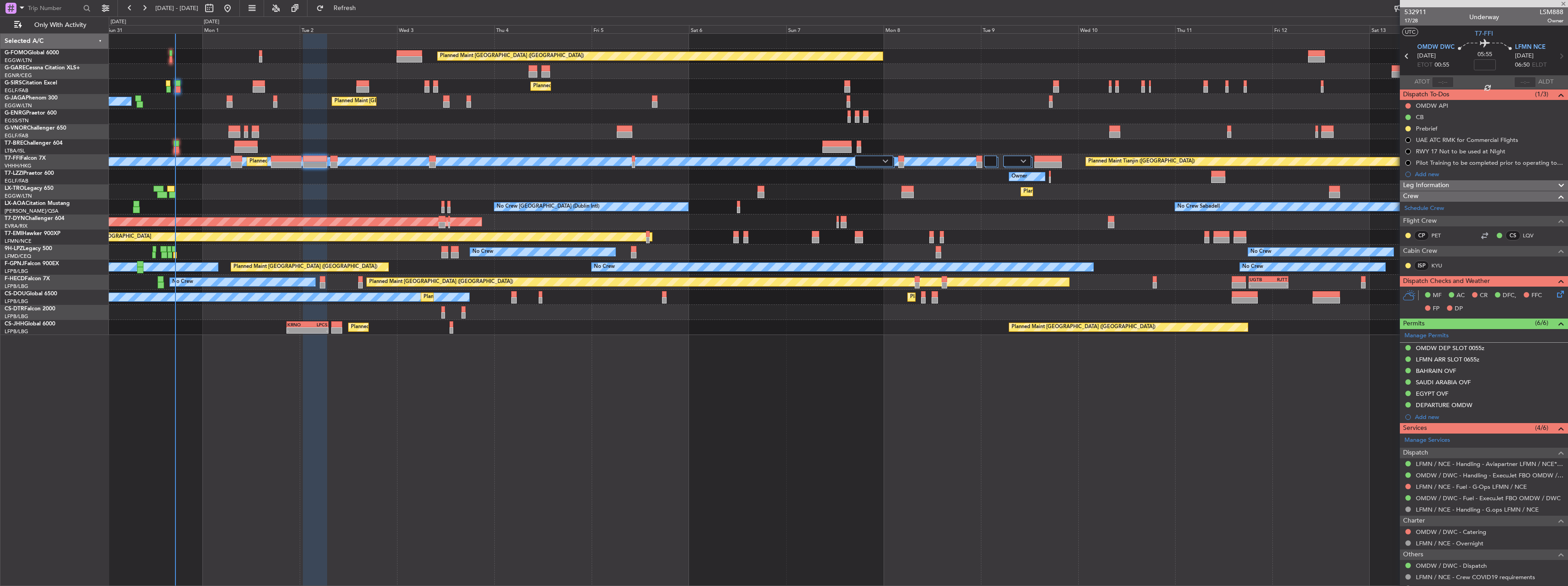
type input "+00:10"
type input "0"
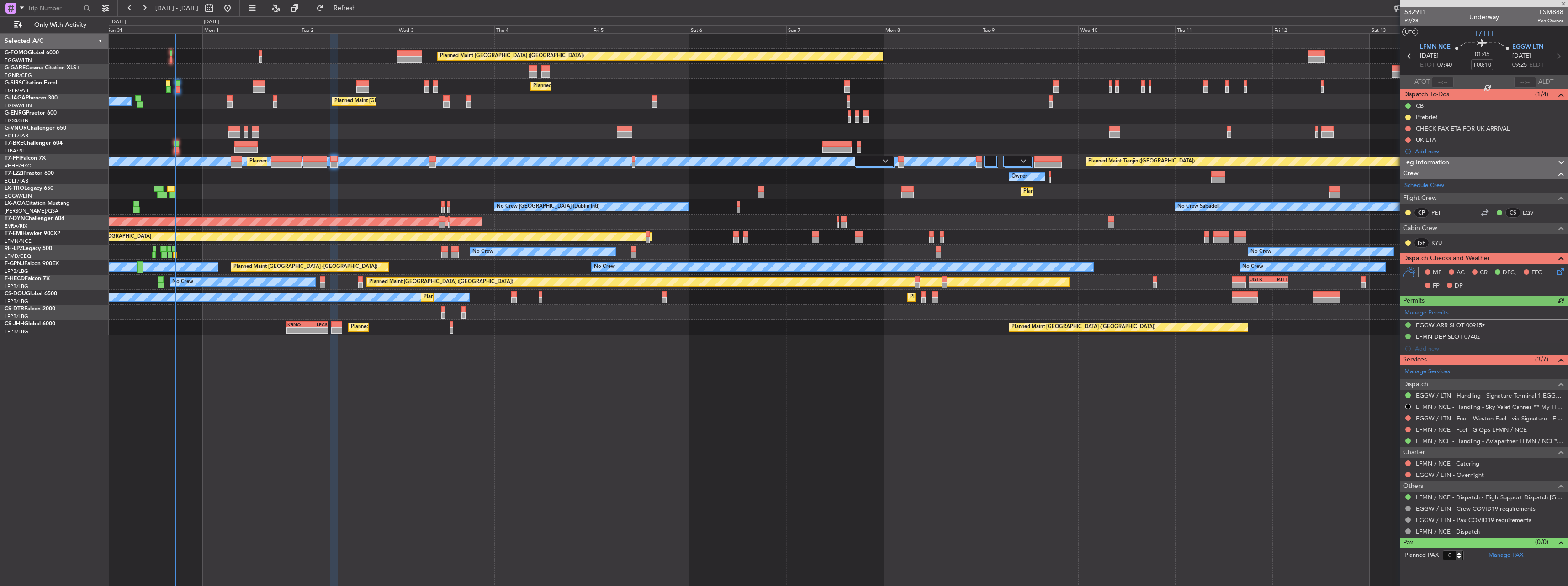
click at [1560, 270] on icon at bounding box center [1559, 270] width 8 height 8
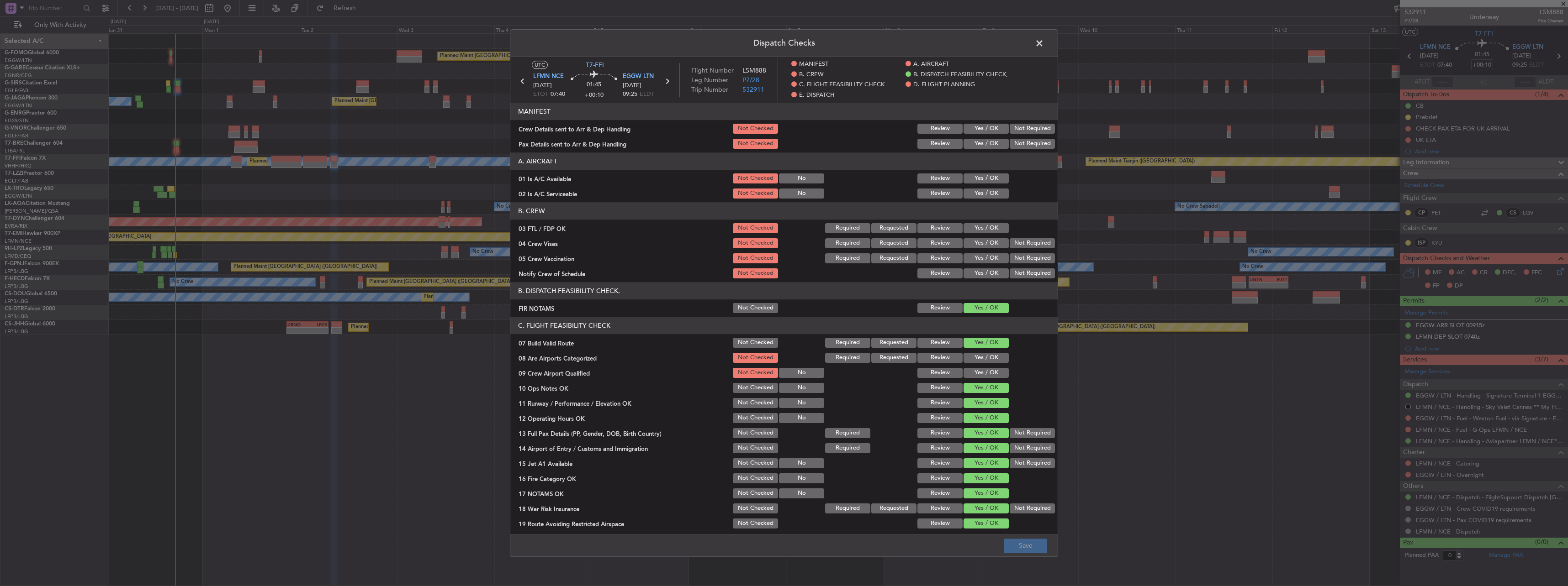
click at [985, 131] on button "Yes / OK" at bounding box center [985, 129] width 45 height 10
click at [983, 148] on button "Yes / OK" at bounding box center [985, 144] width 45 height 10
click at [988, 171] on section "A. AIRCRAFT 01 Is A/C Available Not Checked No Review Yes / OK 02 Is A/C Servic…" at bounding box center [783, 176] width 547 height 47
click at [991, 178] on button "Yes / OK" at bounding box center [985, 179] width 45 height 10
click at [991, 195] on button "Yes / OK" at bounding box center [985, 193] width 45 height 10
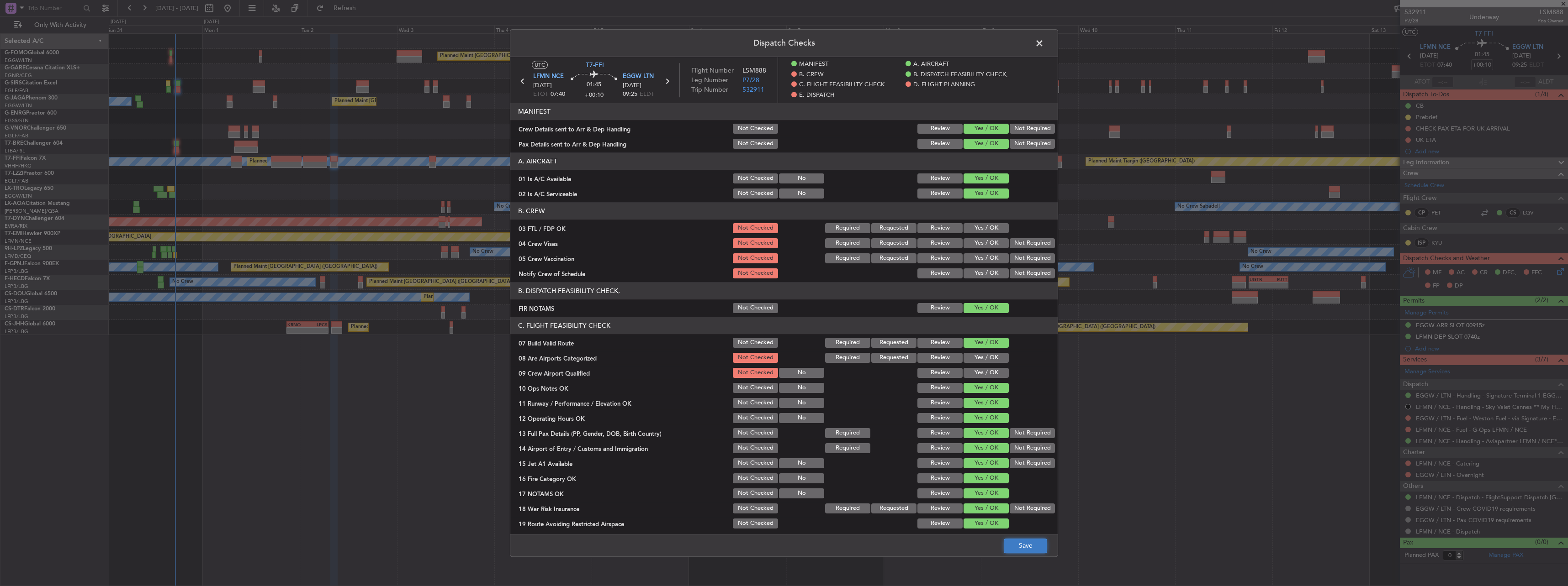
click at [1020, 545] on button "Save" at bounding box center [1025, 545] width 43 height 14
click at [1044, 40] on span at bounding box center [1044, 46] width 0 height 19
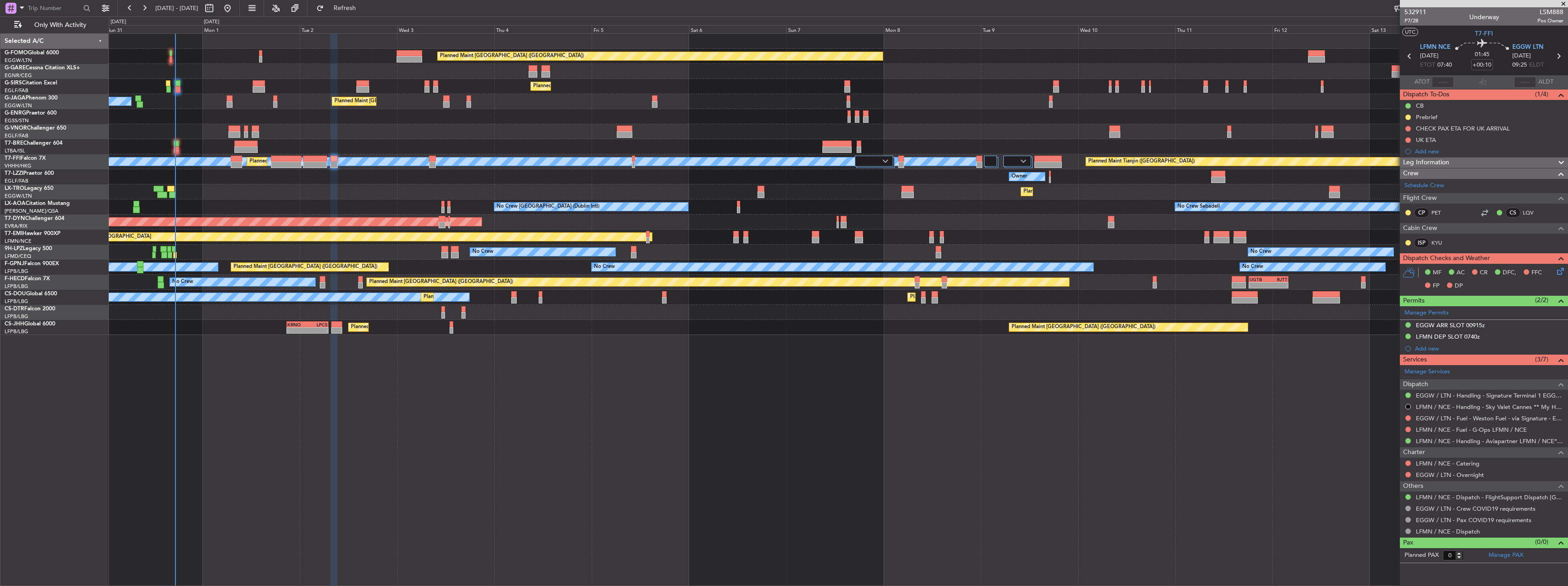
click at [313, 165] on div at bounding box center [315, 165] width 25 height 7
type input "4"
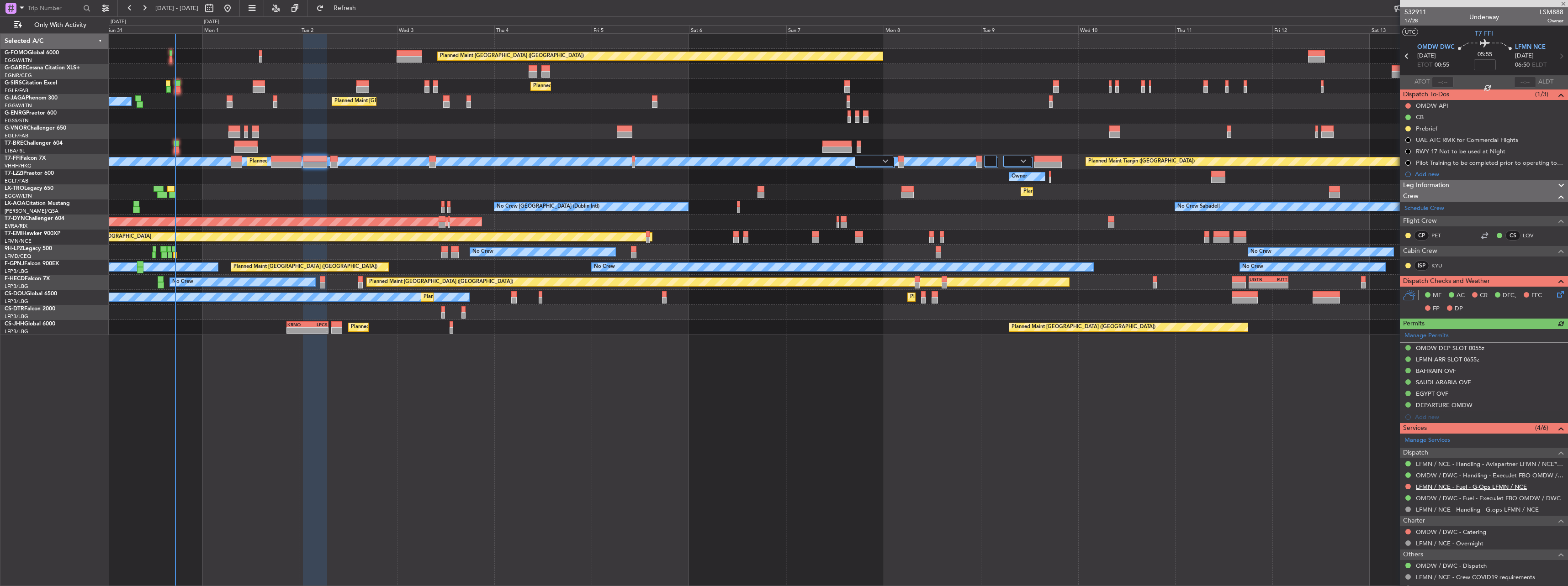
click at [1457, 484] on link "LFMN / NCE - Fuel - G-Ops LFMN / NCE" at bounding box center [1470, 487] width 111 height 8
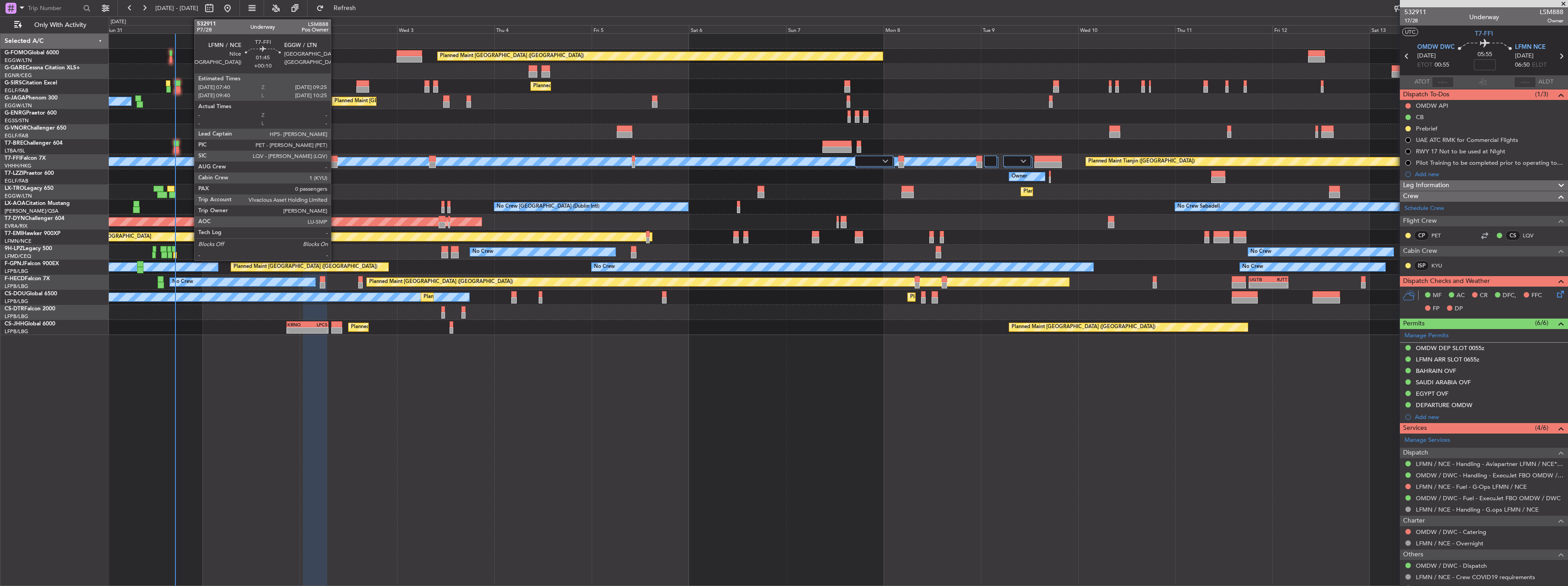
click at [335, 158] on div at bounding box center [333, 159] width 8 height 7
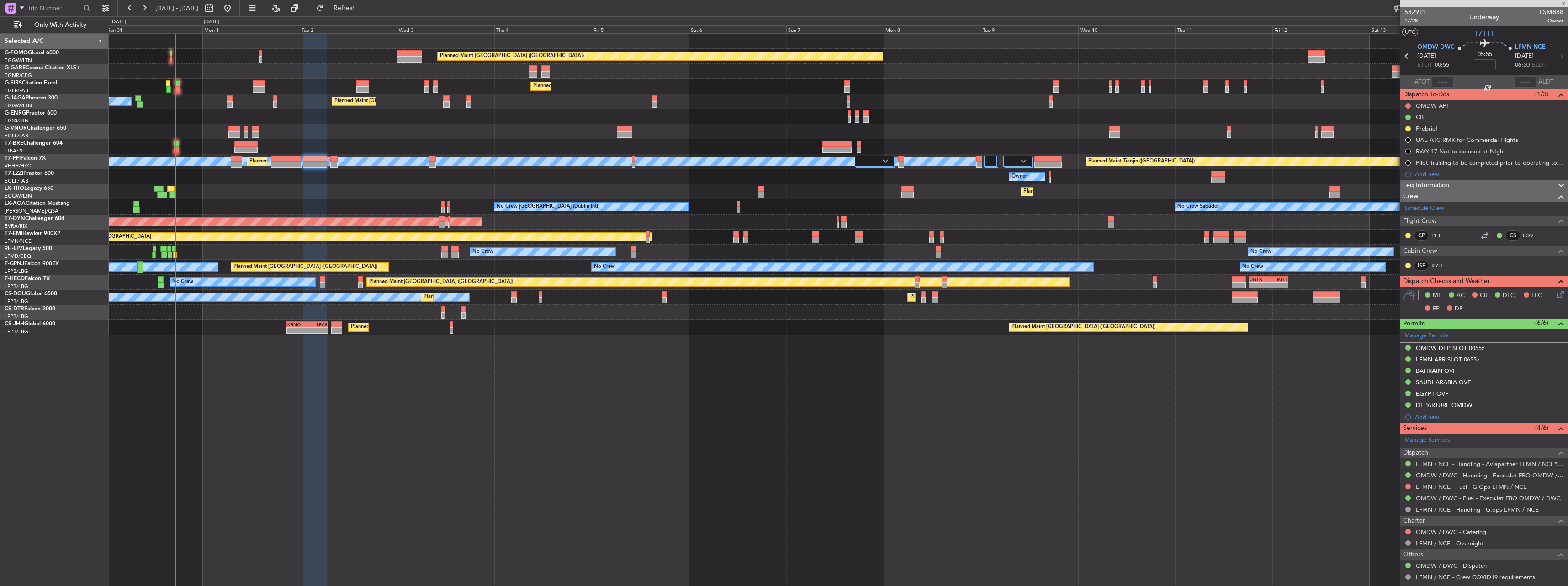
type input "+00:10"
type input "0"
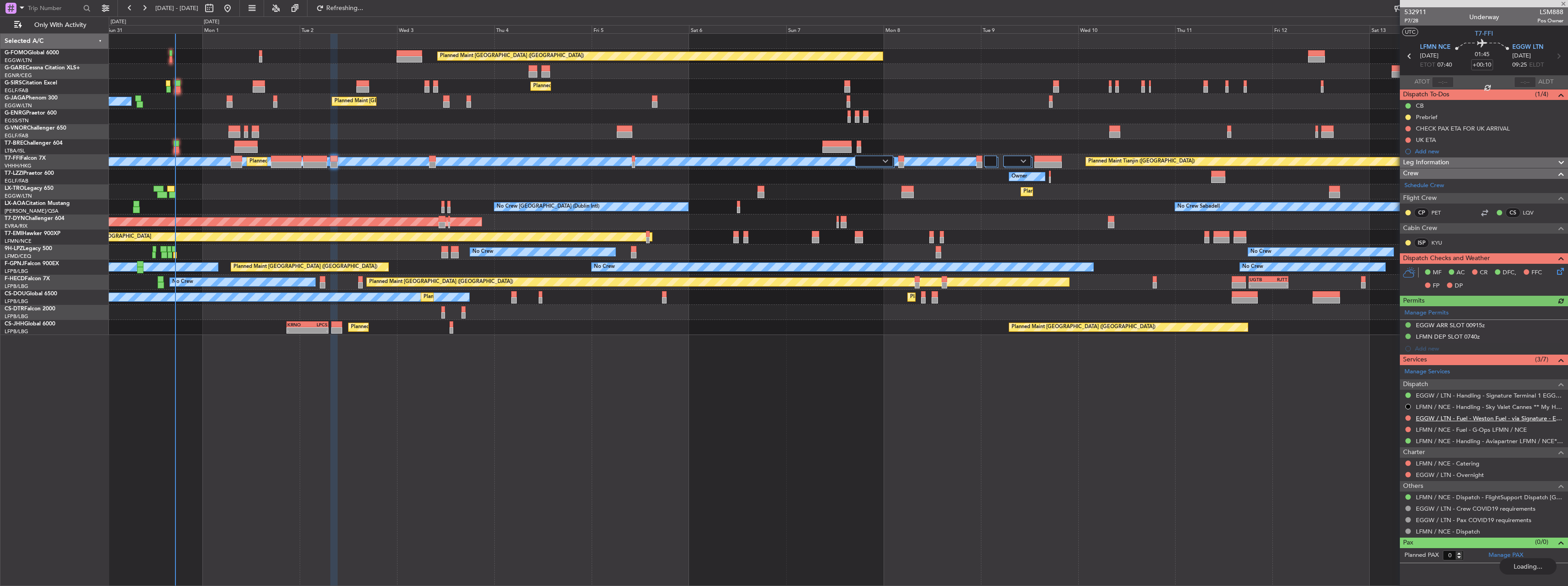
click at [1448, 416] on link "EGGW / LTN - Fuel - Weston Fuel - via Signature - EGGW/LTN" at bounding box center [1489, 418] width 148 height 8
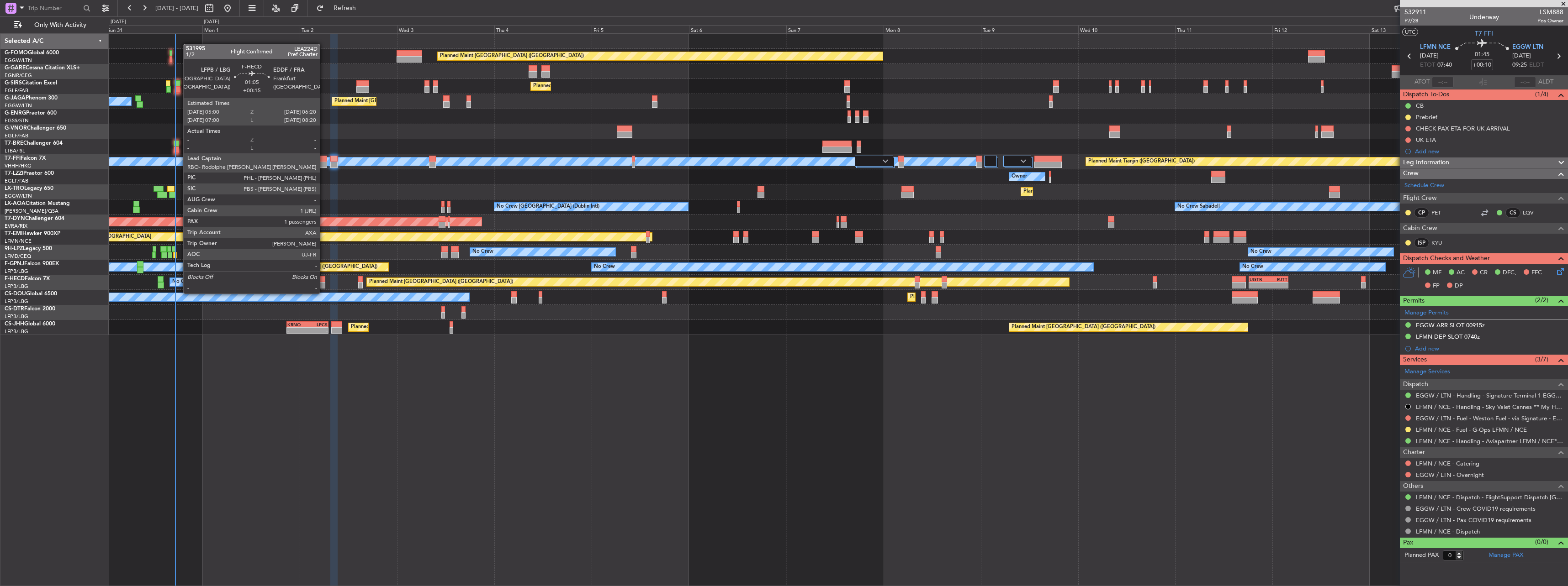
click at [324, 284] on div at bounding box center [322, 286] width 5 height 7
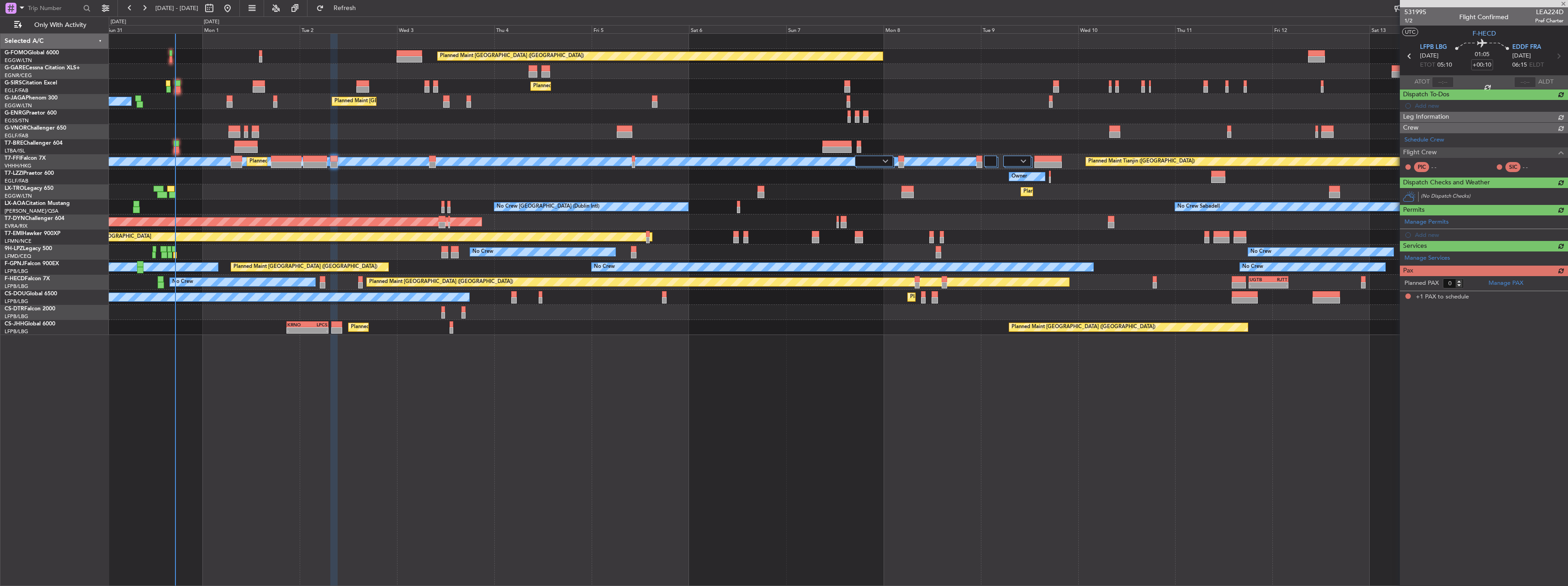
type input "+00:15"
type input "1"
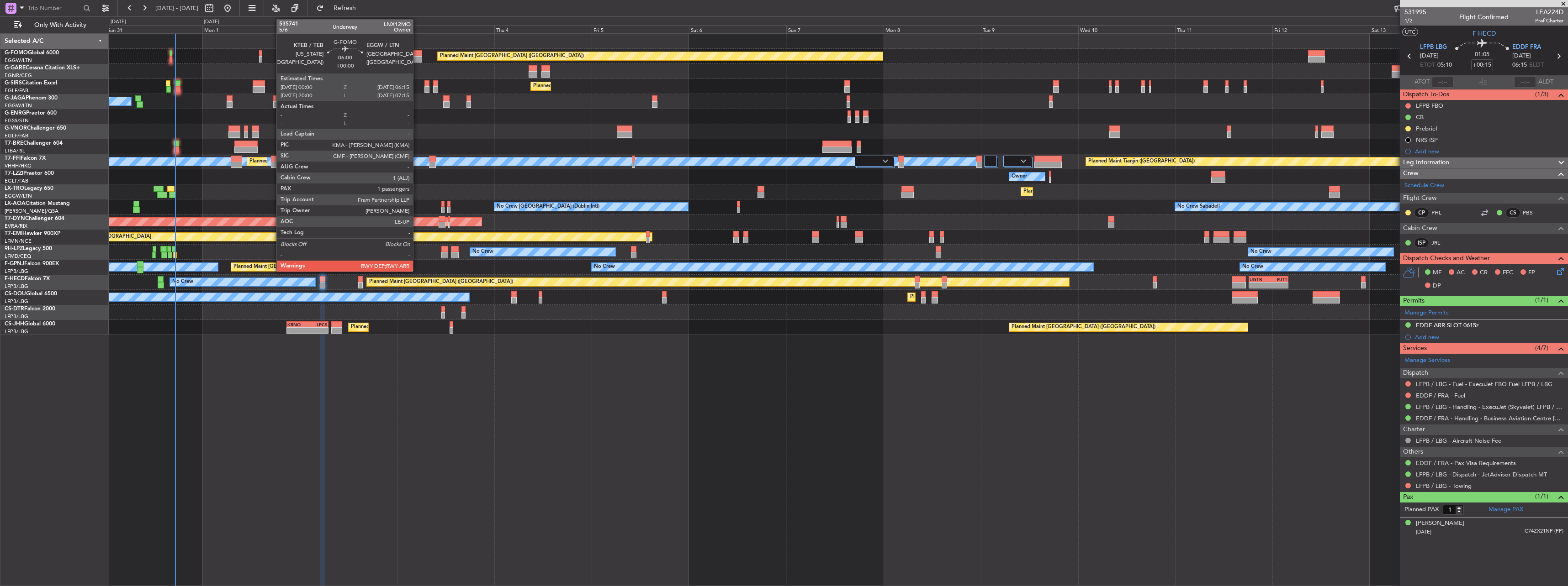
click at [417, 51] on div at bounding box center [409, 53] width 25 height 7
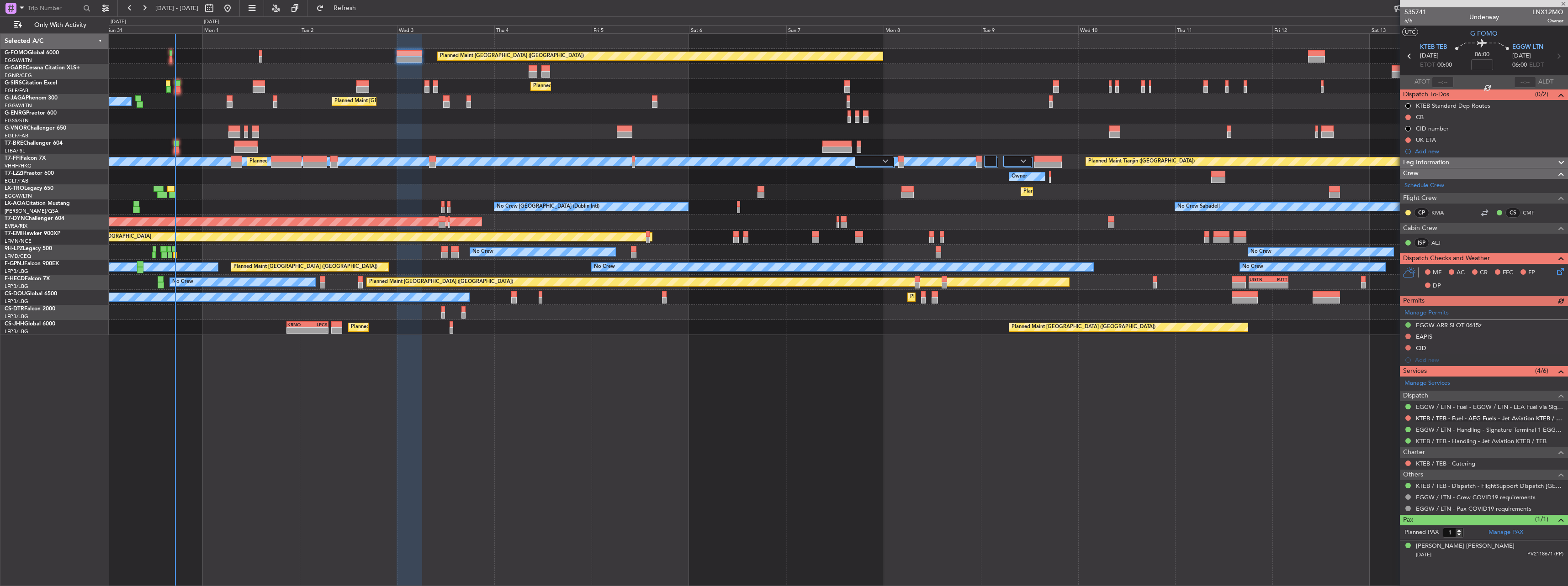
click at [1453, 415] on link "KTEB / TEB - Fuel - AEG Fuels - Jet Aviation KTEB / TEB" at bounding box center [1489, 418] width 148 height 8
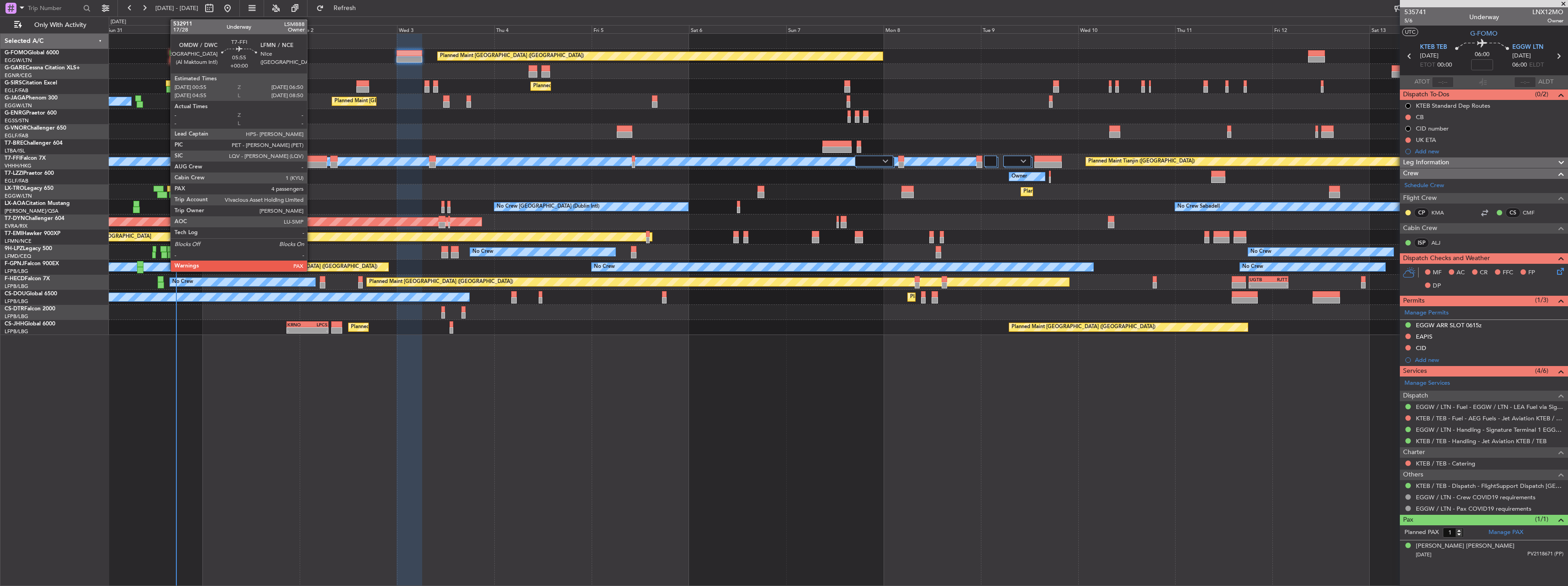
click at [311, 162] on div at bounding box center [315, 165] width 25 height 7
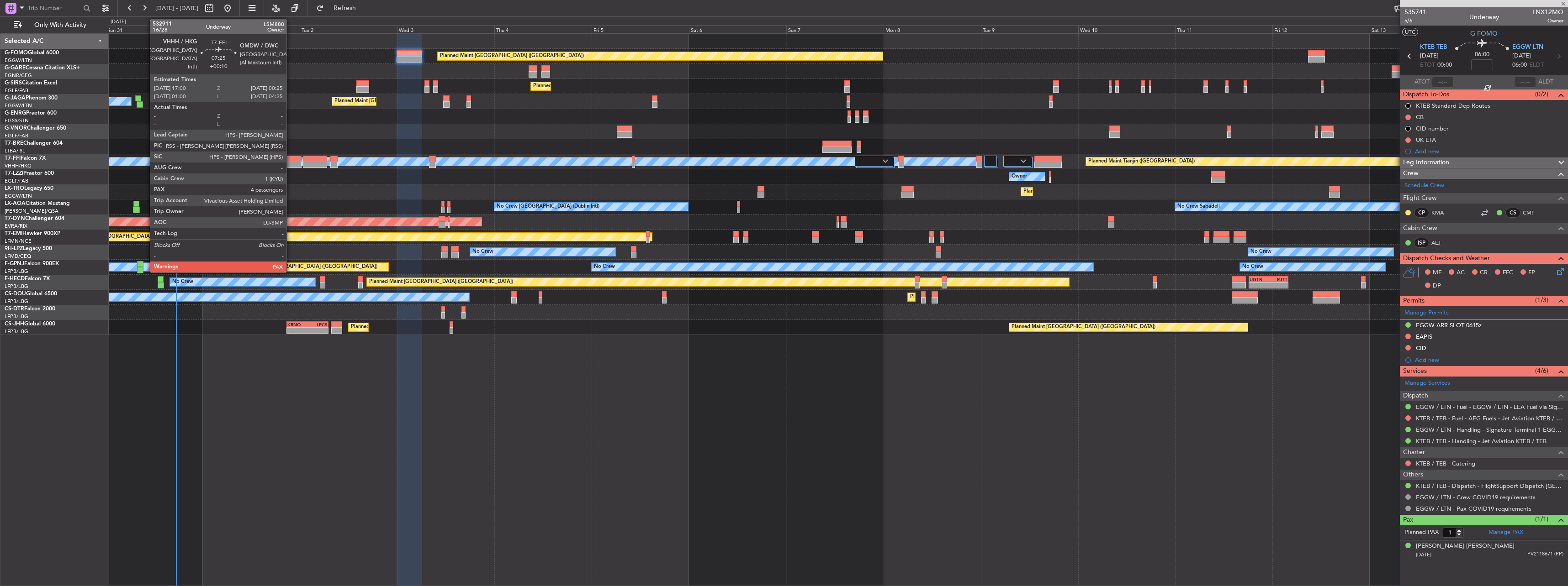
type input "4"
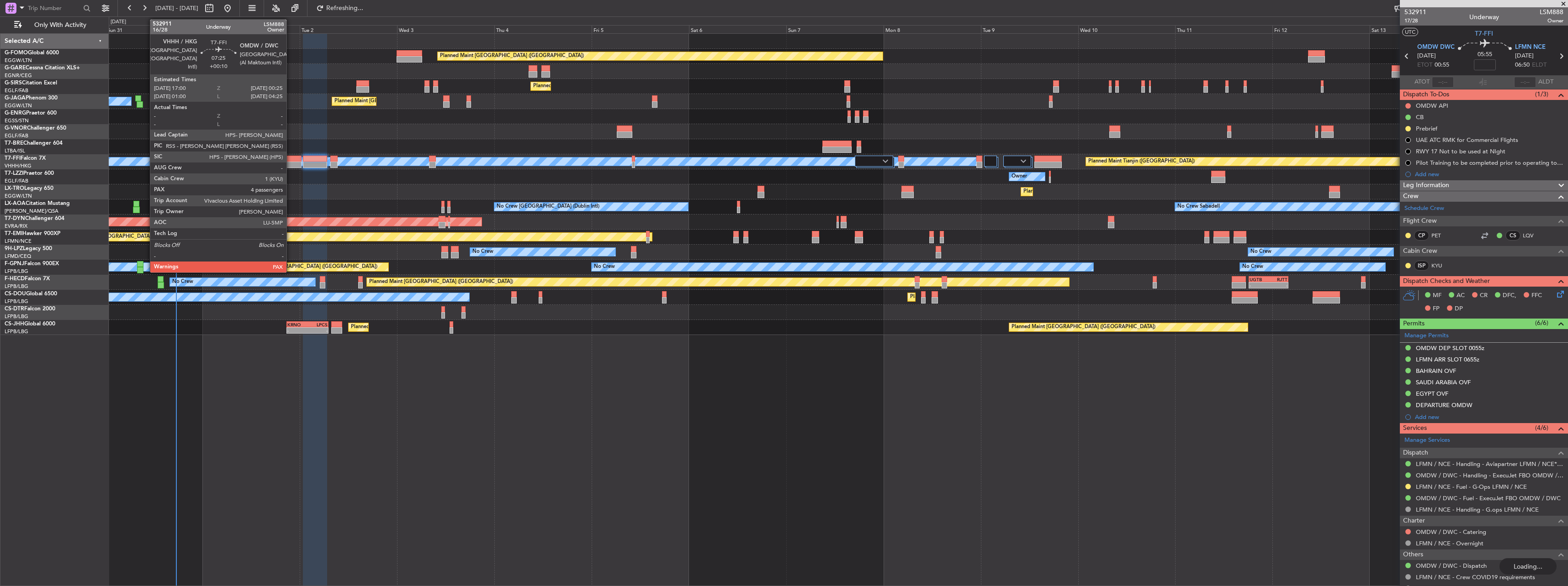
click at [290, 162] on div at bounding box center [286, 165] width 31 height 7
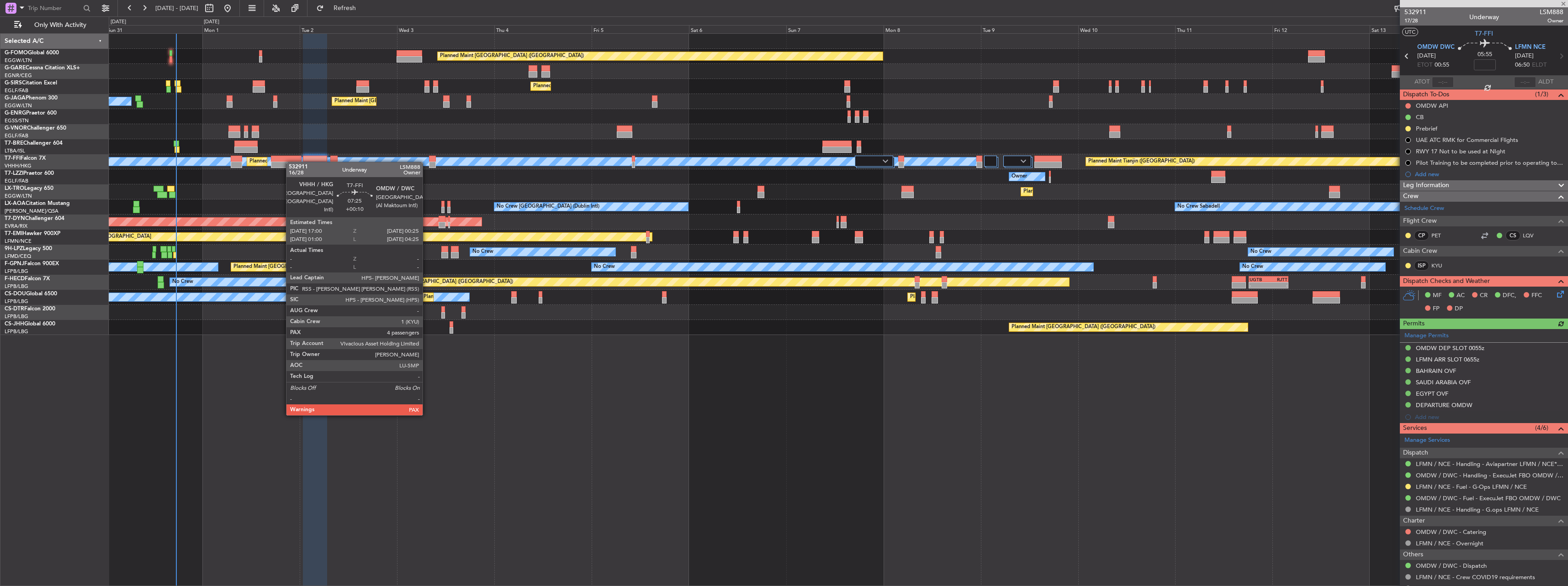
type input "+00:10"
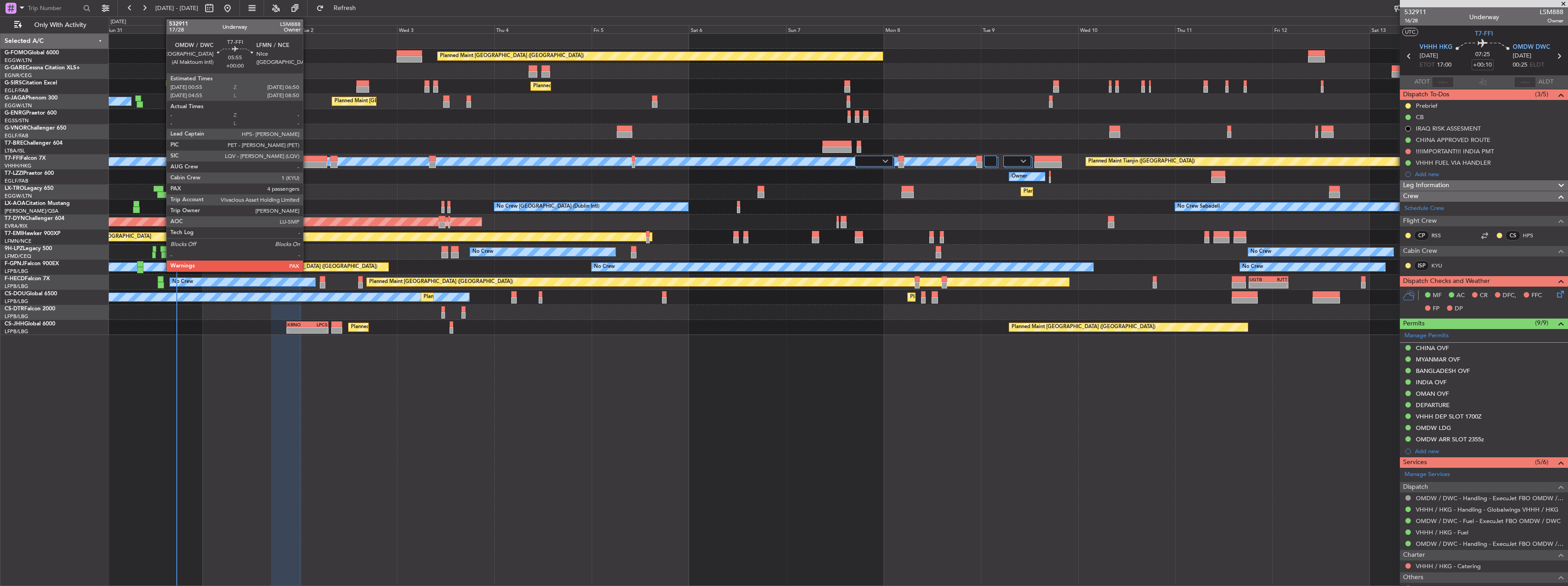
click at [307, 156] on div at bounding box center [315, 159] width 25 height 7
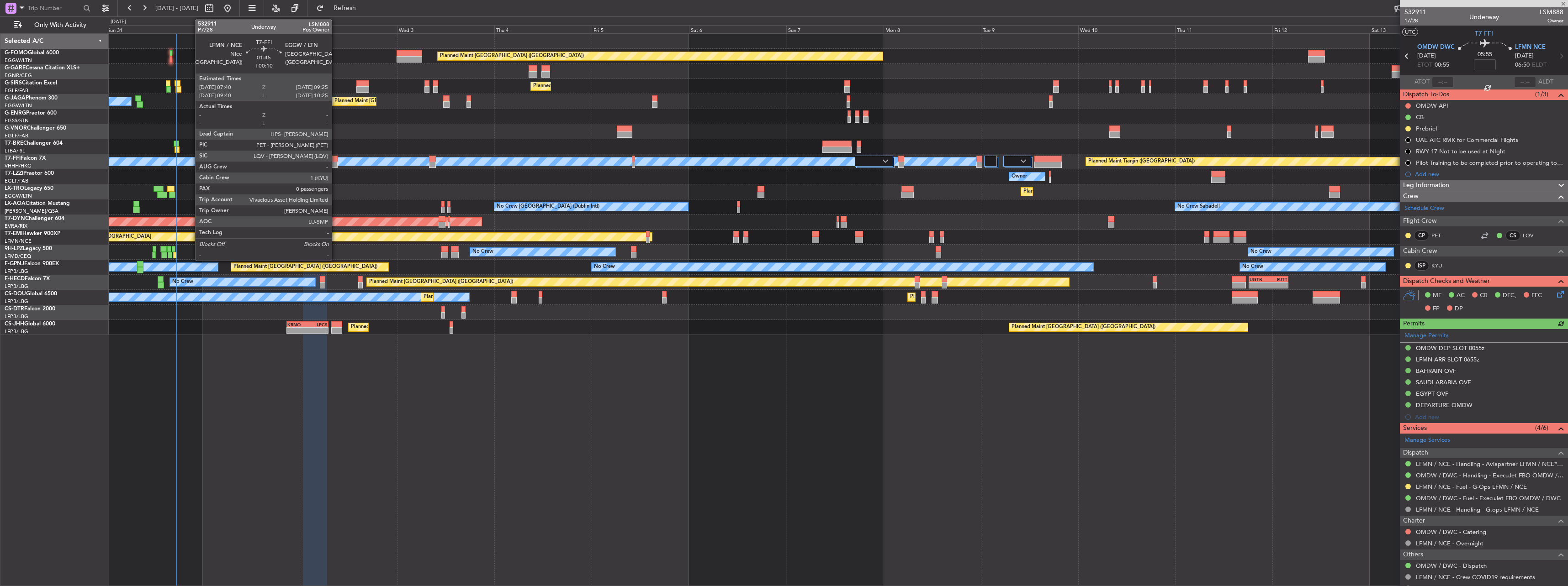
click at [336, 159] on div at bounding box center [333, 159] width 8 height 7
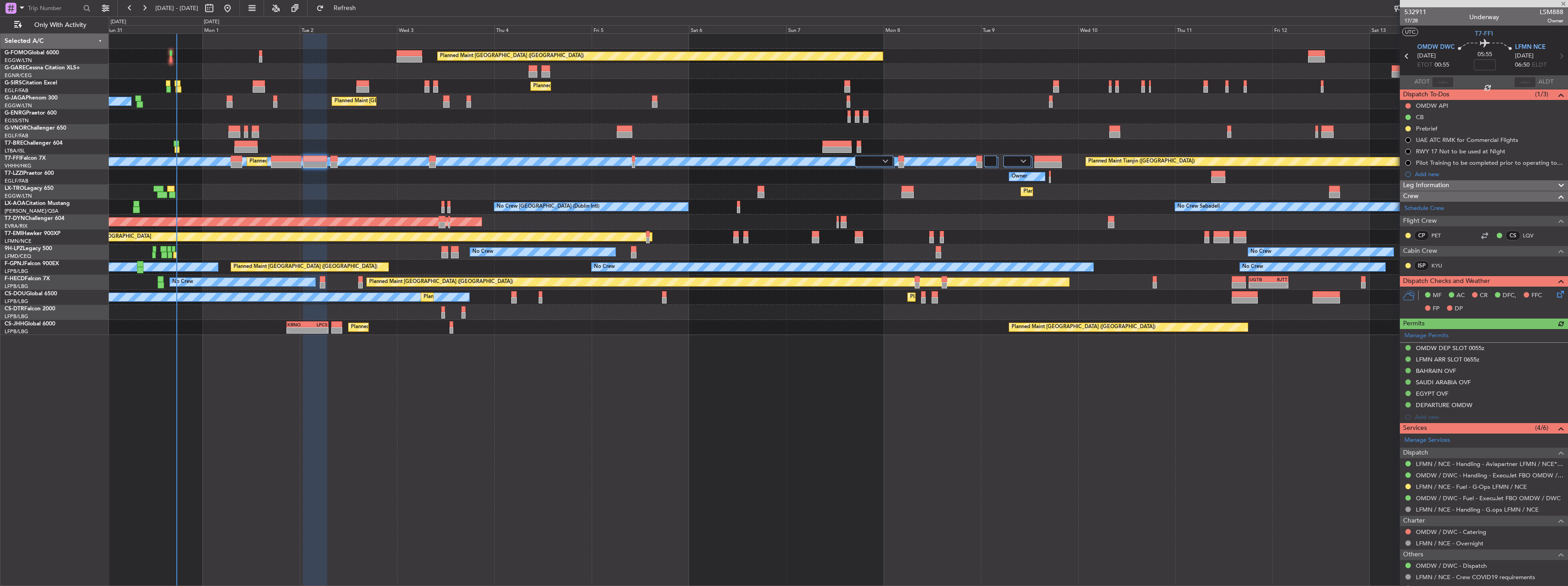
type input "+00:10"
type input "0"
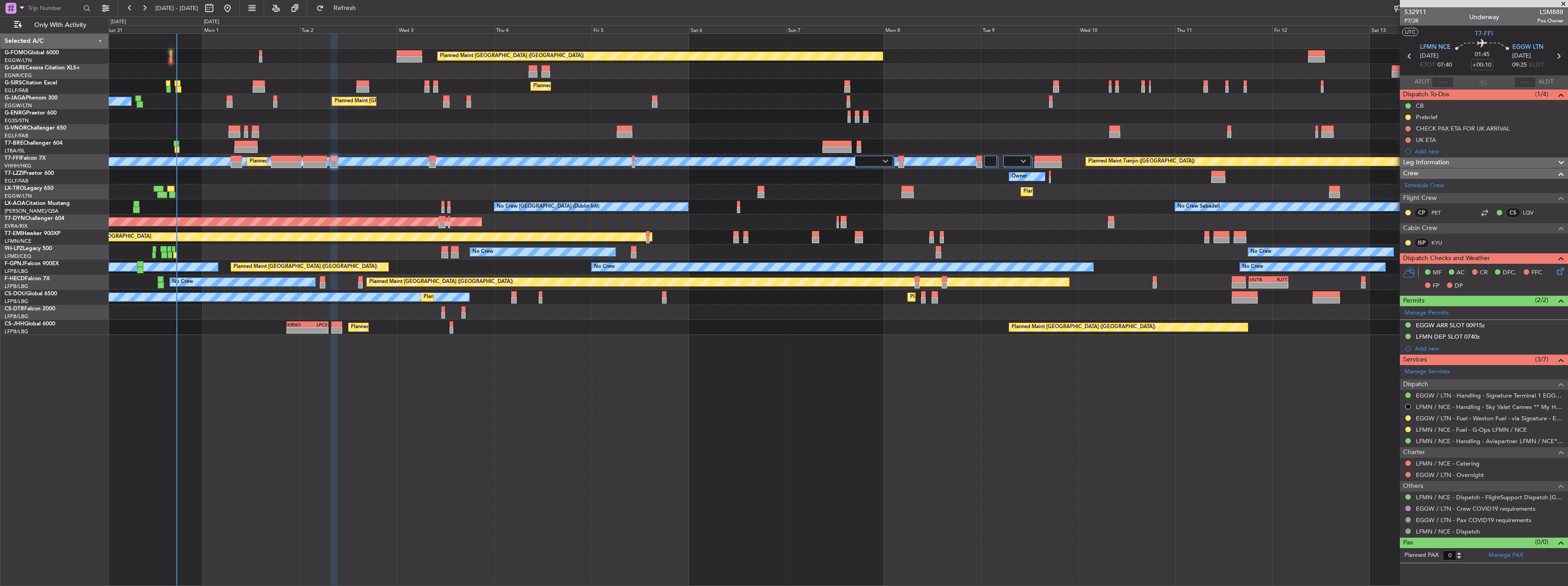
click at [308, 318] on div "No Crew" at bounding box center [837, 313] width 1459 height 15
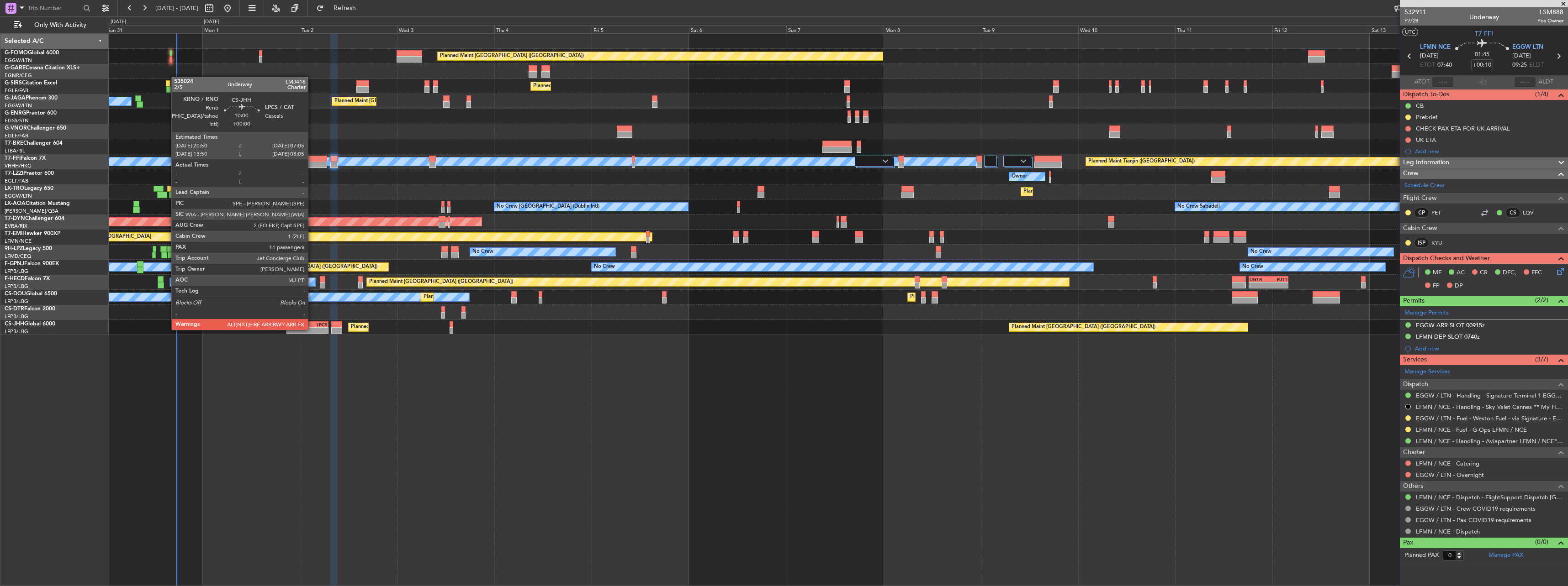
click at [313, 329] on div "-" at bounding box center [317, 331] width 20 height 5
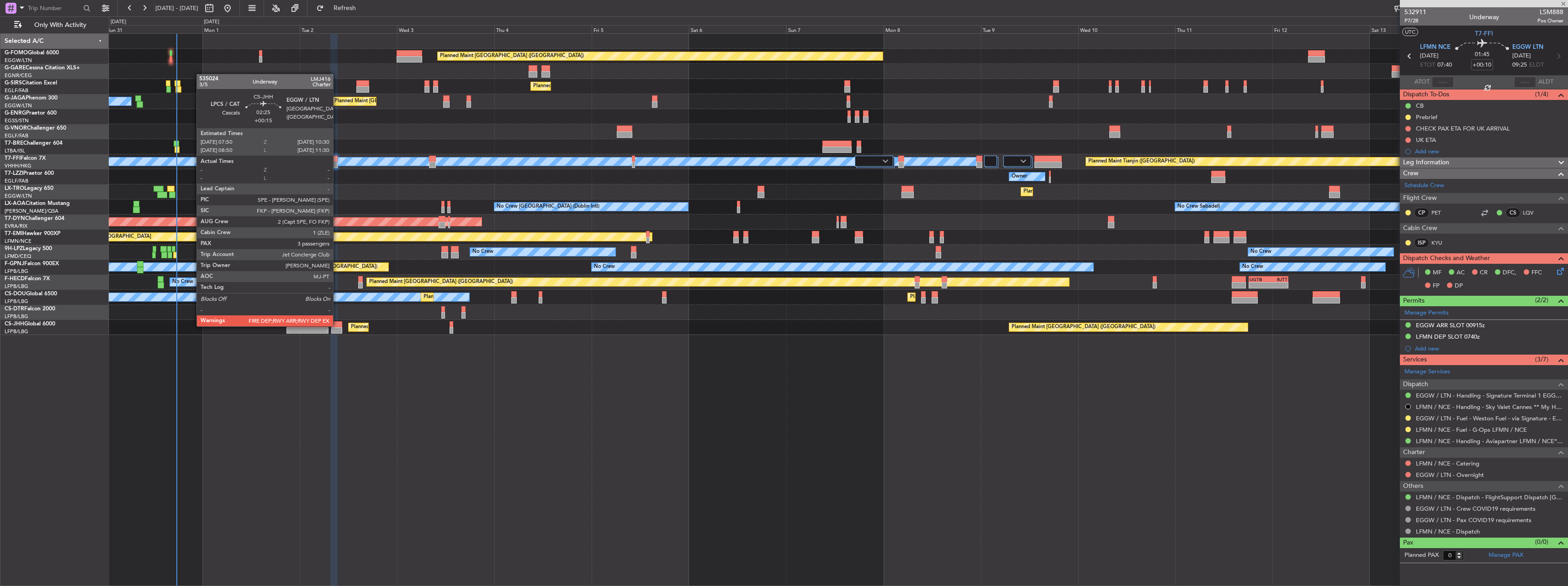
type input "11"
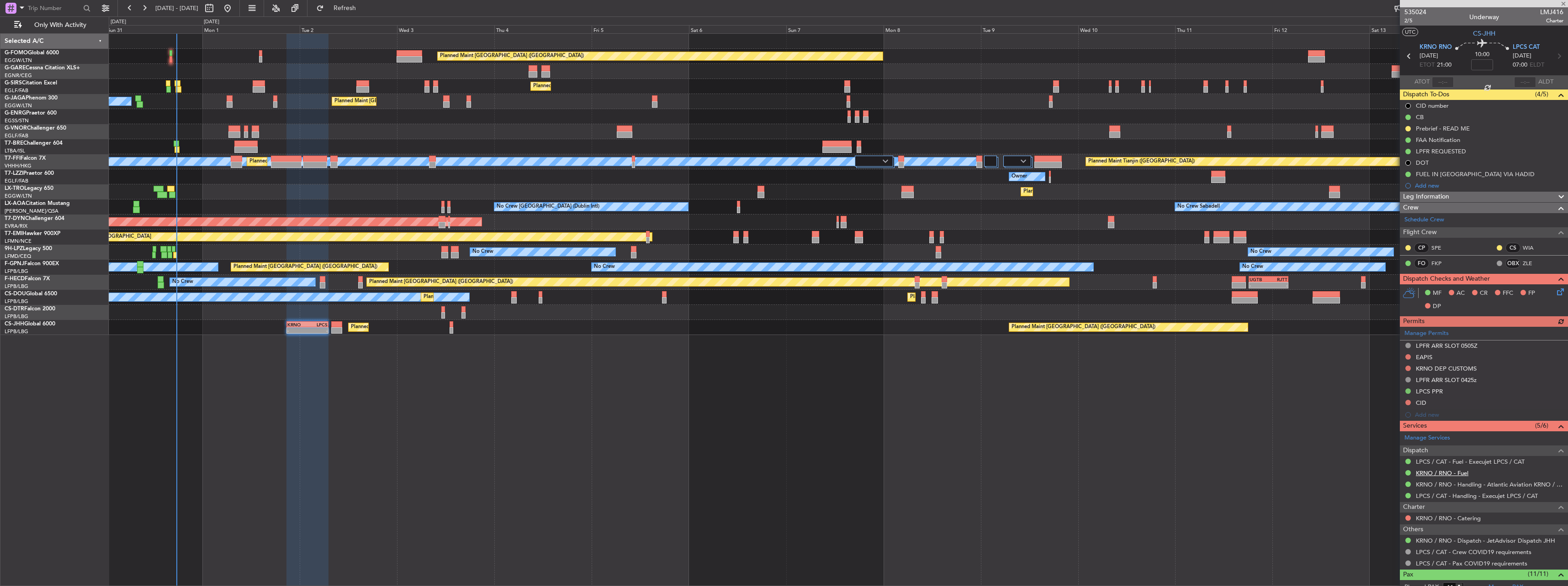
scroll to position [235, 0]
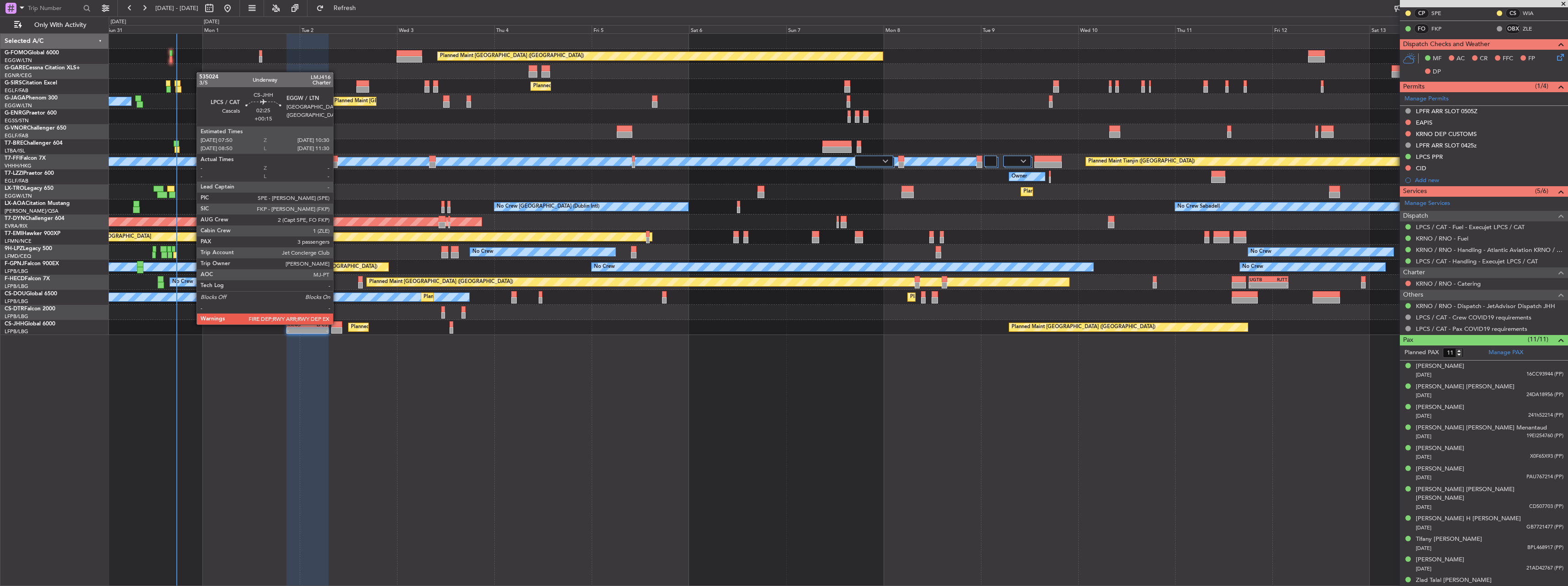
click at [337, 324] on div at bounding box center [336, 325] width 11 height 7
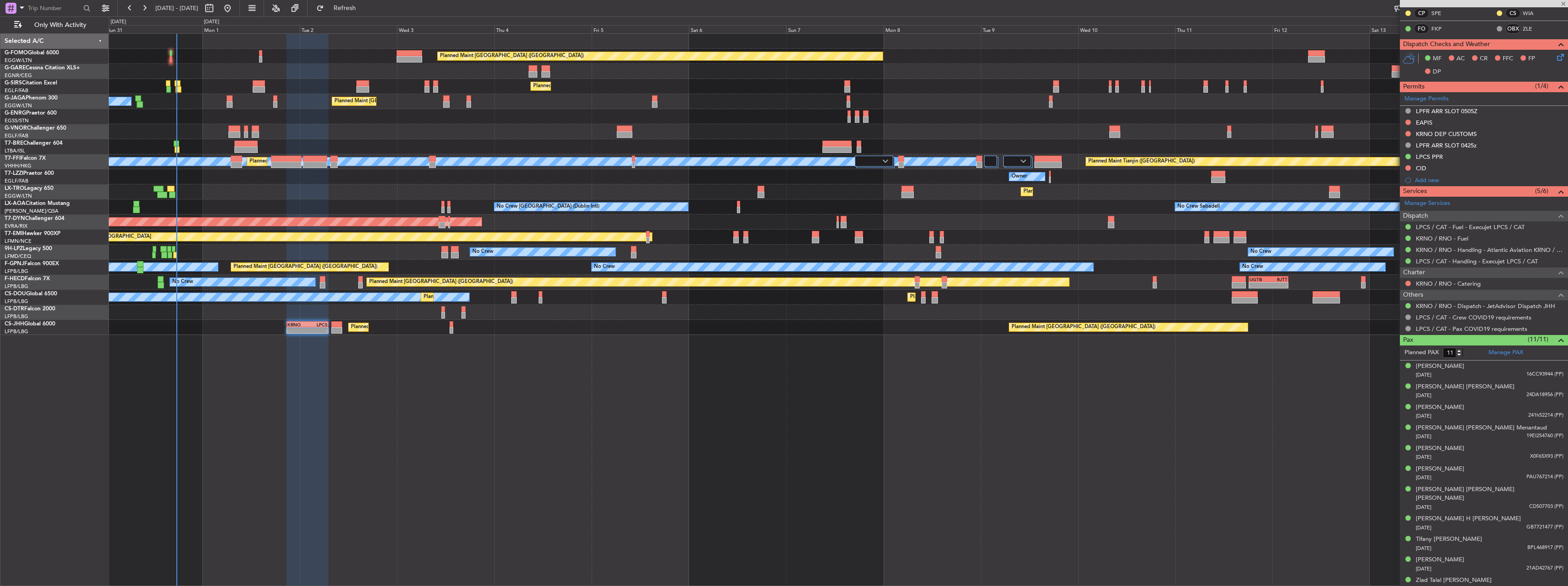
type input "+00:15"
type input "3"
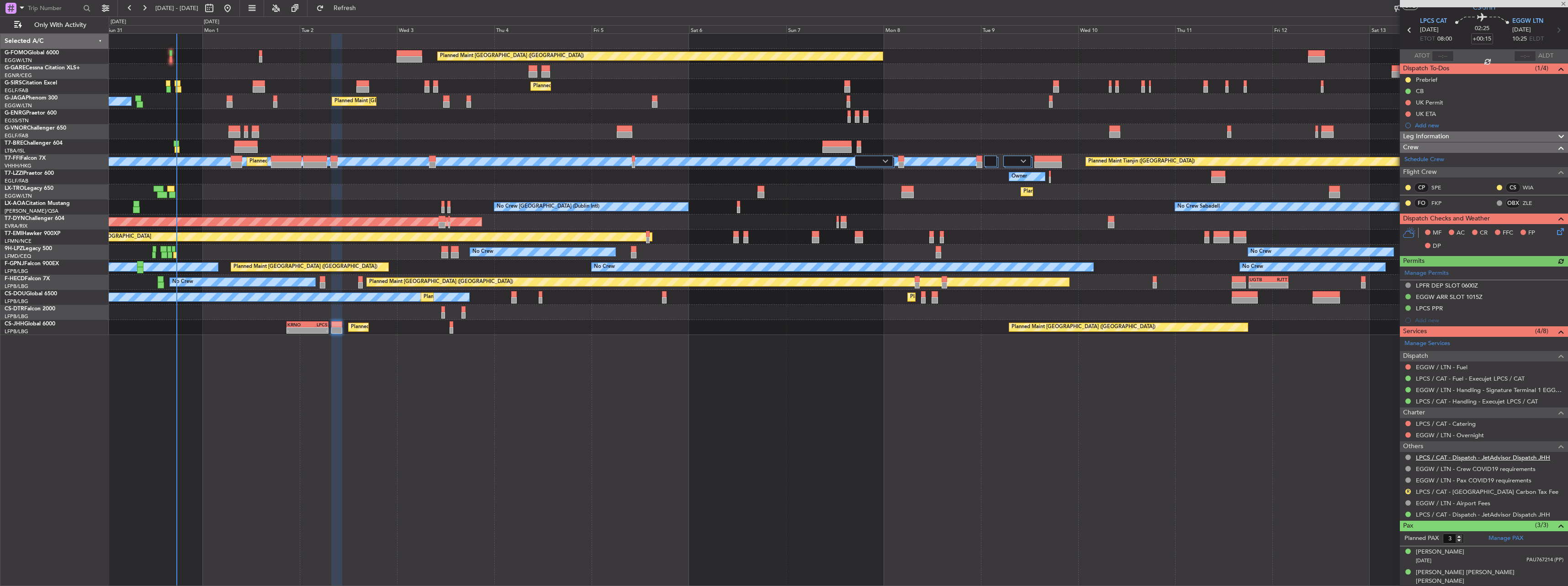
scroll to position [47, 0]
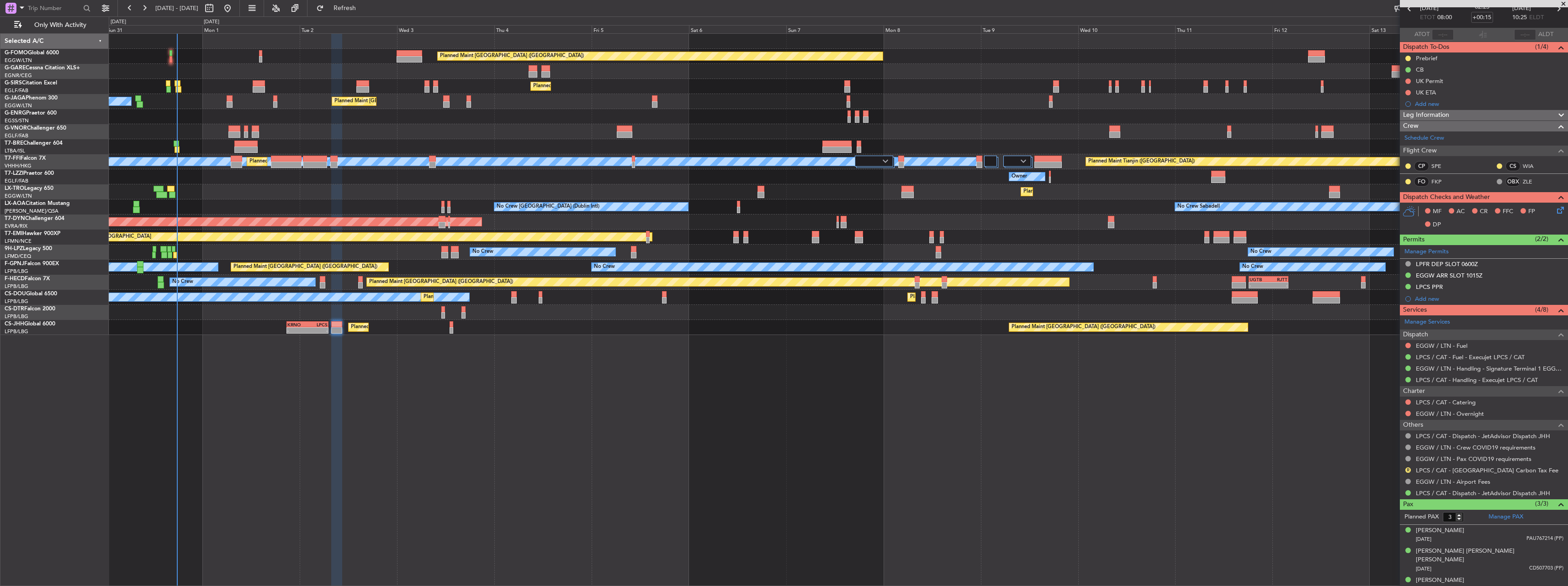
click at [418, 390] on div "Planned Maint London (Luton) Planned Maint London (Farnborough) Planned Maint L…" at bounding box center [838, 310] width 1459 height 553
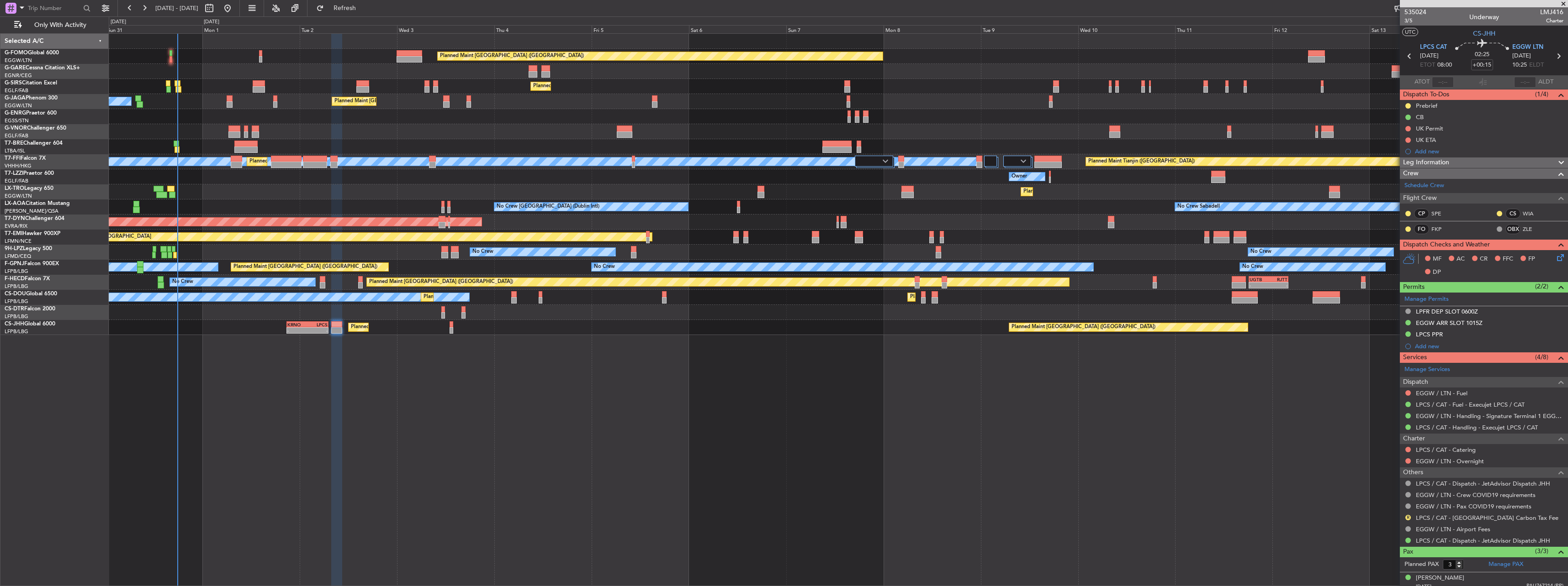
scroll to position [47, 0]
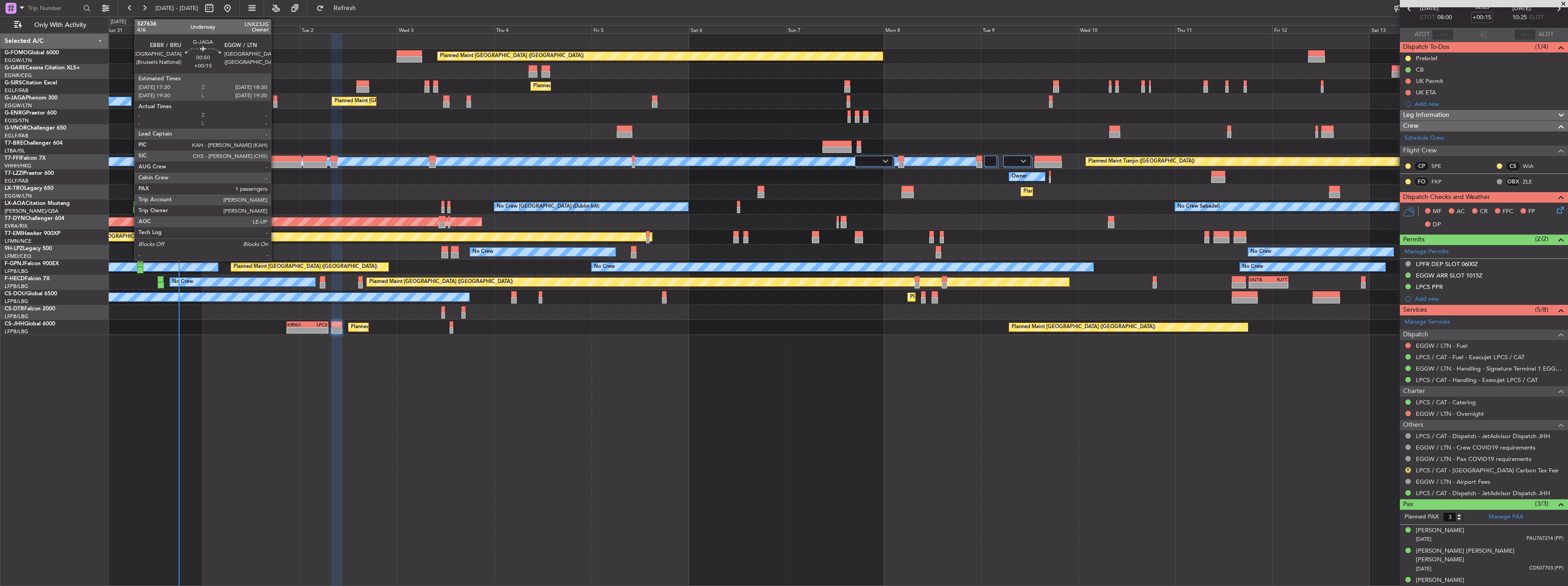
click at [275, 100] on div at bounding box center [275, 99] width 4 height 7
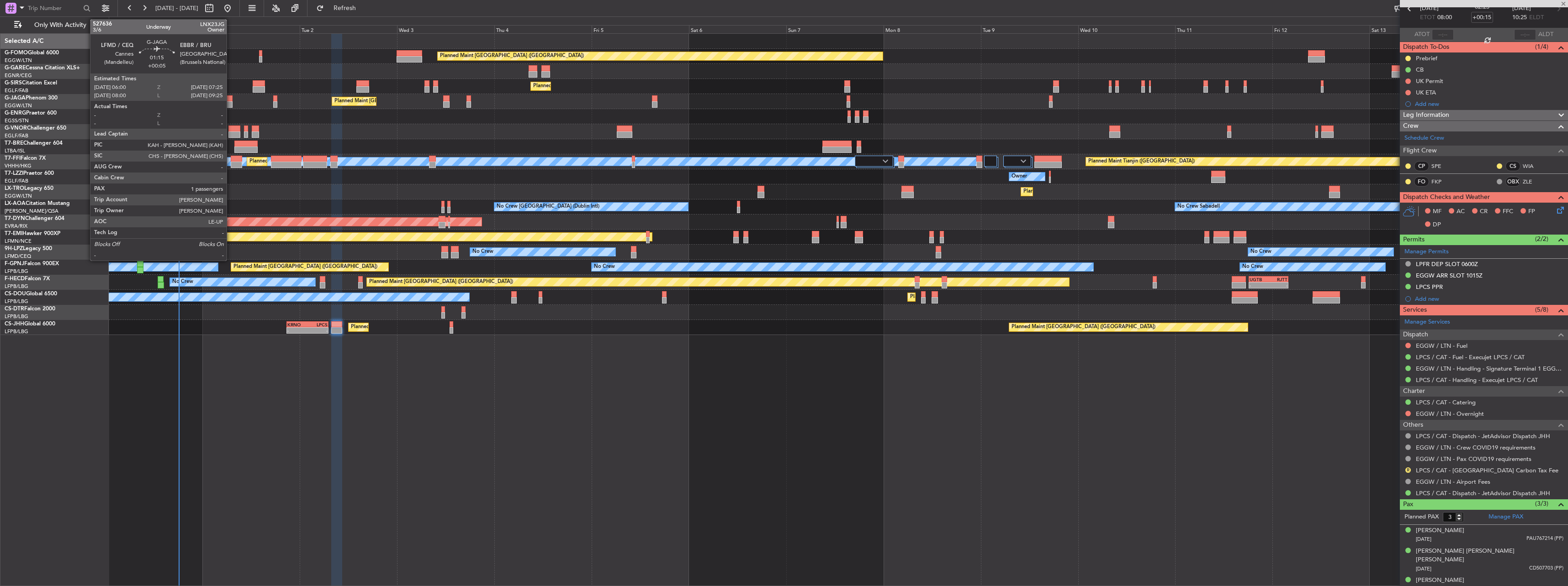
click at [231, 103] on div at bounding box center [229, 105] width 6 height 7
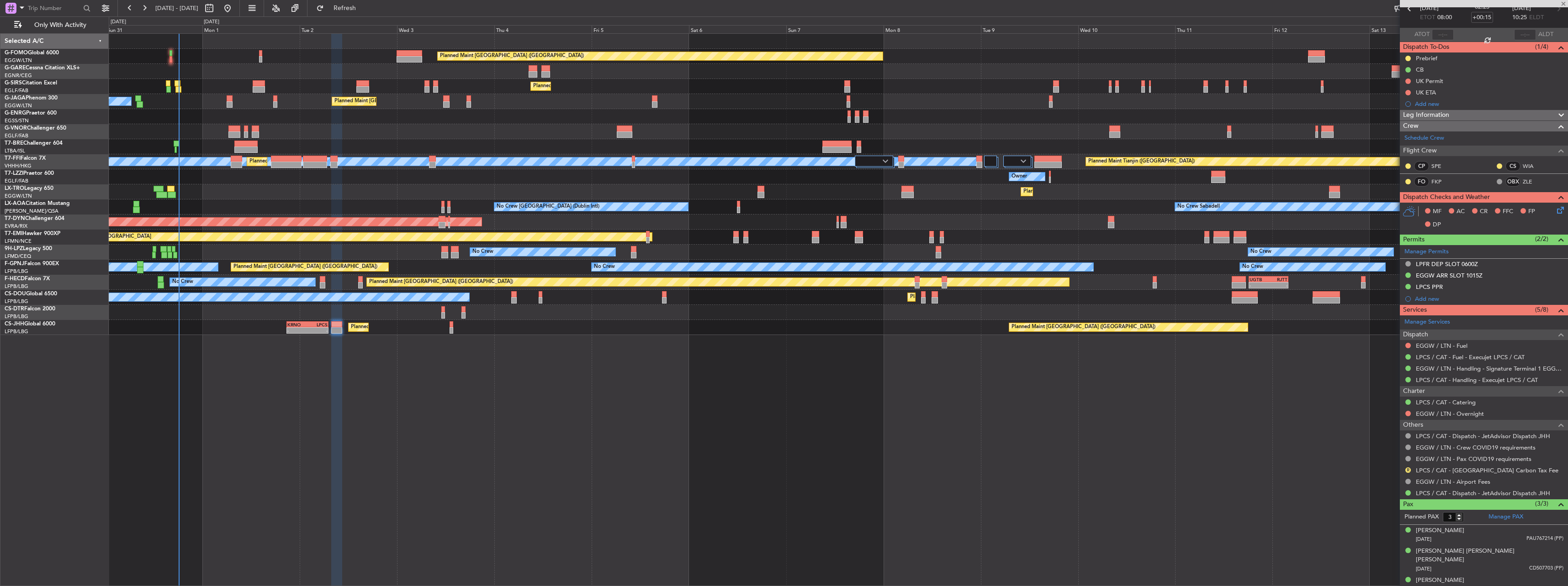
type input "+00:05"
type input "1"
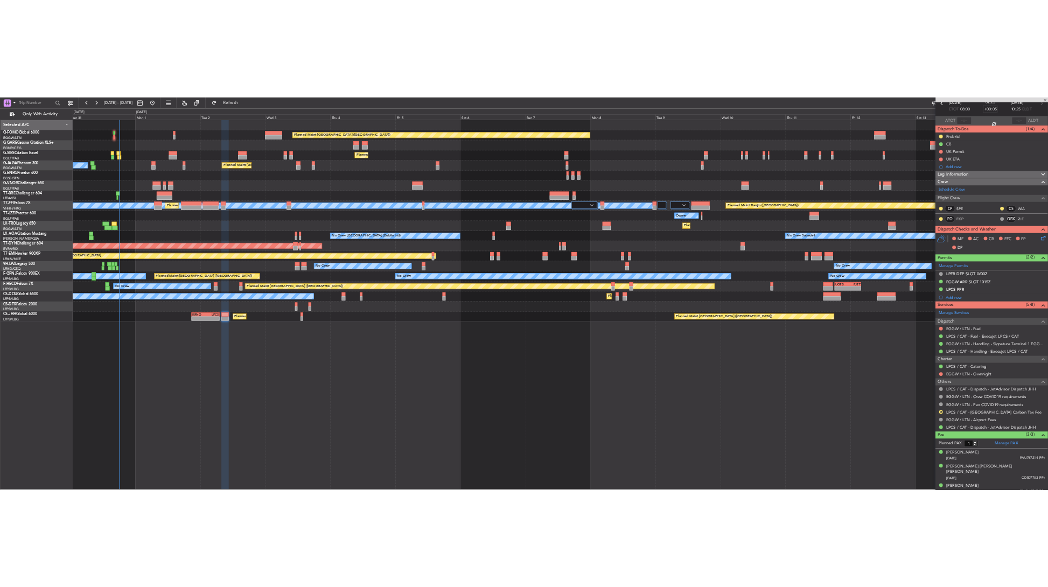
scroll to position [0, 0]
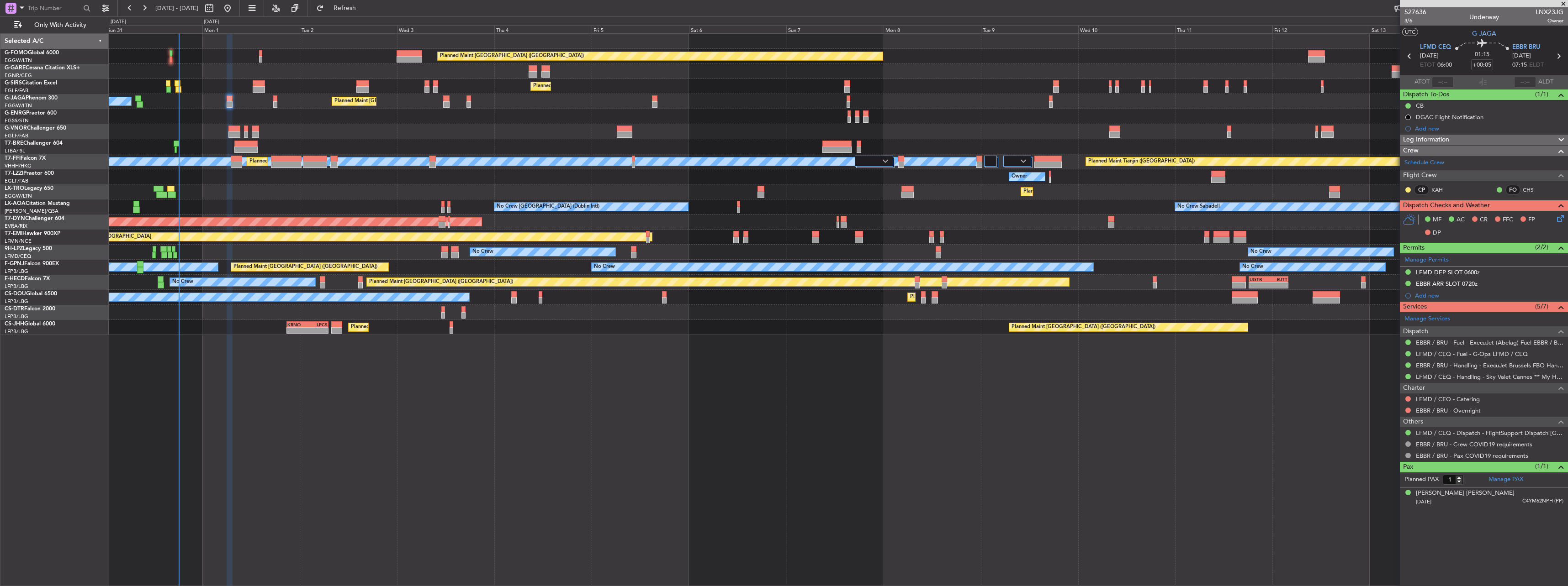
click at [1408, 23] on span "3/6" at bounding box center [1415, 20] width 22 height 8
click at [265, 42] on div at bounding box center [837, 42] width 1459 height 15
